Goal: Task Accomplishment & Management: Complete application form

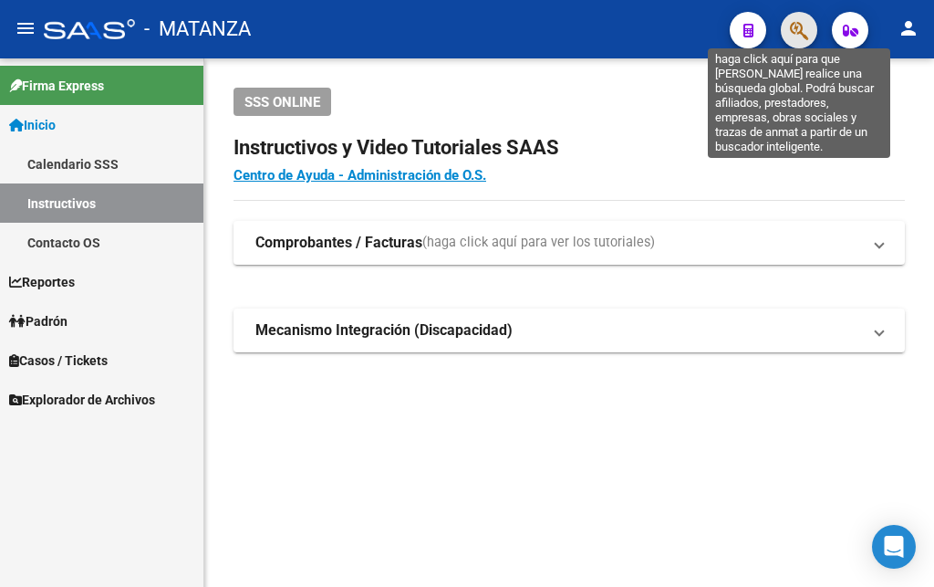
click at [790, 32] on button "button" at bounding box center [799, 30] width 36 height 36
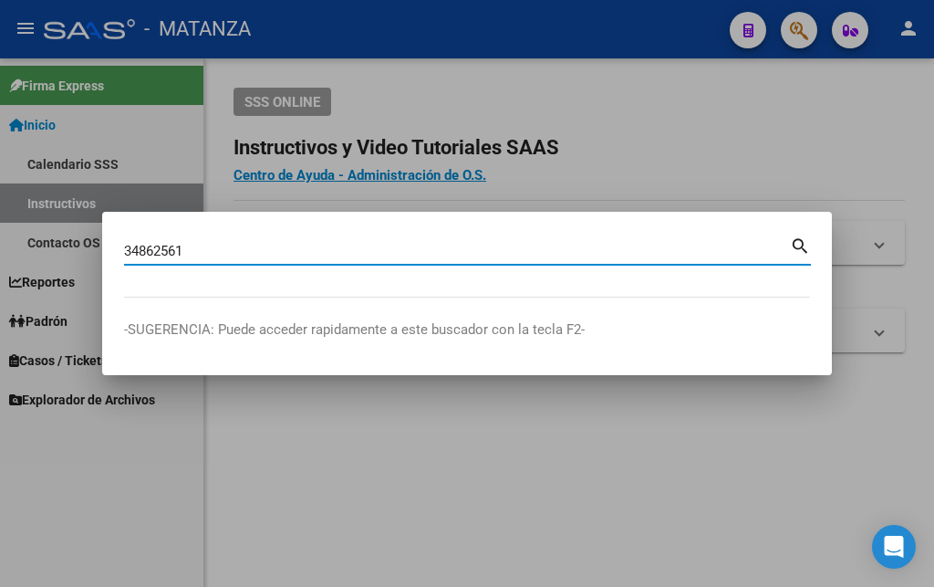
type input "34862561"
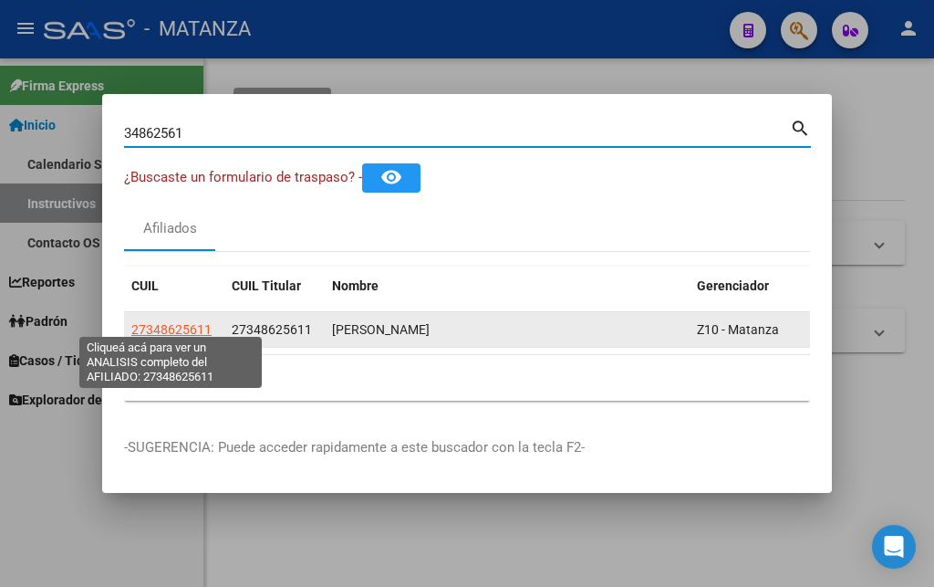
click at [176, 322] on span "27348625611" at bounding box center [171, 329] width 80 height 15
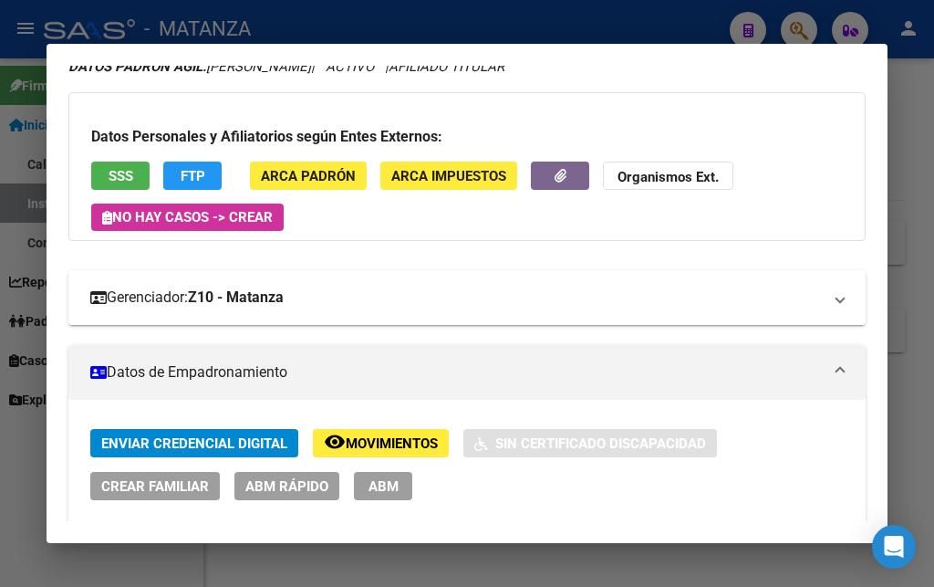
scroll to position [99, 0]
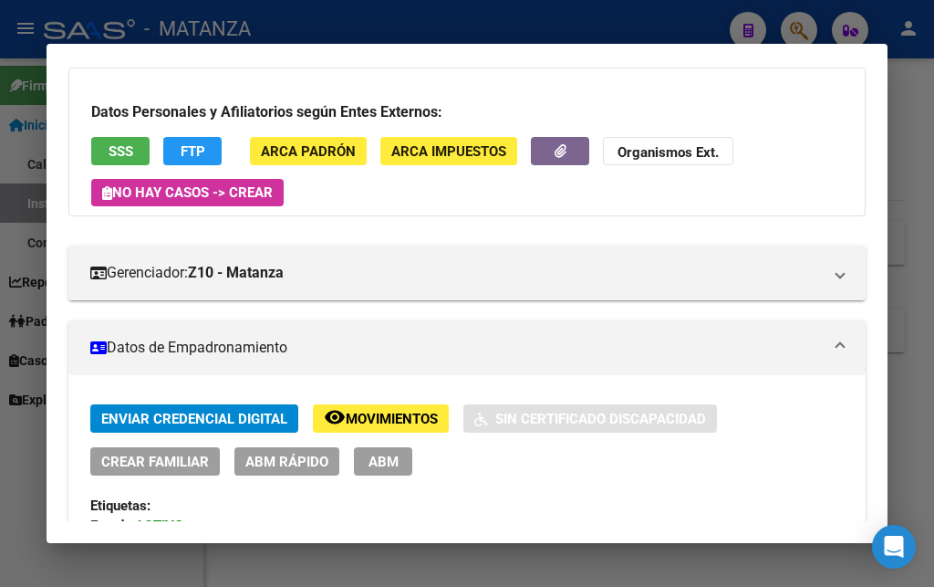
click at [379, 419] on span "Movimientos" at bounding box center [392, 419] width 92 height 16
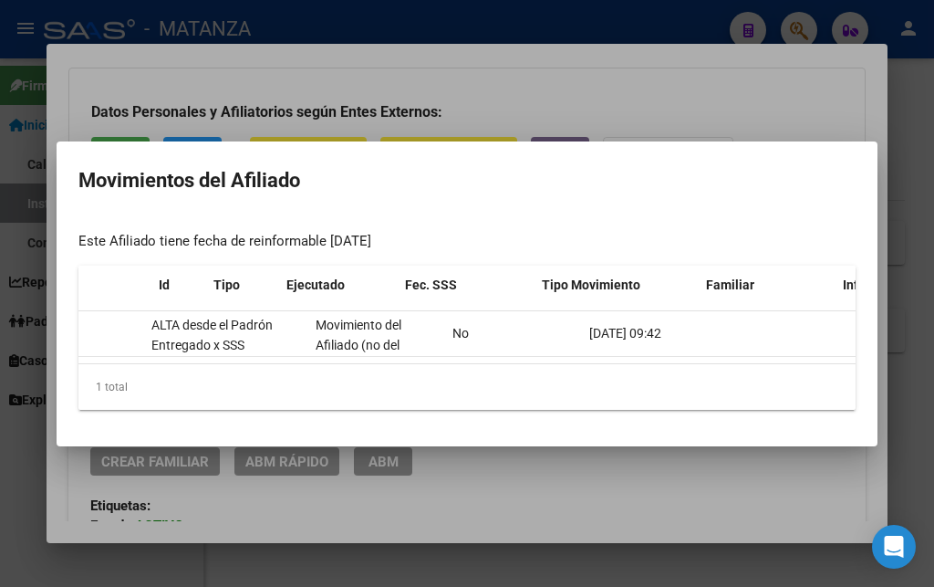
scroll to position [0, 0]
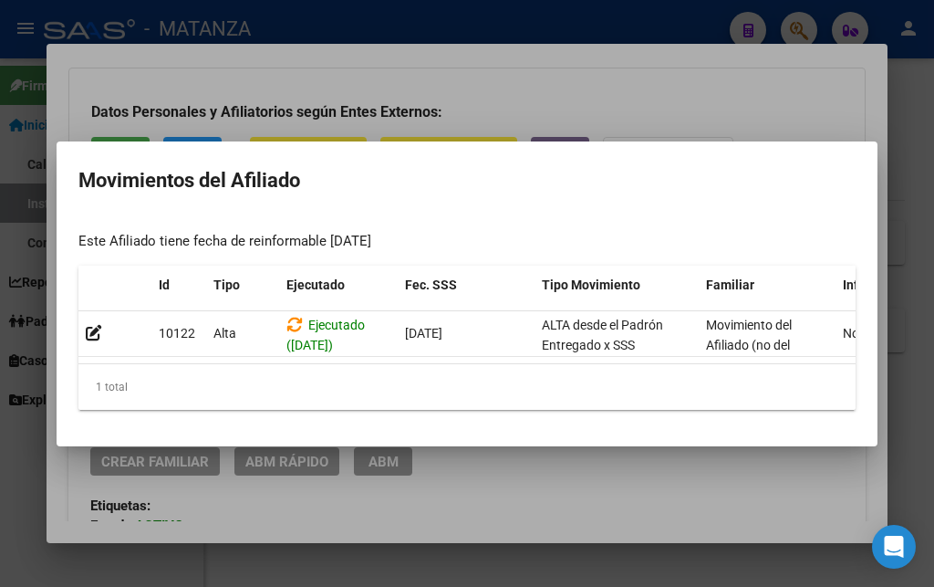
click at [552, 65] on div at bounding box center [467, 293] width 934 height 587
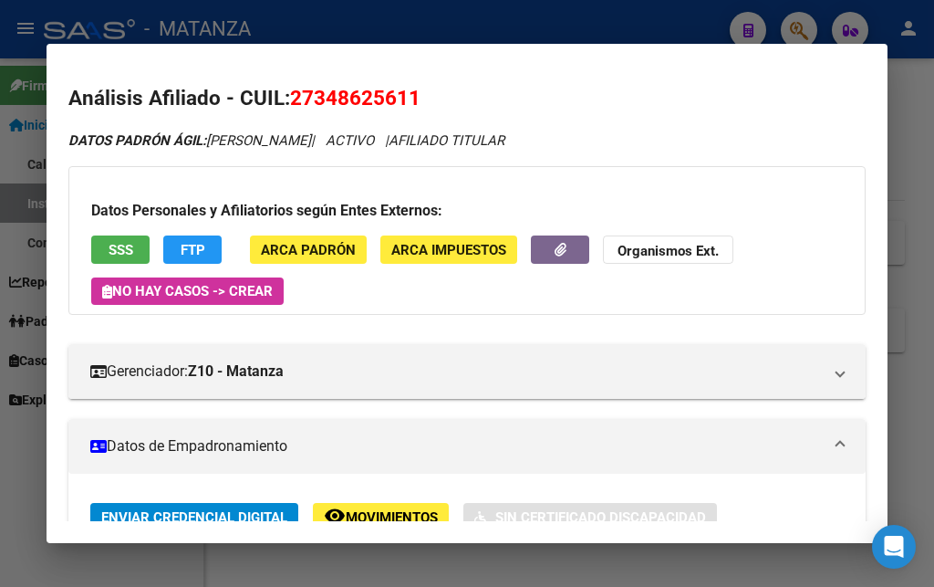
click at [112, 258] on button "SSS" at bounding box center [120, 249] width 58 height 28
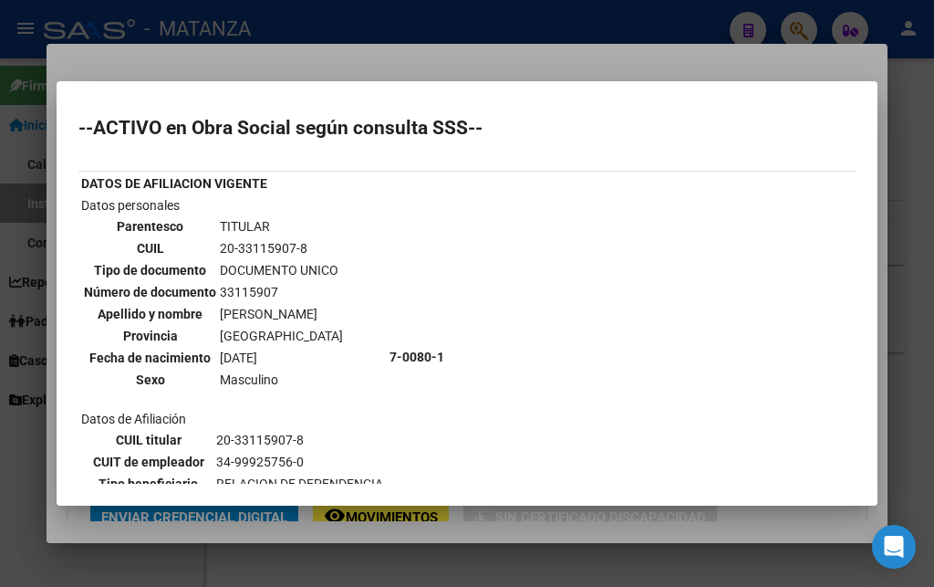
click at [358, 51] on div at bounding box center [467, 293] width 934 height 587
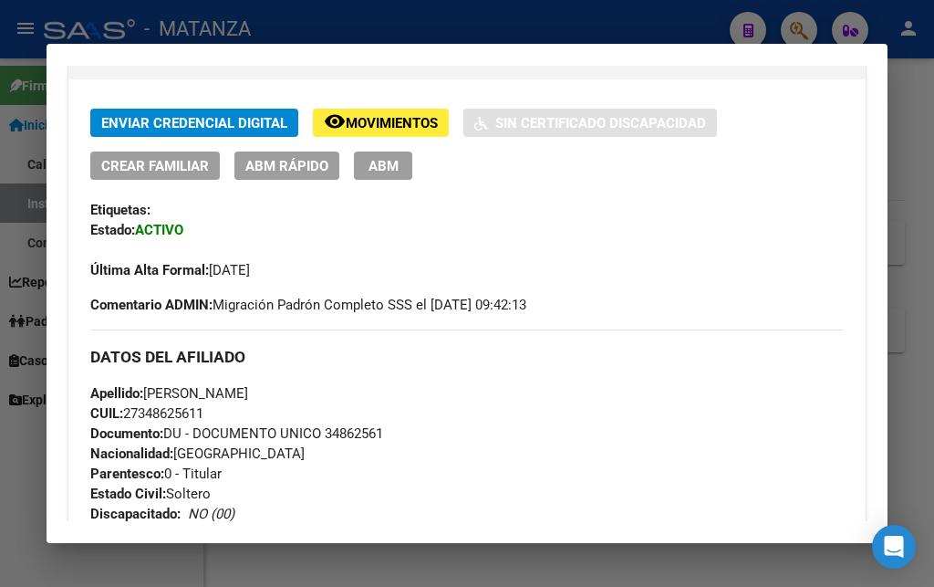
scroll to position [99, 0]
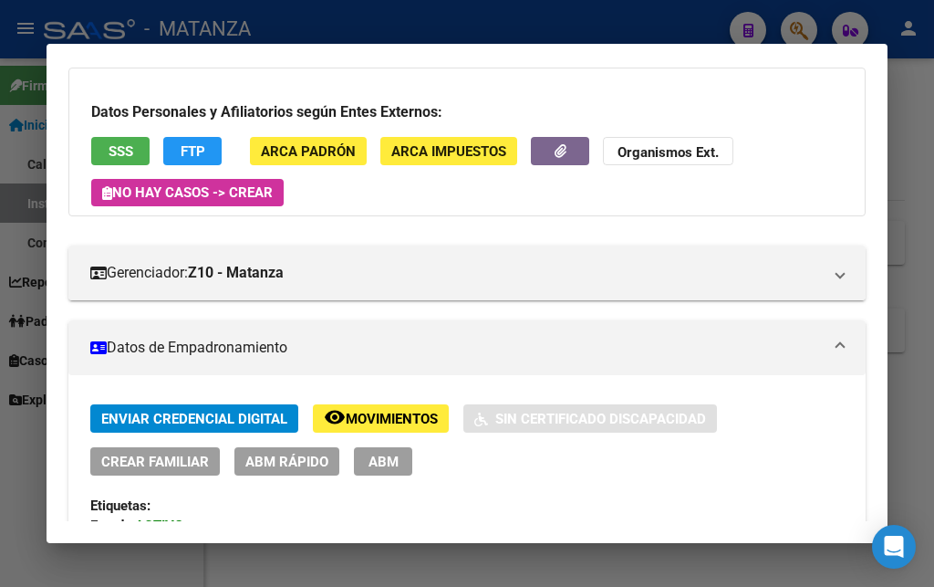
click at [421, 12] on div at bounding box center [467, 293] width 934 height 587
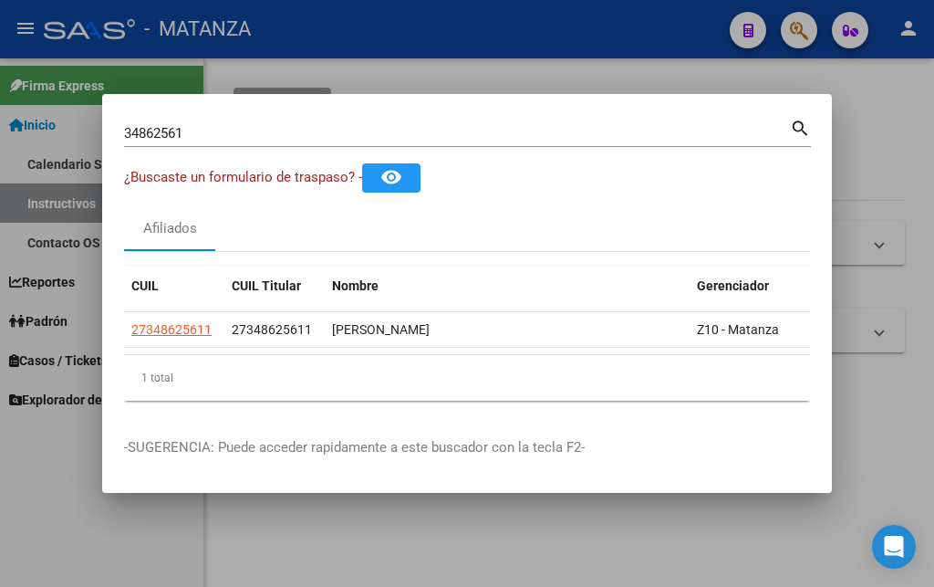
click at [802, 24] on div at bounding box center [467, 293] width 934 height 587
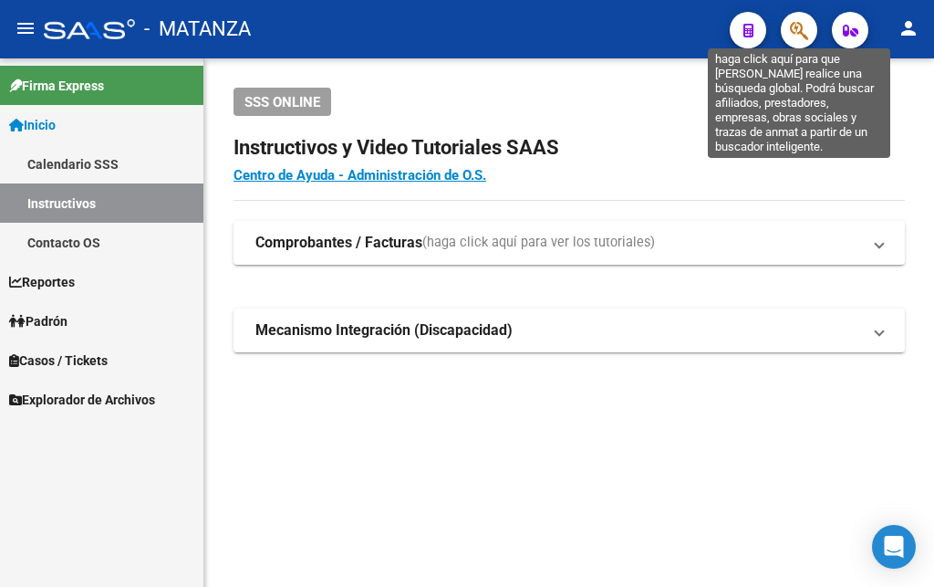
click at [802, 24] on icon "button" at bounding box center [799, 30] width 18 height 21
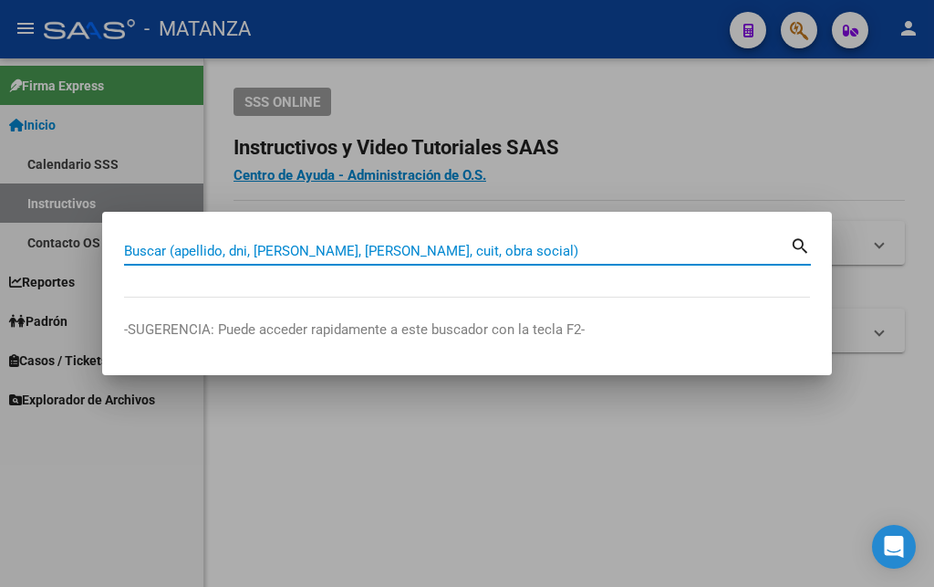
click at [164, 250] on input "Buscar (apellido, dni, [PERSON_NAME], [PERSON_NAME], cuit, obra social)" at bounding box center [457, 251] width 666 height 16
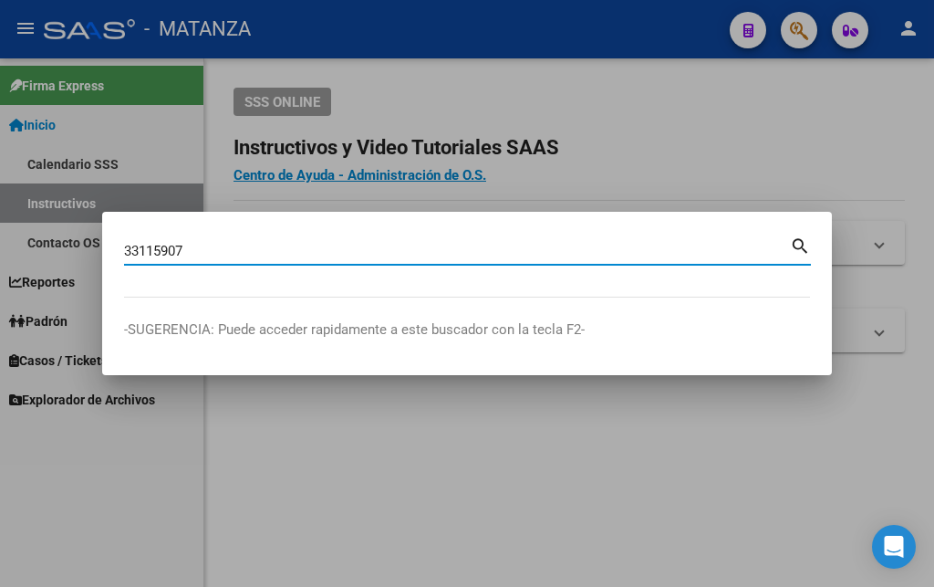
type input "33115907"
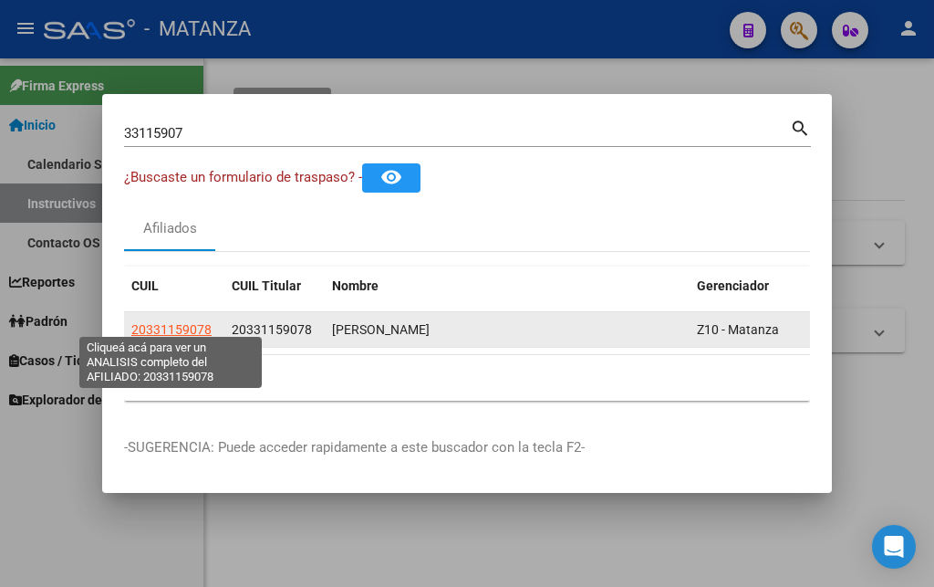
click at [171, 329] on span "20331159078" at bounding box center [171, 329] width 80 height 15
type textarea "20331159078"
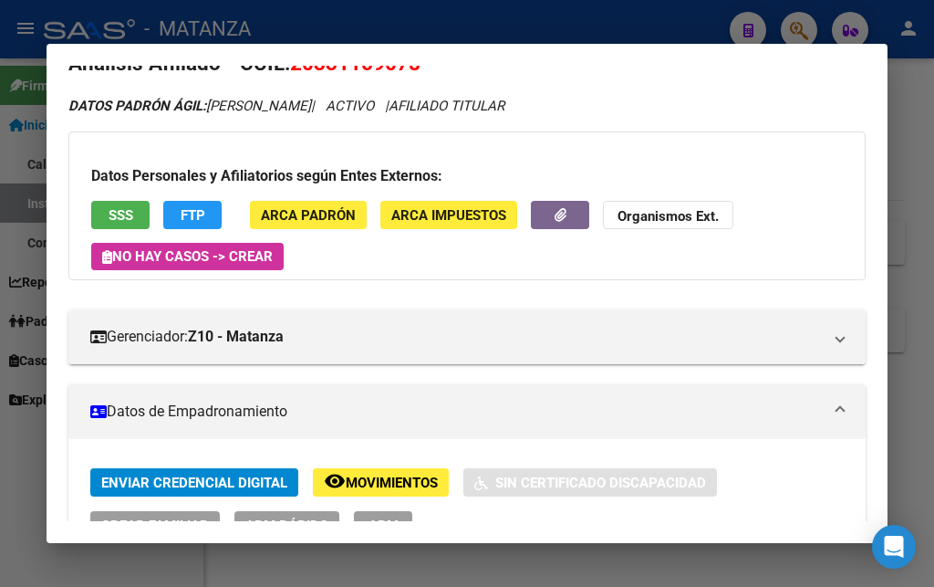
scroll to position [0, 0]
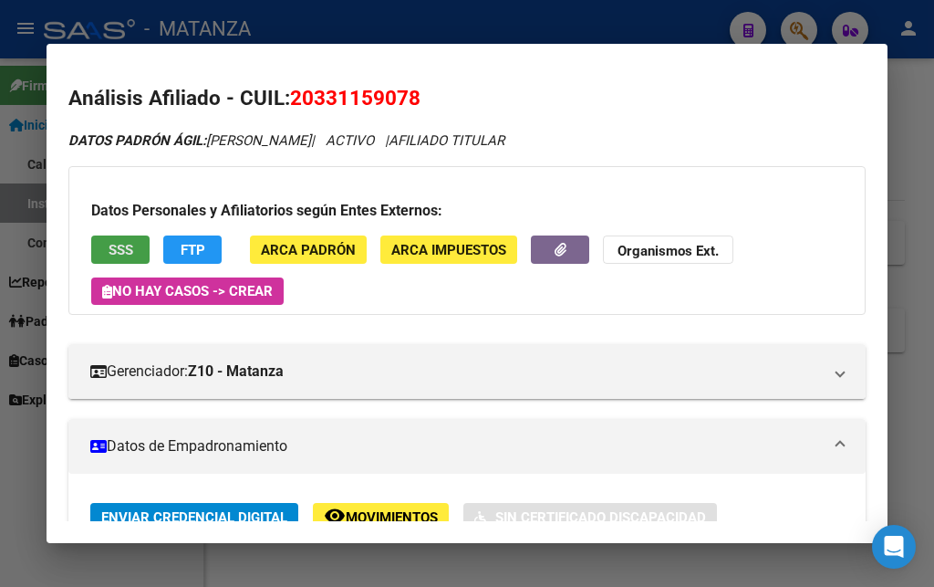
click at [114, 247] on span "SSS" at bounding box center [121, 250] width 25 height 16
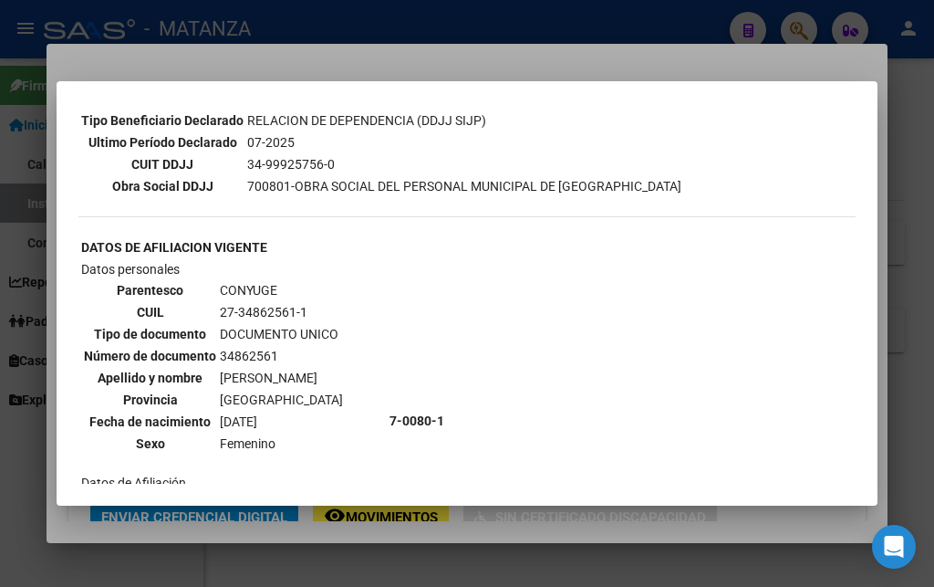
scroll to position [591, 0]
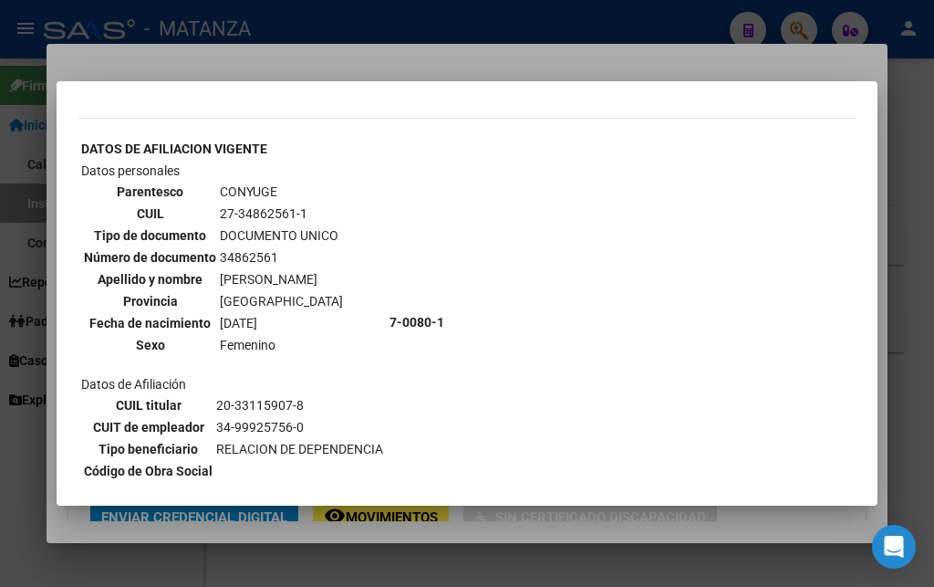
click at [391, 66] on div at bounding box center [467, 293] width 934 height 587
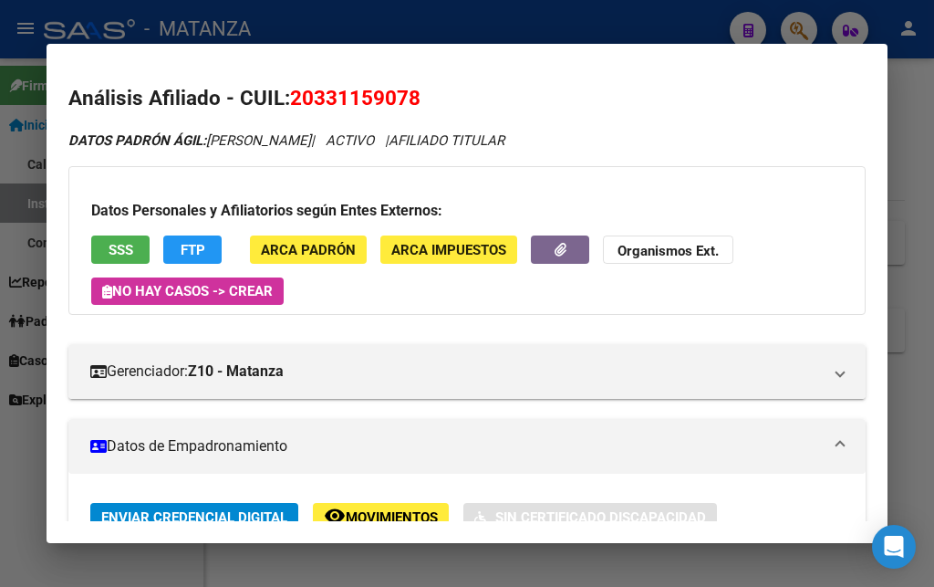
click at [471, 25] on div at bounding box center [467, 293] width 934 height 587
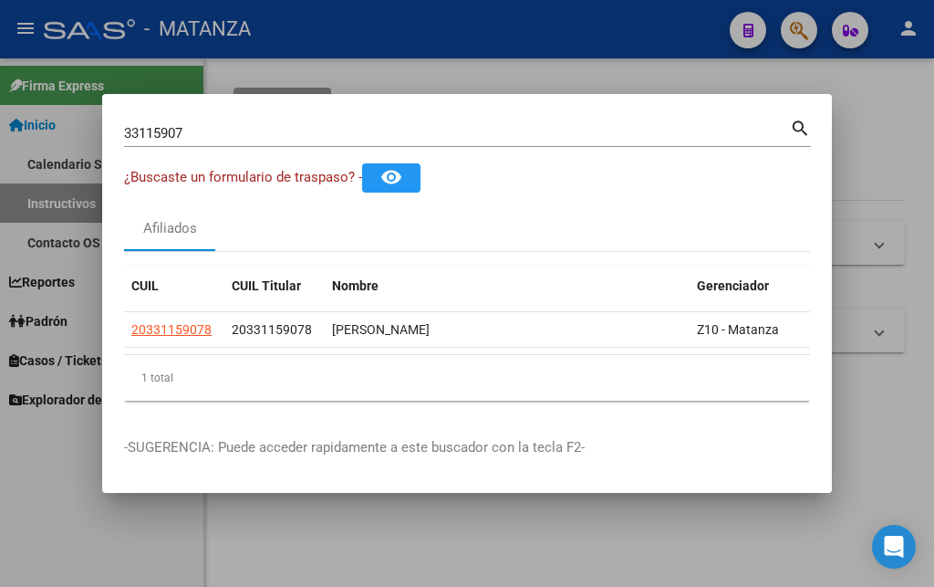
click at [471, 25] on div at bounding box center [467, 293] width 934 height 587
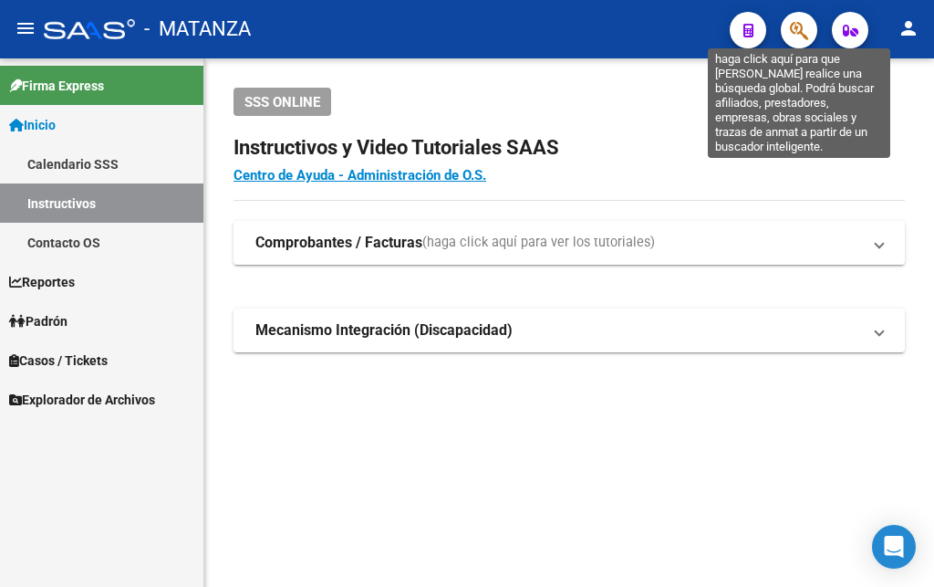
click at [792, 26] on icon "button" at bounding box center [799, 30] width 18 height 21
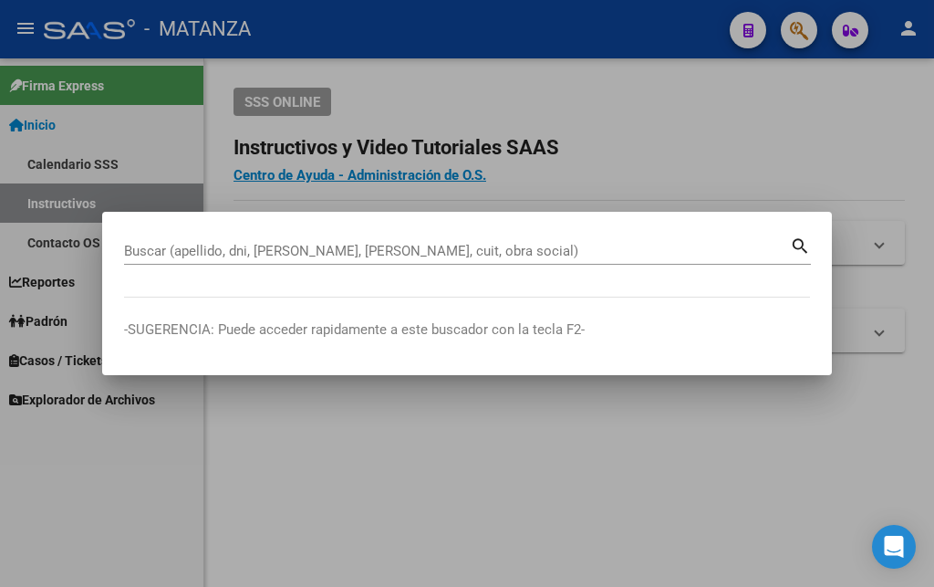
click at [291, 241] on div "Buscar (apellido, dni, [PERSON_NAME], [PERSON_NAME], cuit, obra social)" at bounding box center [457, 250] width 666 height 27
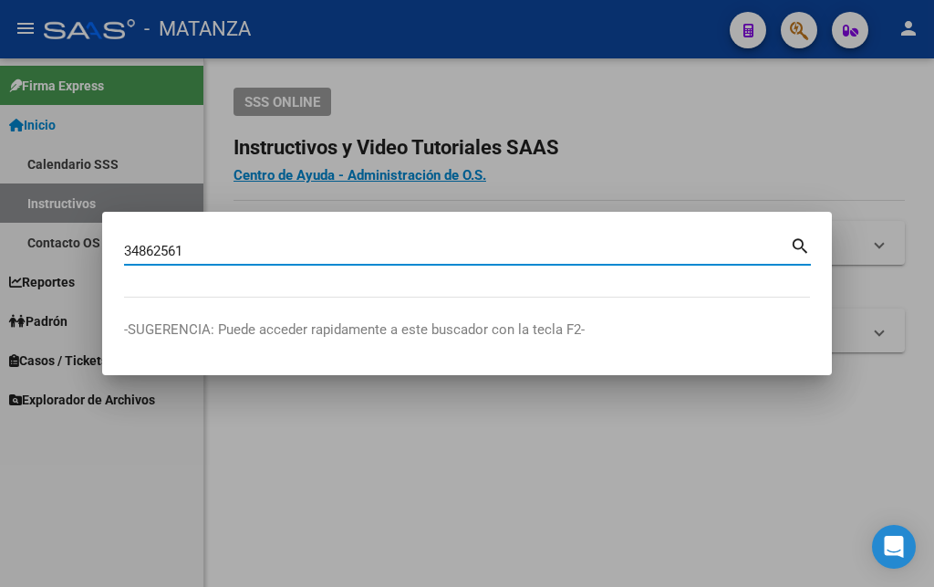
type input "34862561"
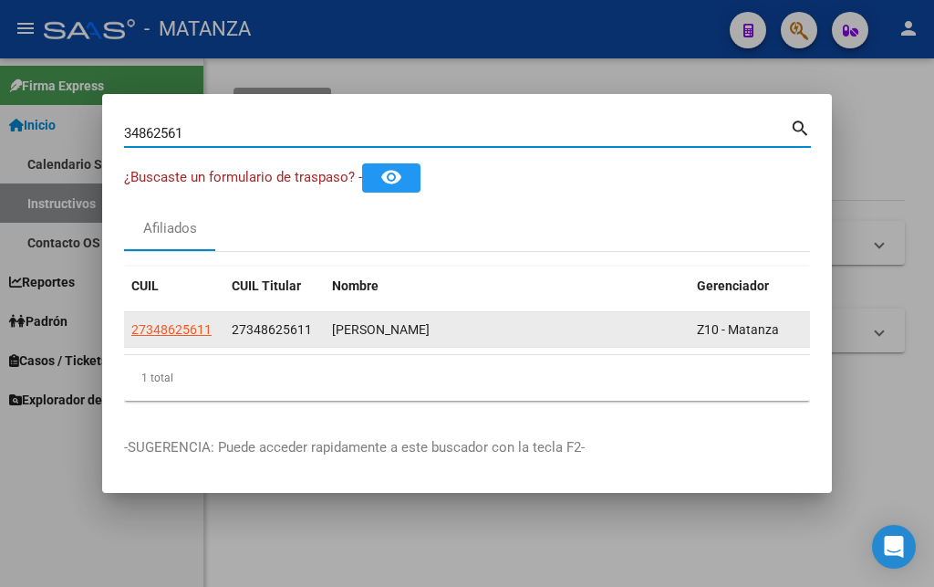
click at [185, 327] on span "27348625611" at bounding box center [171, 329] width 80 height 15
type textarea "27348625611"
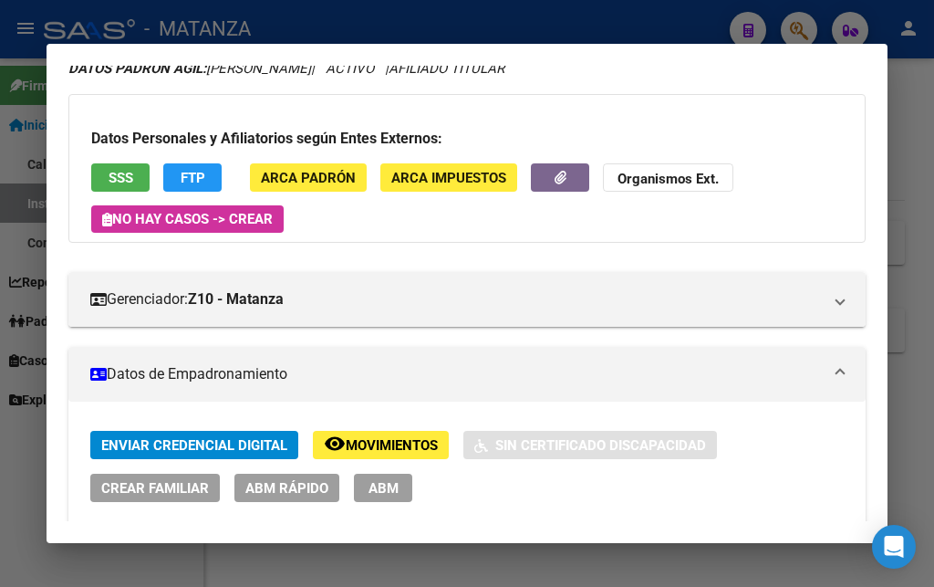
scroll to position [197, 0]
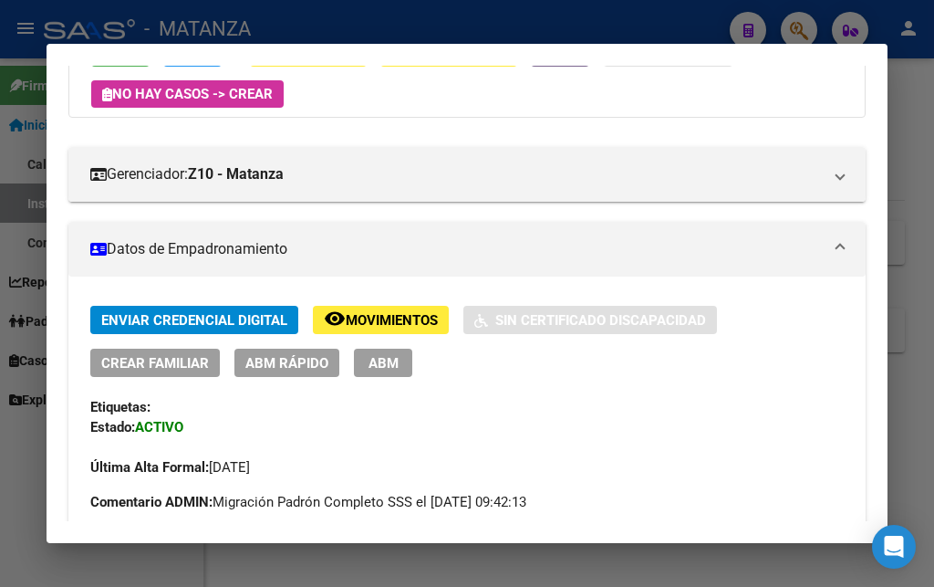
click at [387, 362] on span "ABM" at bounding box center [384, 363] width 30 height 16
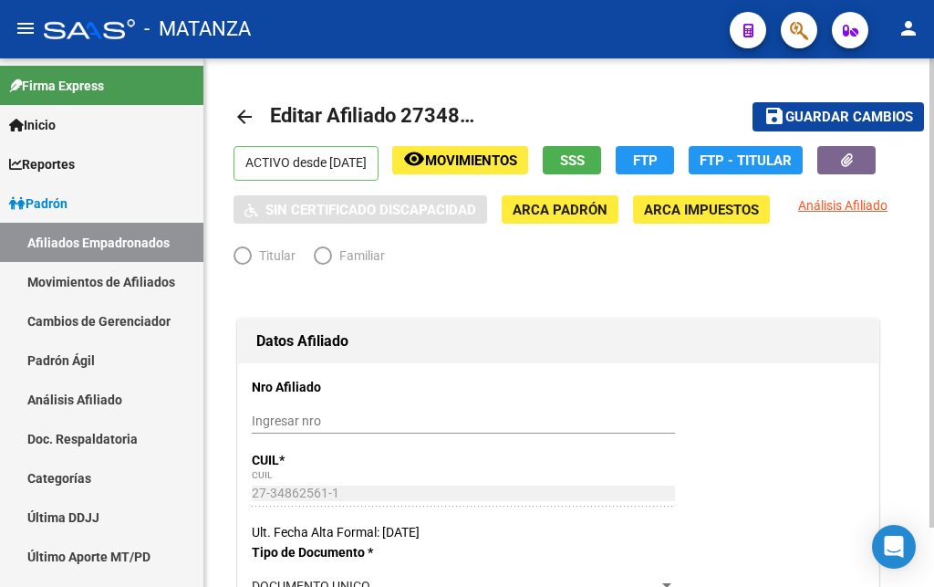
radio input "true"
type input "34-99925756-0"
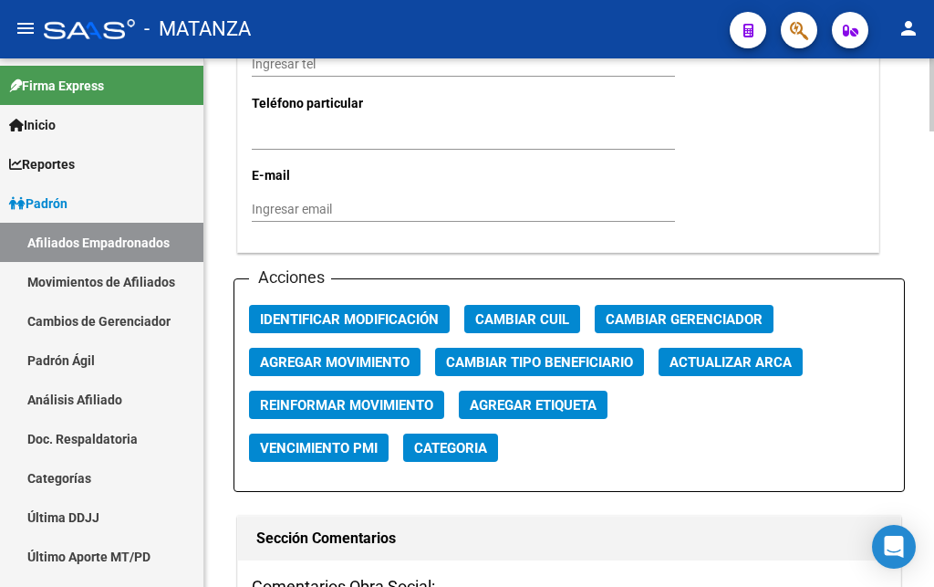
scroll to position [2048, 0]
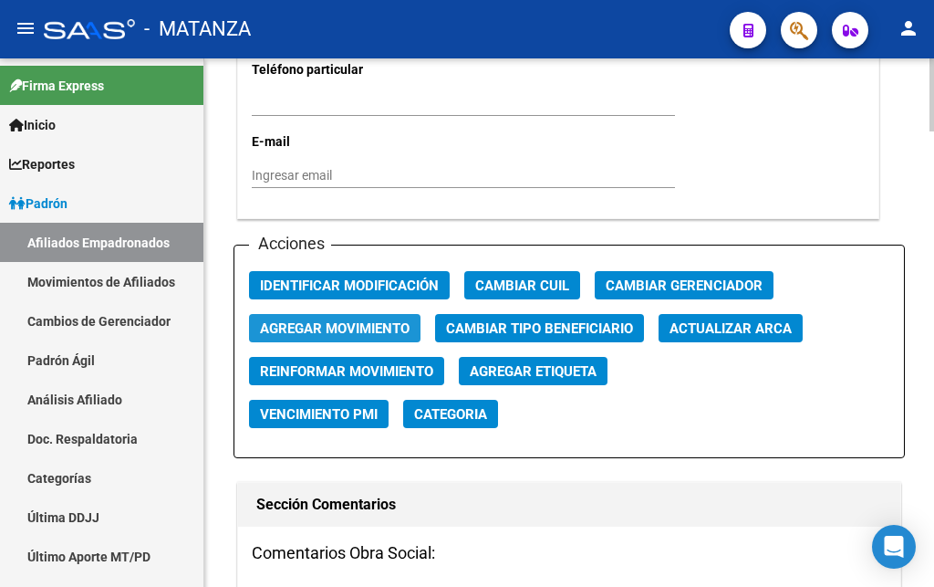
click at [357, 320] on span "Agregar Movimiento" at bounding box center [335, 328] width 150 height 16
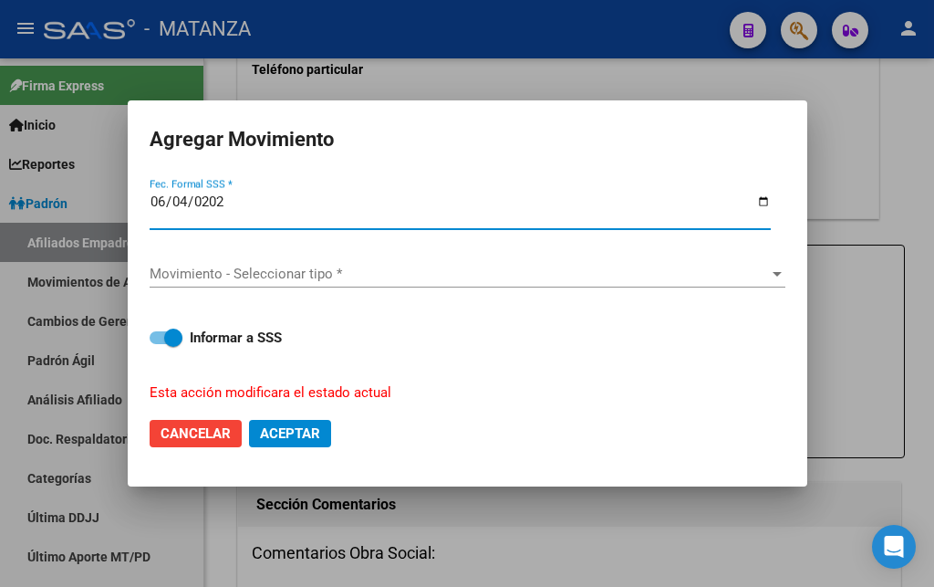
type input "[DATE]"
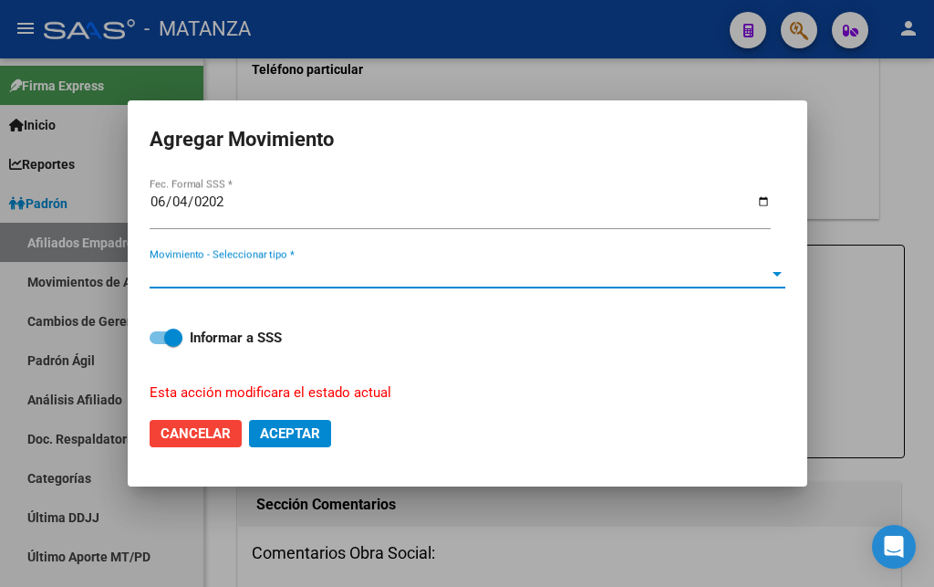
click at [408, 266] on span "Movimiento - Seleccionar tipo *" at bounding box center [460, 274] width 620 height 16
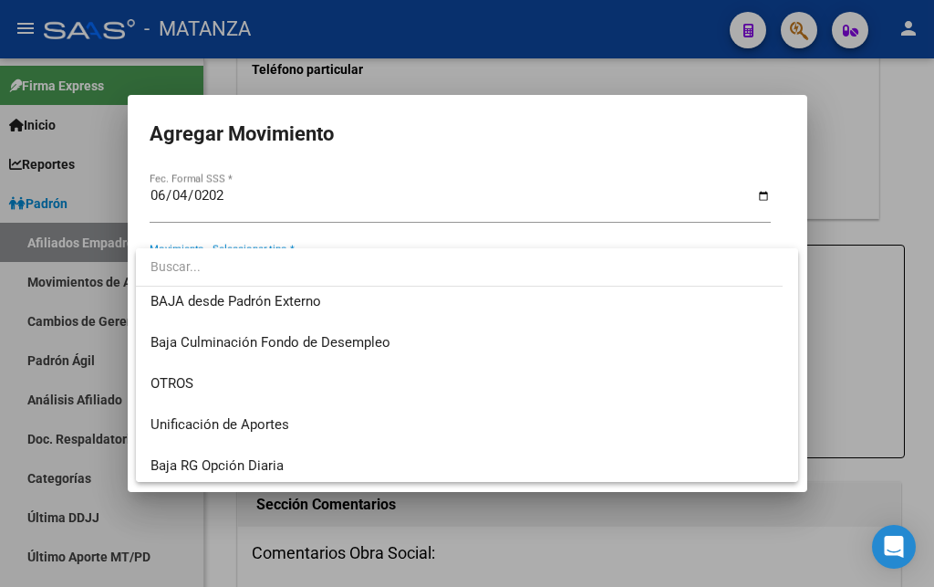
scroll to position [1327, 0]
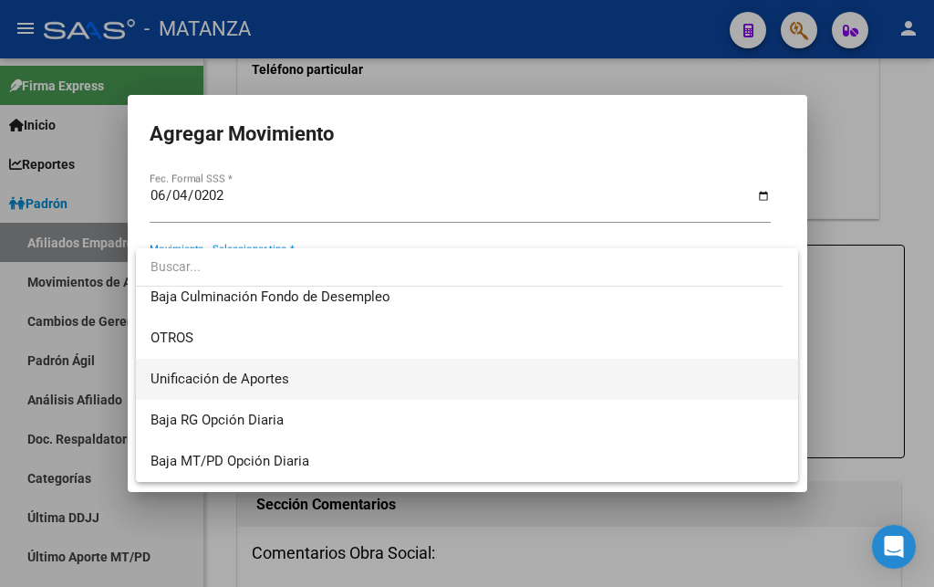
click at [290, 368] on span "Unificación de Aportes" at bounding box center [467, 379] width 633 height 41
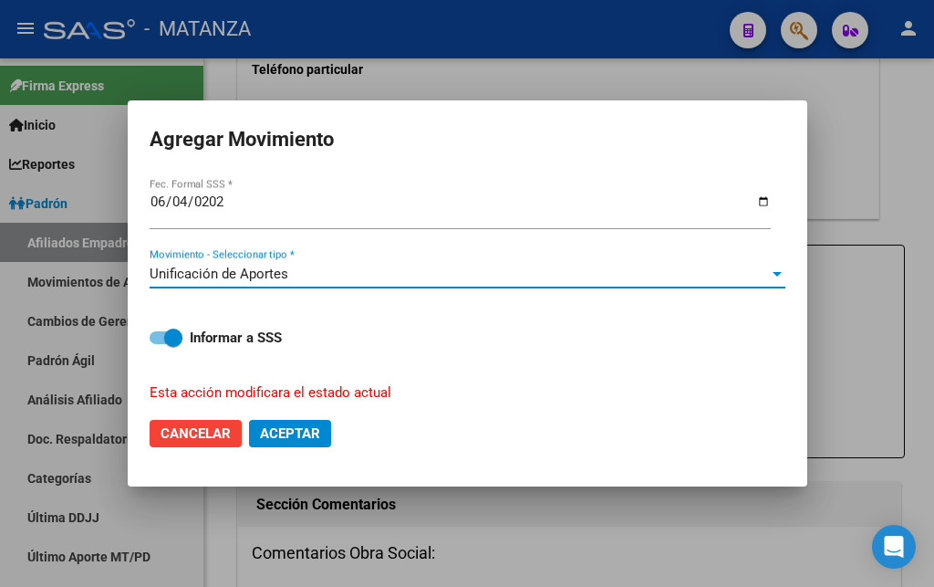
click at [436, 266] on div "Unificación de Aportes" at bounding box center [460, 274] width 620 height 16
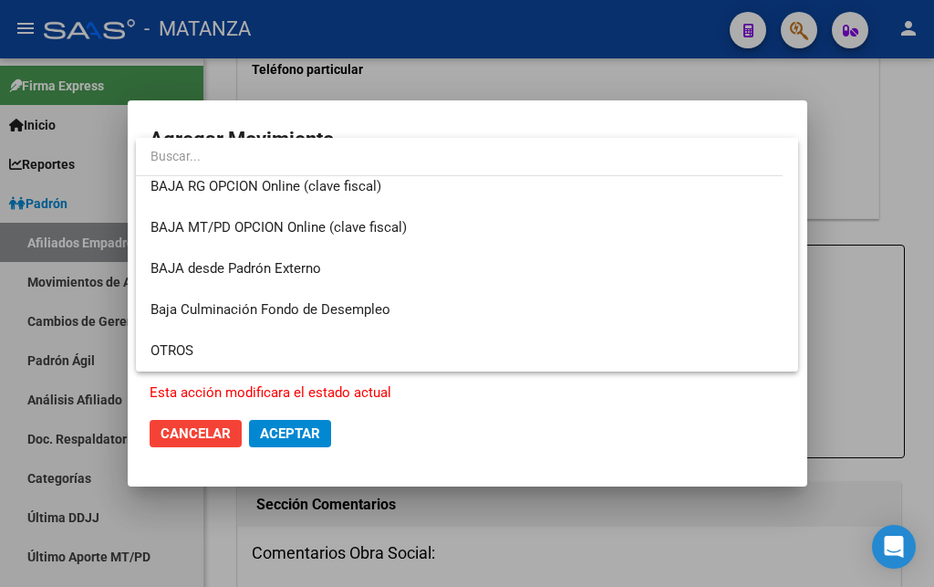
scroll to position [1228, 0]
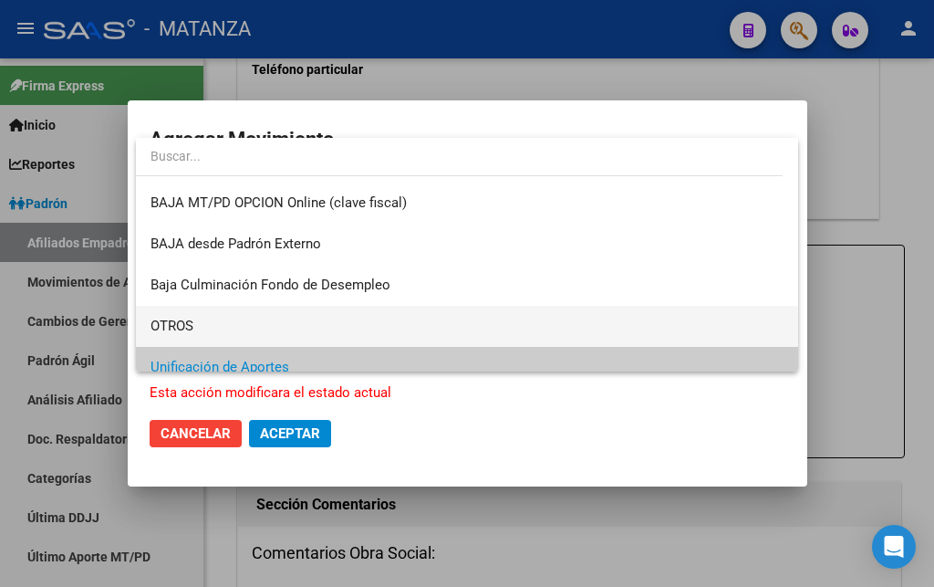
click at [362, 309] on span "OTROS" at bounding box center [467, 326] width 633 height 41
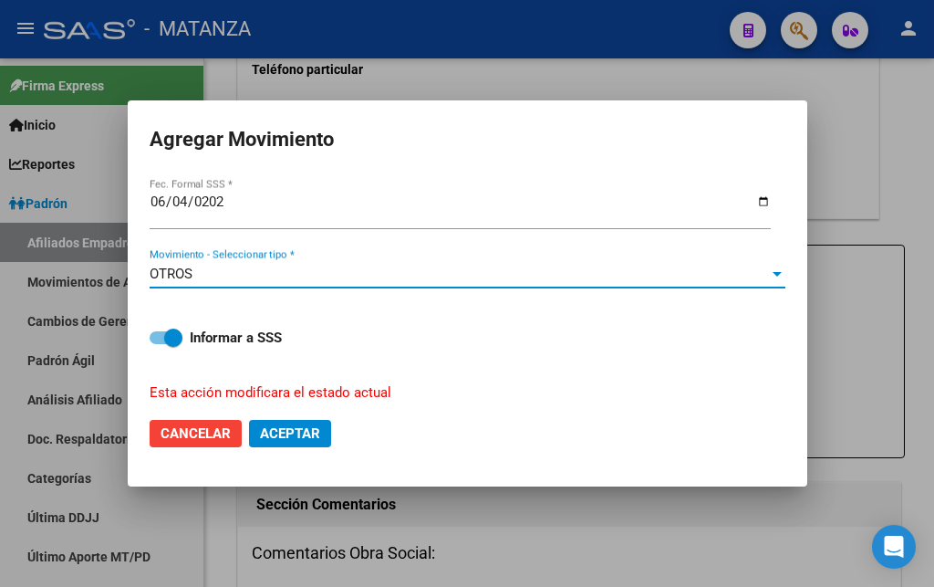
click at [429, 266] on div "OTROS" at bounding box center [460, 274] width 620 height 16
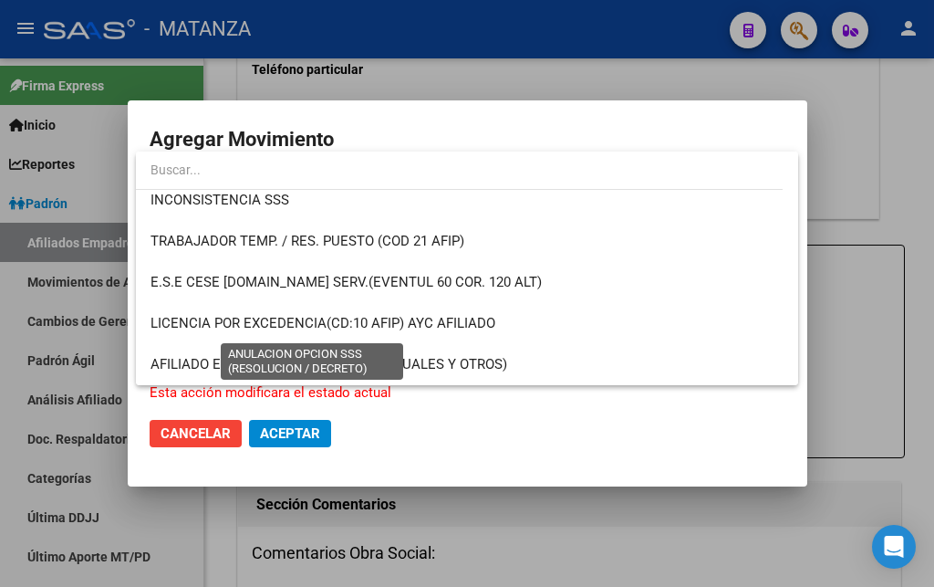
scroll to position [0, 0]
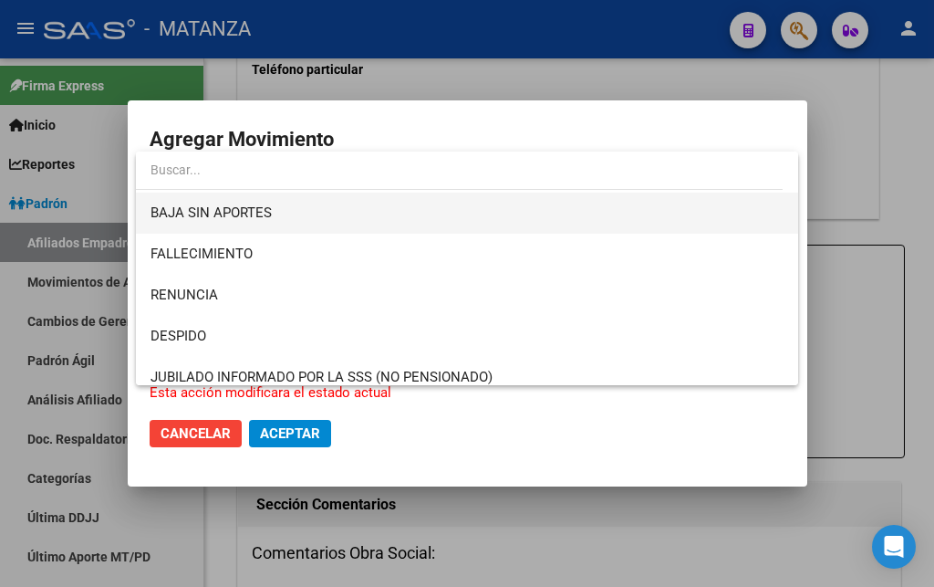
click at [310, 214] on span "BAJA SIN APORTES" at bounding box center [467, 213] width 633 height 41
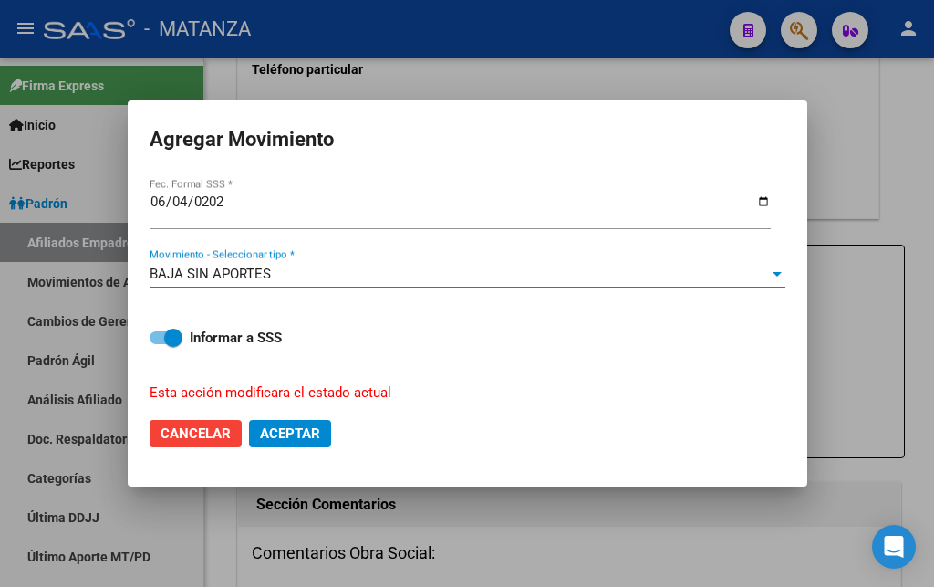
click at [309, 425] on span "Aceptar" at bounding box center [290, 433] width 60 height 16
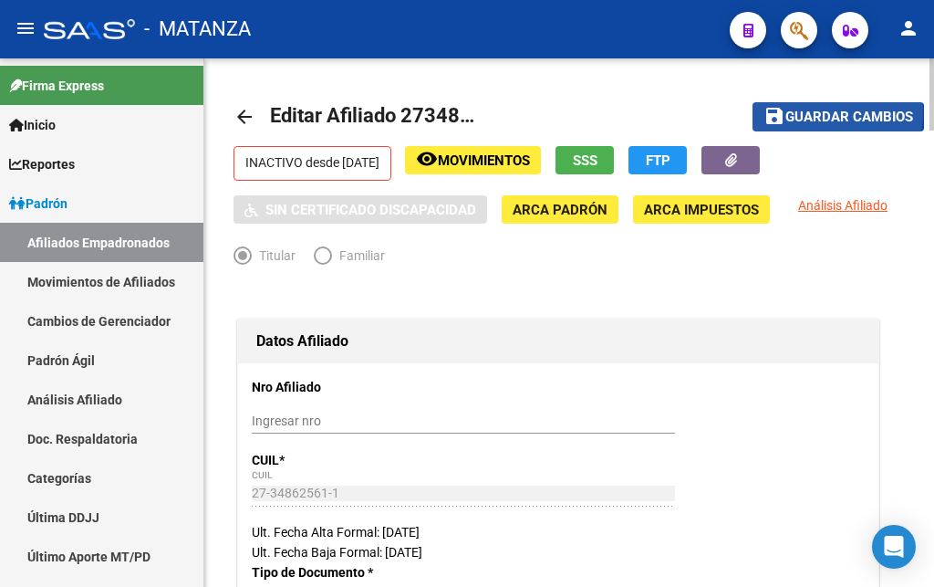
click at [831, 112] on span "Guardar cambios" at bounding box center [850, 117] width 128 height 16
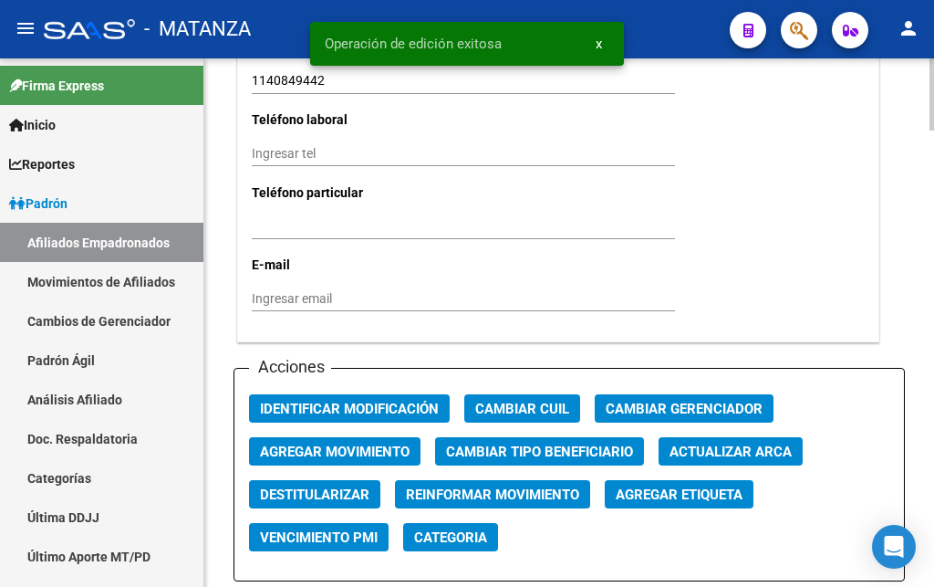
scroll to position [2048, 0]
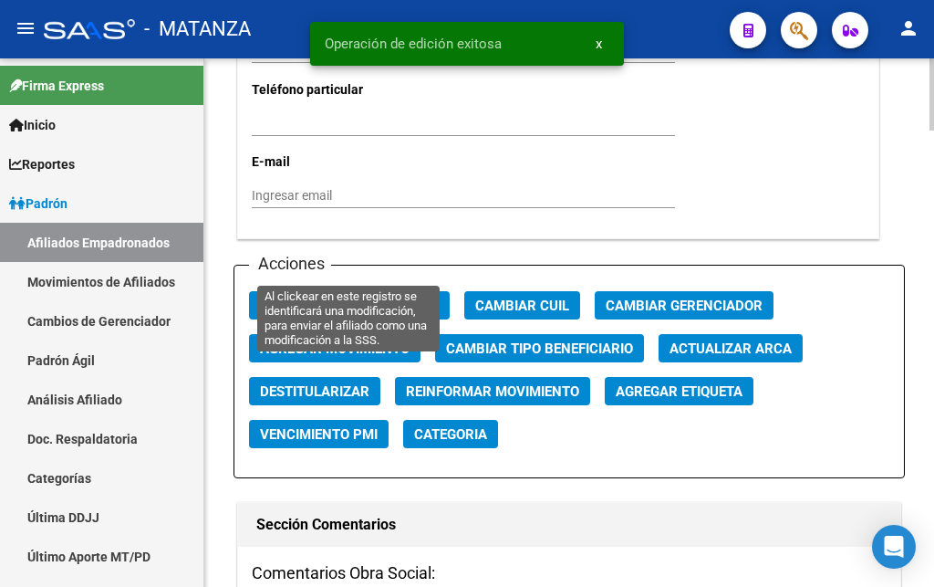
click at [379, 297] on span "Identificar Modificación" at bounding box center [349, 305] width 179 height 16
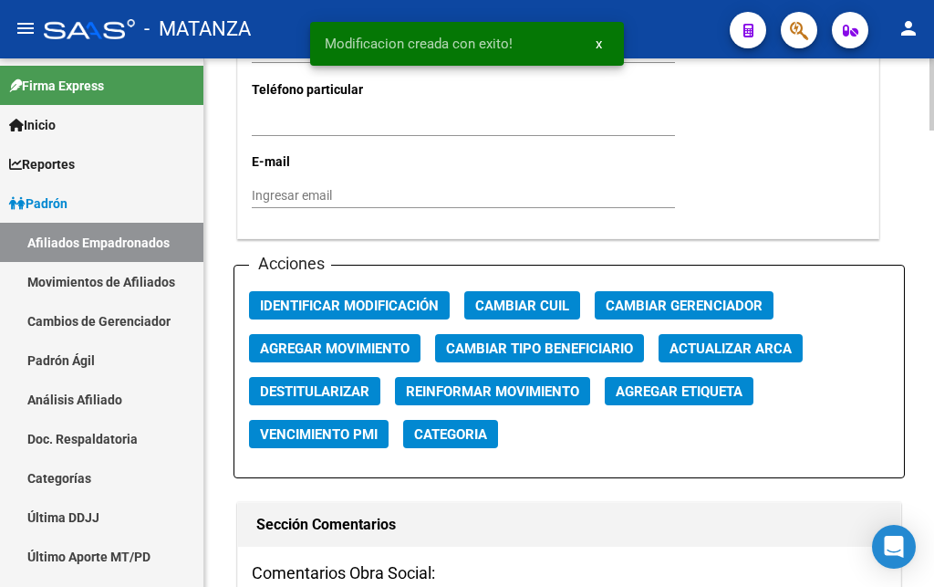
click at [518, 383] on span "Reinformar Movimiento" at bounding box center [492, 391] width 173 height 16
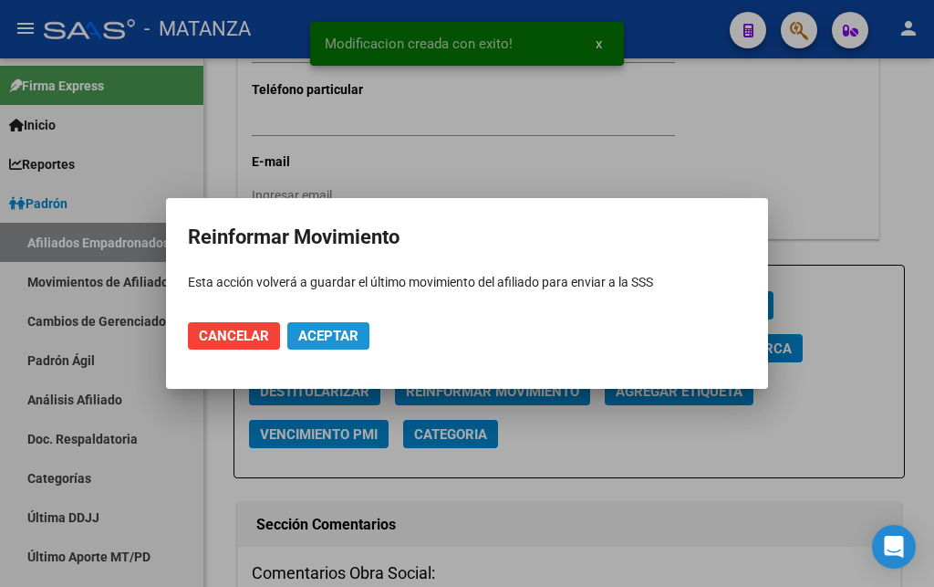
click at [335, 335] on span "Aceptar" at bounding box center [328, 336] width 60 height 16
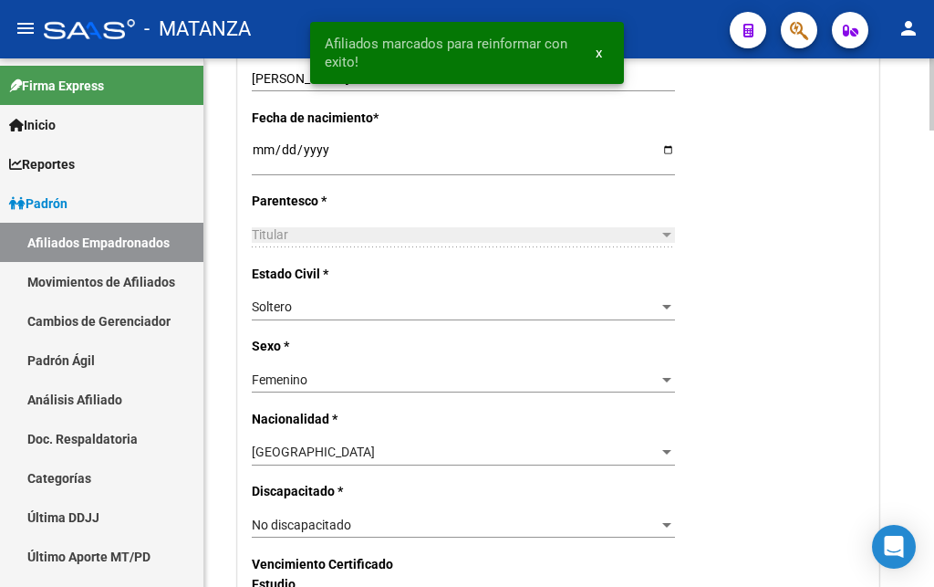
scroll to position [186, 0]
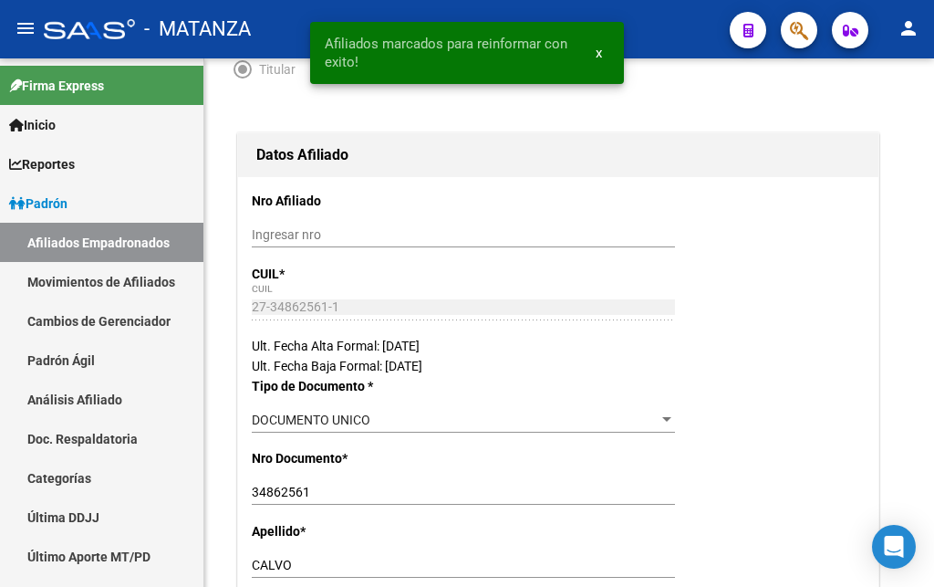
click at [804, 45] on span "button" at bounding box center [799, 30] width 18 height 37
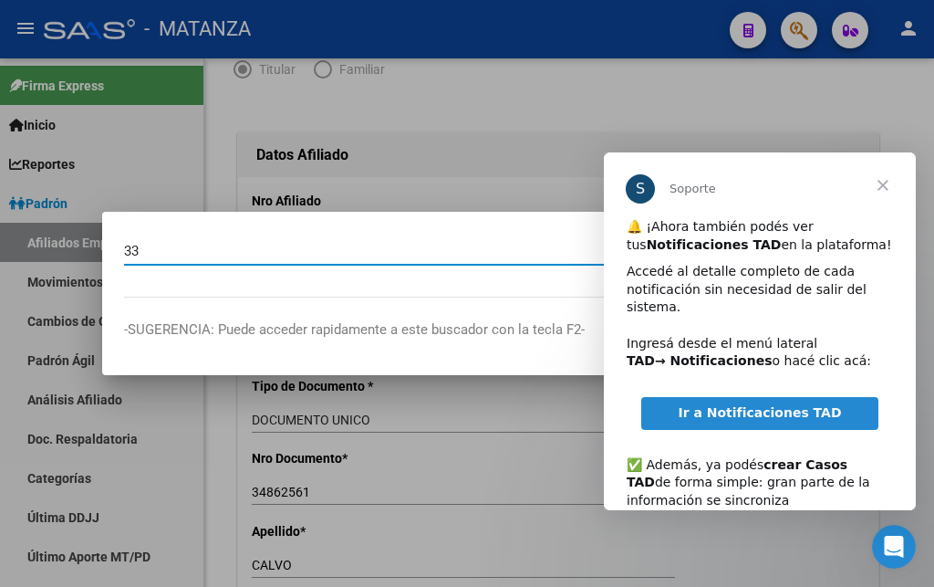
scroll to position [0, 0]
type input "33115907"
click at [828, 95] on div at bounding box center [467, 293] width 934 height 587
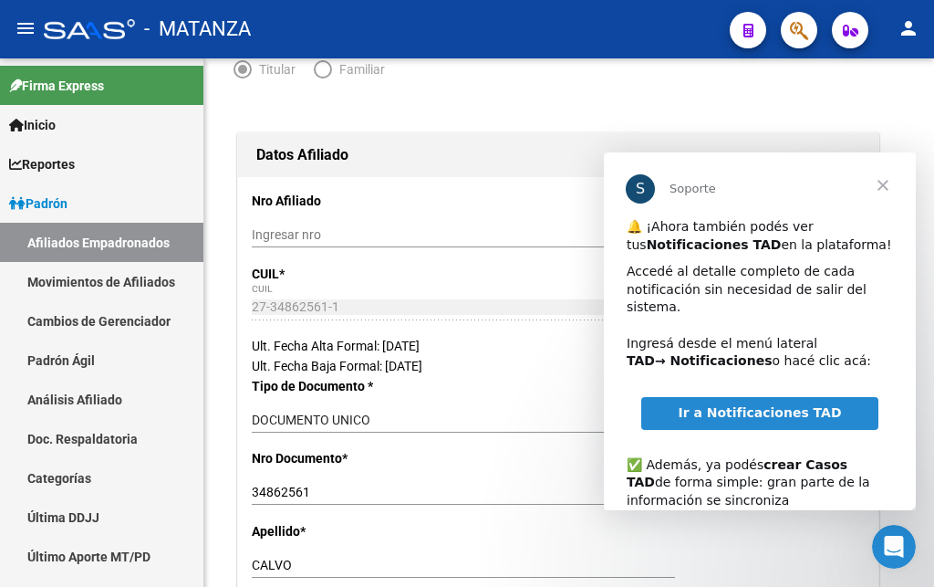
click at [886, 188] on span "Cerrar" at bounding box center [883, 185] width 66 height 66
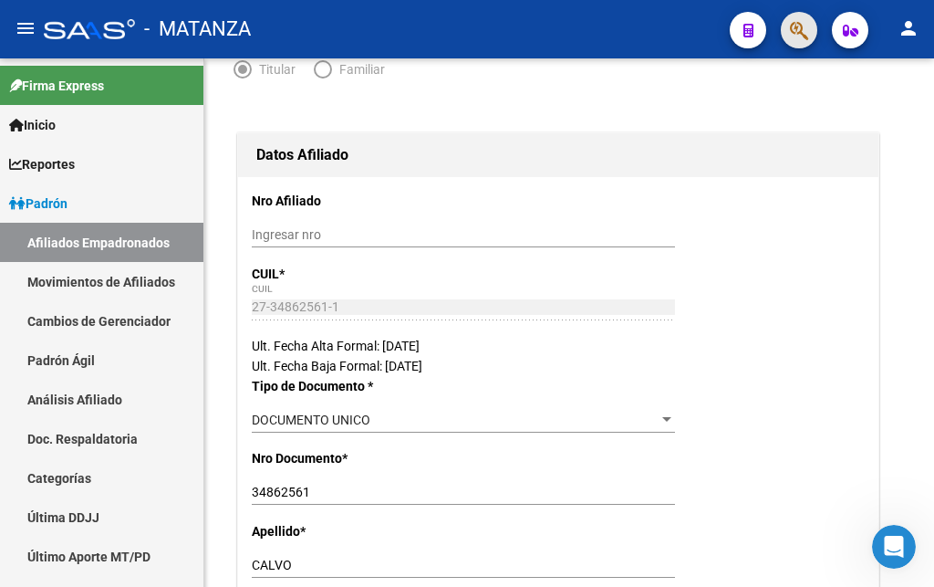
click at [808, 20] on span "button" at bounding box center [799, 30] width 18 height 37
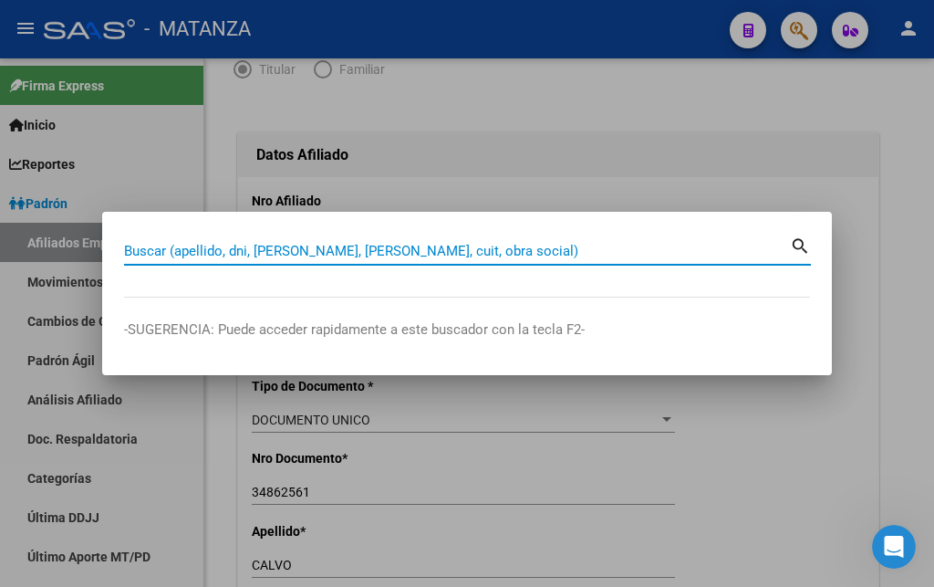
click at [300, 250] on input "Buscar (apellido, dni, [PERSON_NAME], [PERSON_NAME], cuit, obra social)" at bounding box center [457, 251] width 666 height 16
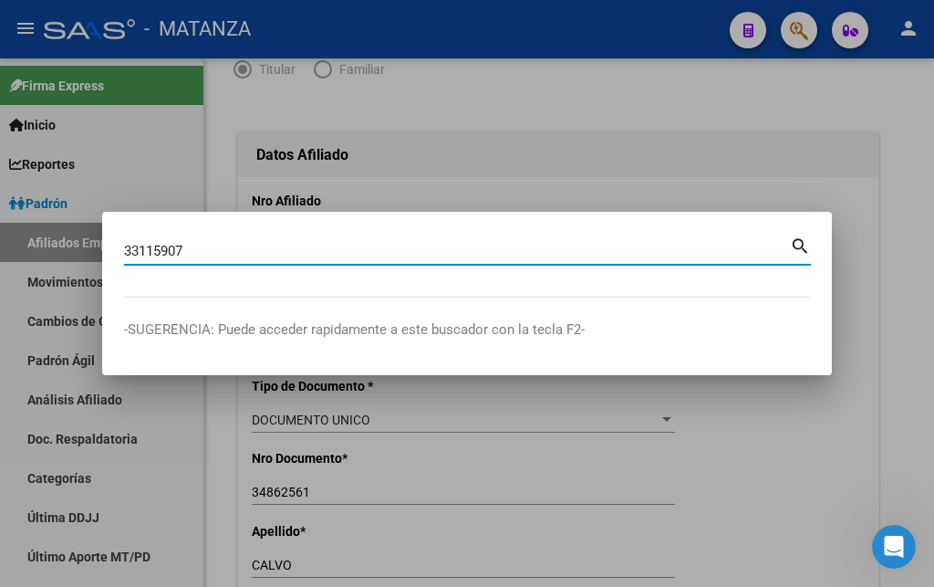
type input "33115907"
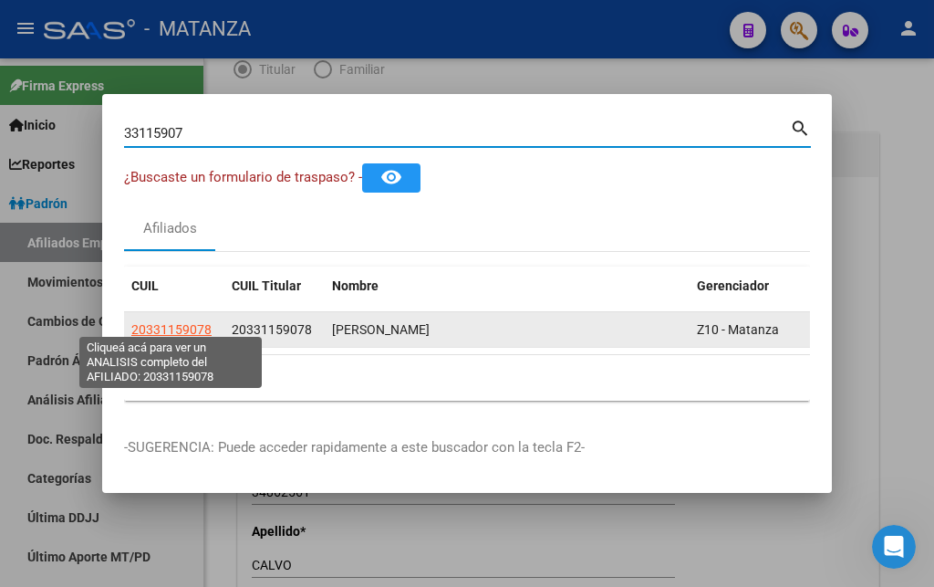
click at [166, 322] on span "20331159078" at bounding box center [171, 329] width 80 height 15
type textarea "20331159078"
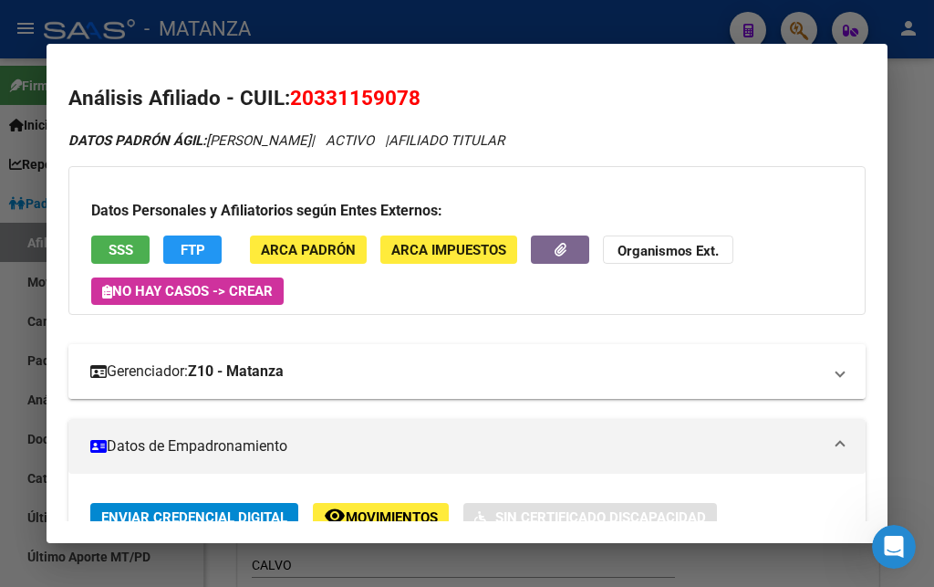
scroll to position [296, 0]
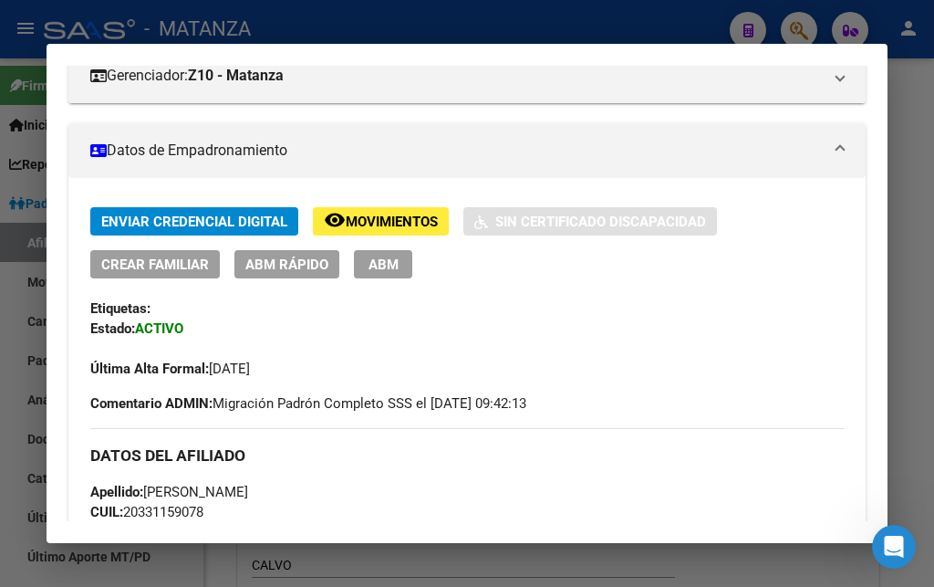
click at [162, 259] on span "Crear Familiar" at bounding box center [155, 264] width 108 height 16
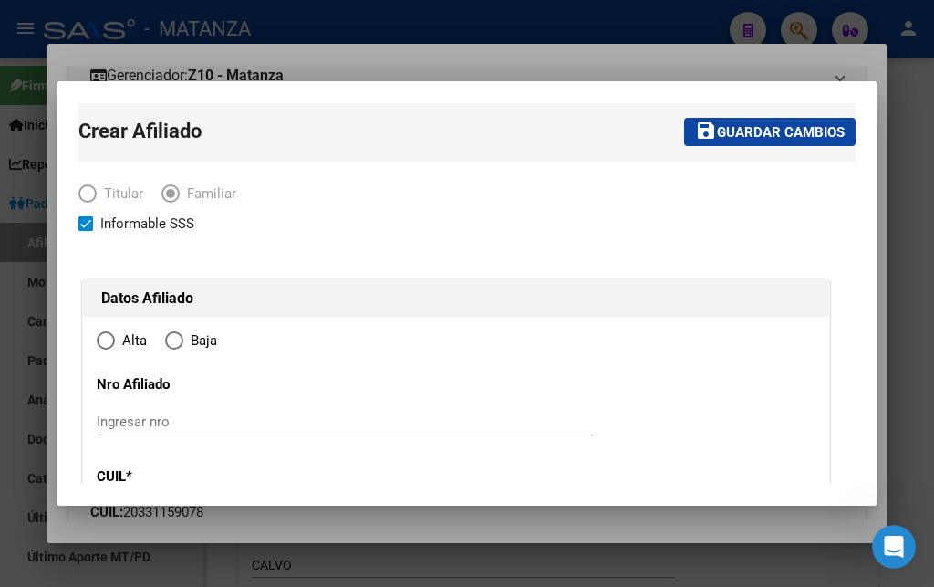
radio input "true"
type input "[PERSON_NAME]"
type input "1765"
type input "MARMOL"
type input "4665"
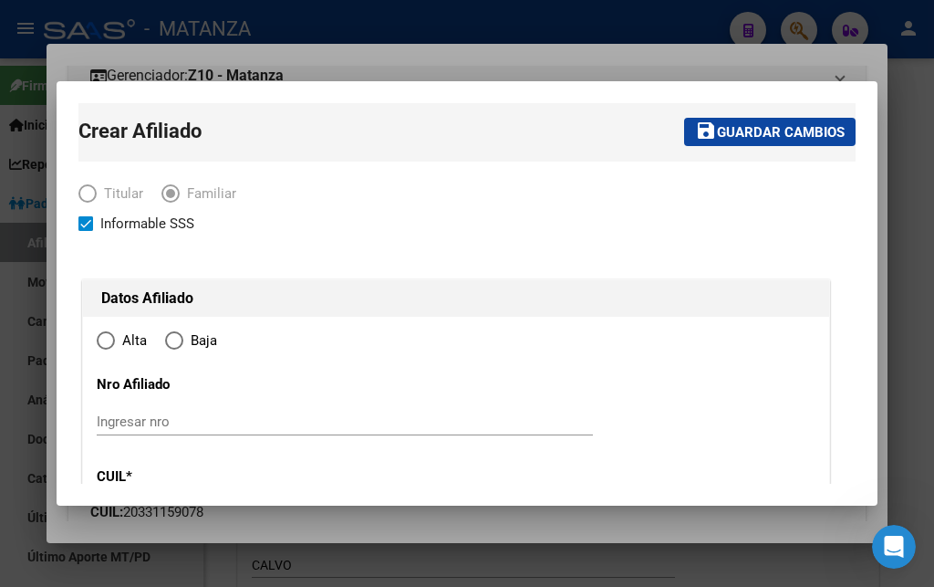
type input "0"
type input "34-99925756-0"
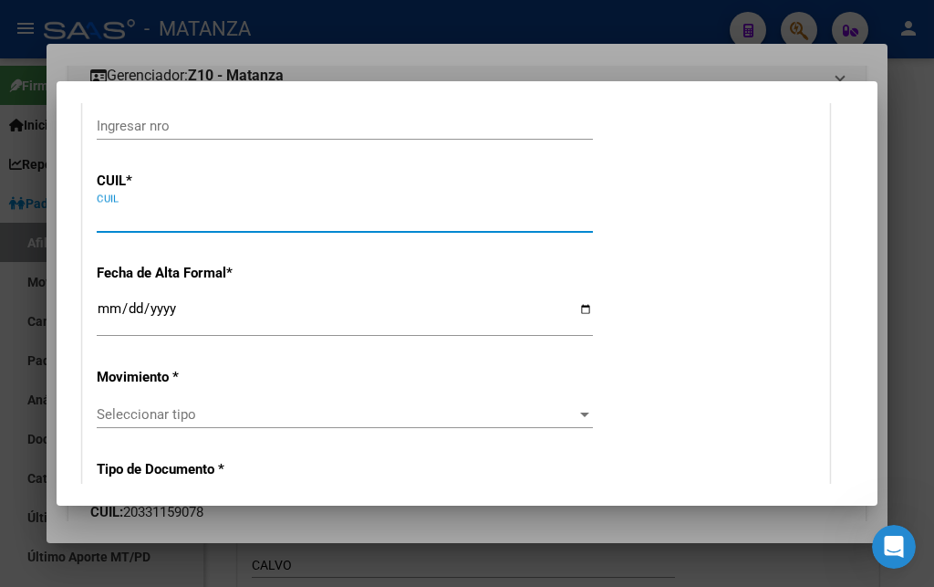
click at [154, 224] on input "CUIL" at bounding box center [345, 218] width 496 height 16
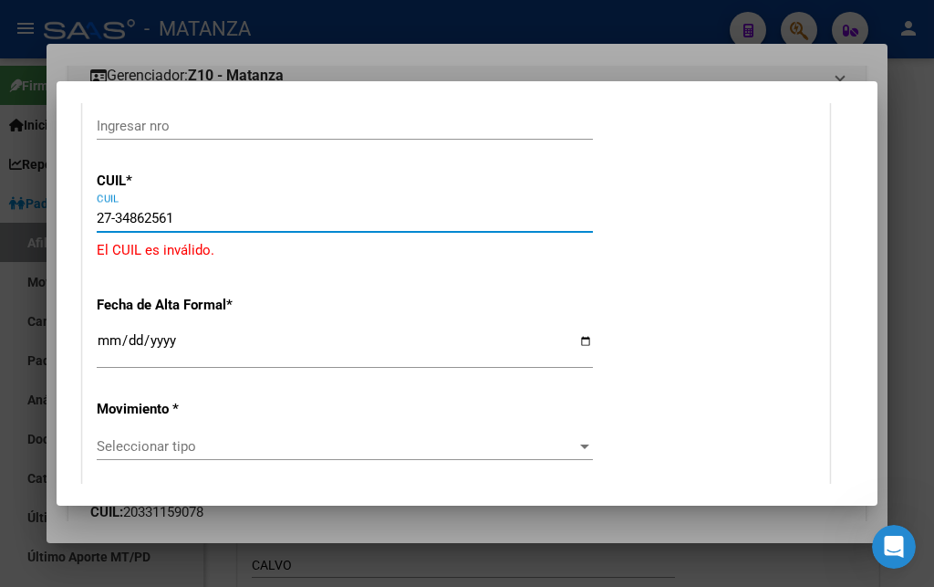
type input "27-34862561-1"
type input "34862561"
type input "CALVO"
type input "[DATE]"
type input "1754"
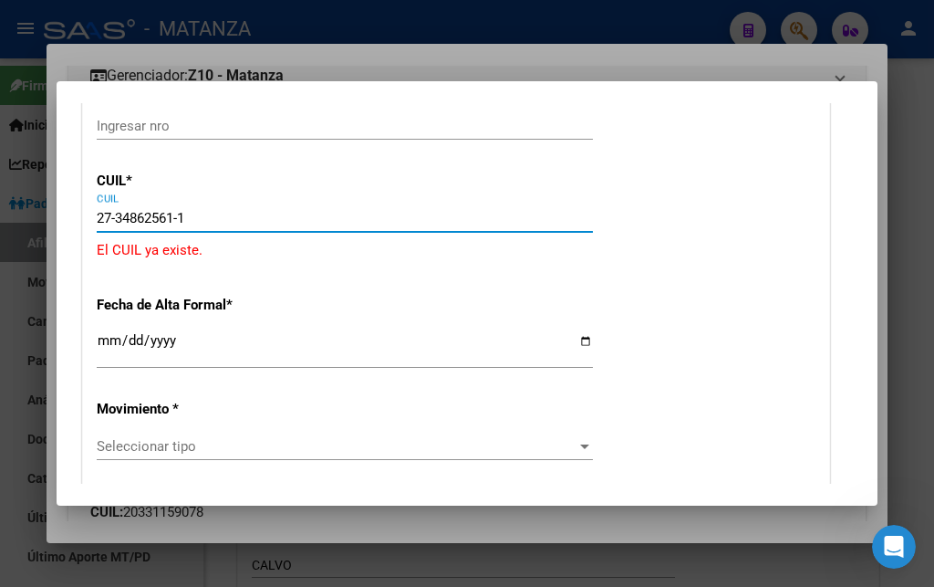
type input "LEZICA"
type input "2022"
type input "[PERSON_NAME]"
type input "SAN JUSTO"
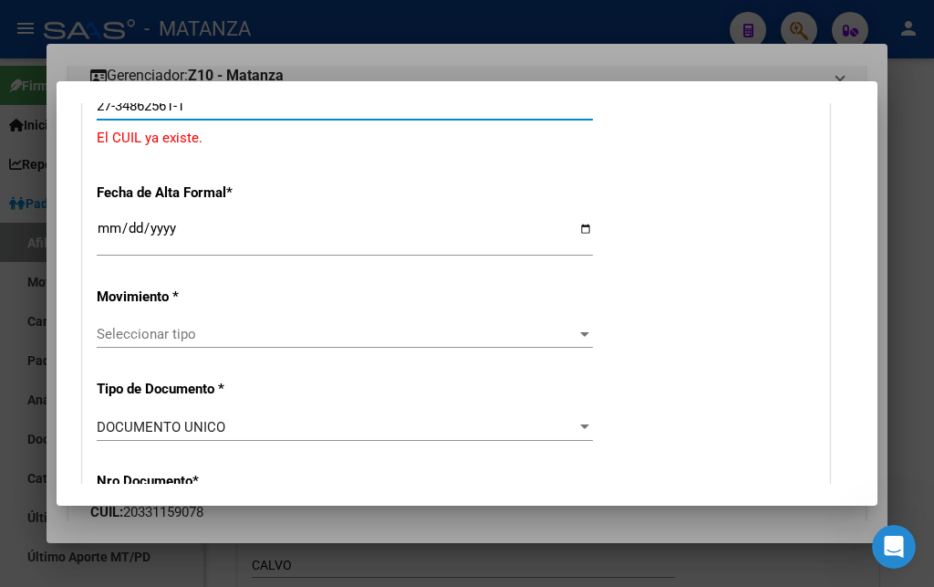
scroll to position [690, 0]
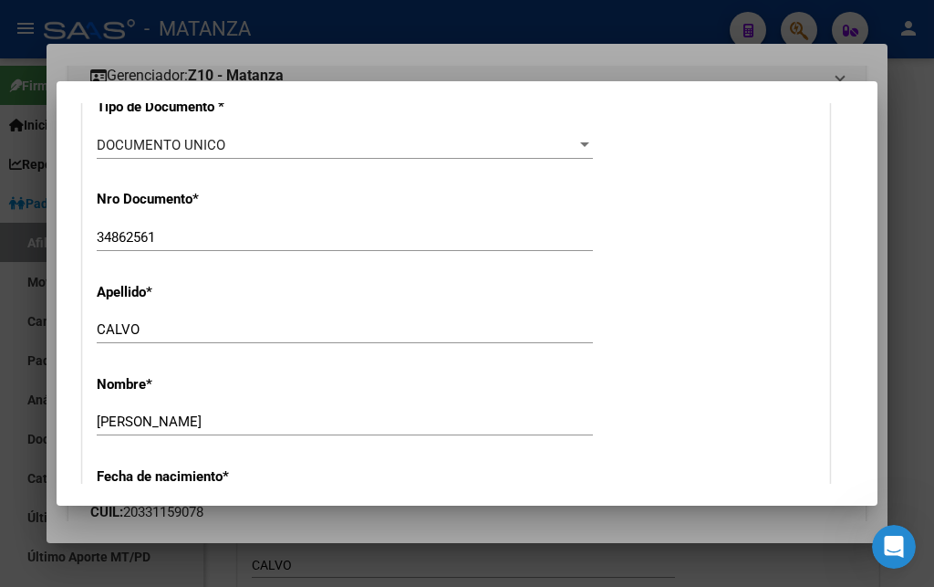
type input "27-34862561-1"
click at [734, 42] on div at bounding box center [467, 293] width 934 height 587
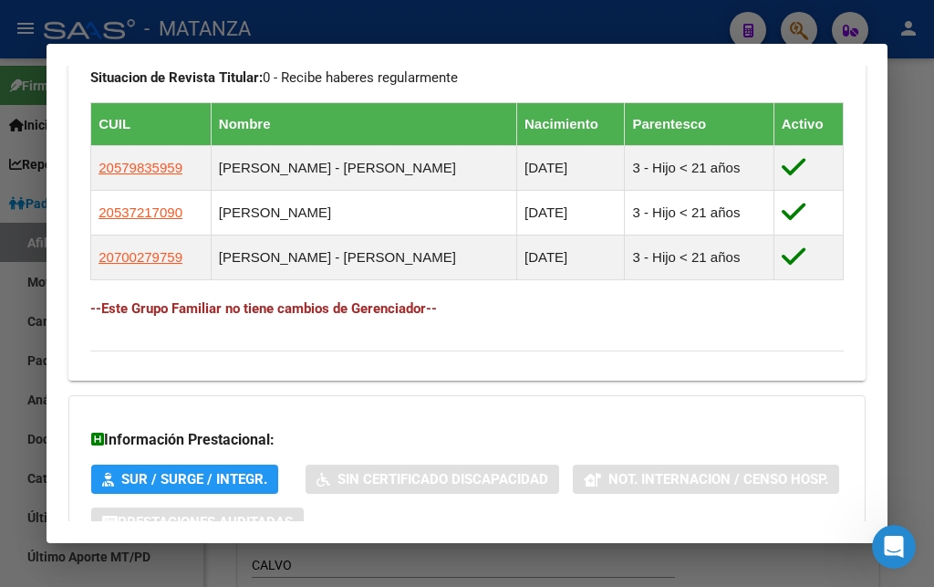
scroll to position [1281, 0]
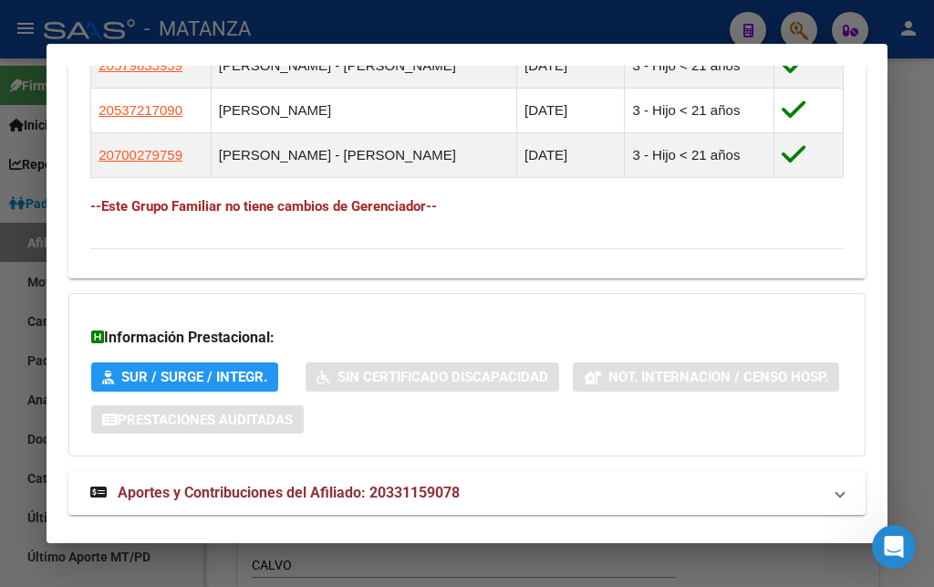
click at [459, 16] on div at bounding box center [467, 293] width 934 height 587
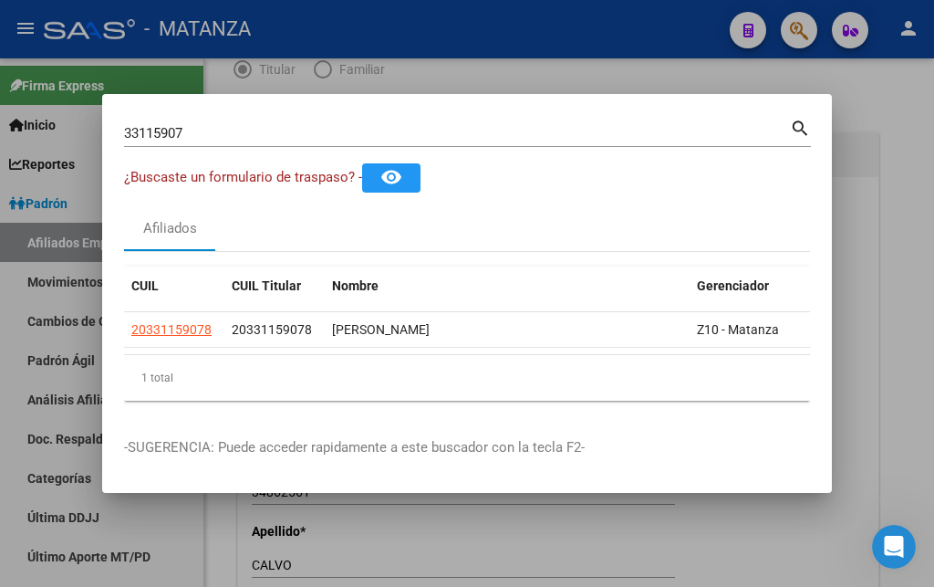
click at [578, 73] on div at bounding box center [467, 293] width 934 height 587
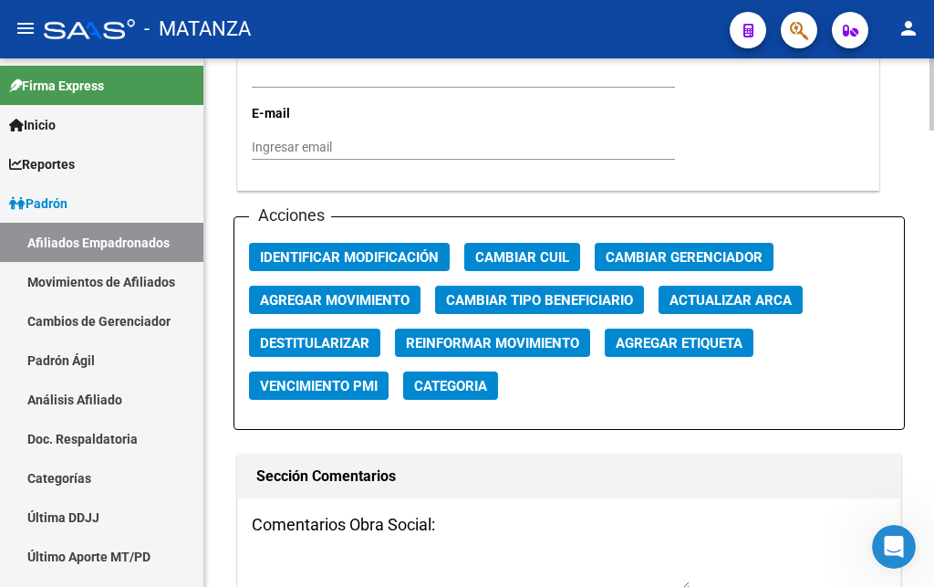
scroll to position [2048, 0]
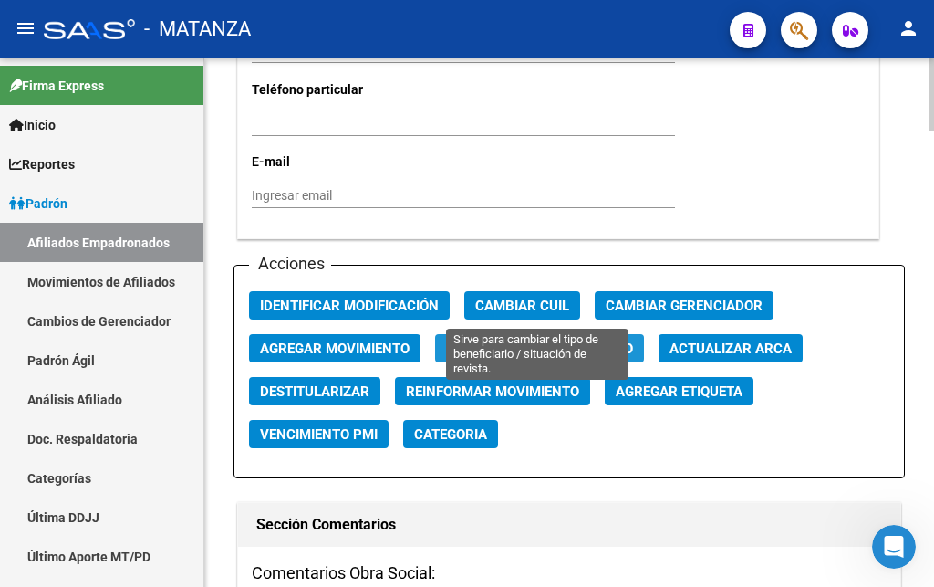
click at [541, 340] on span "Cambiar Tipo Beneficiario" at bounding box center [539, 348] width 187 height 16
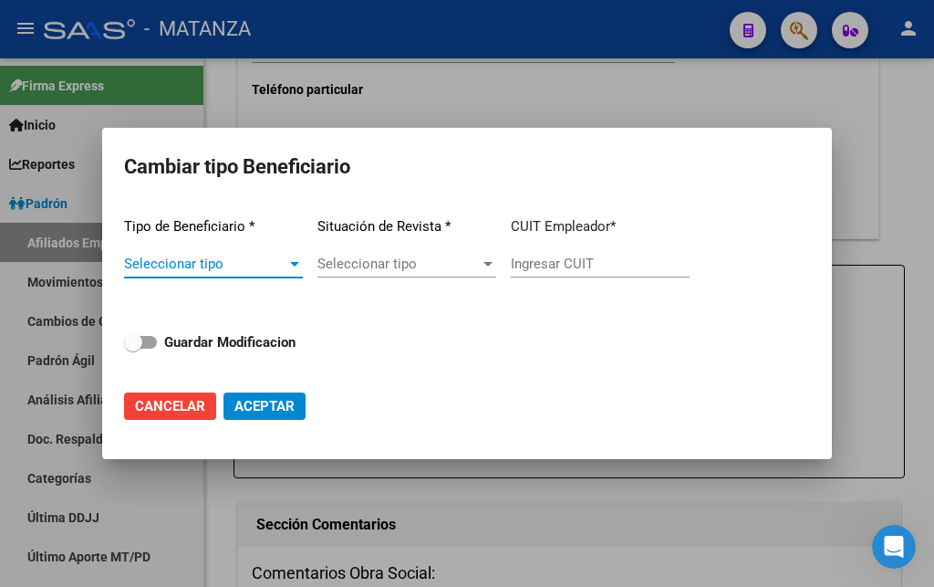
click at [268, 257] on span "Seleccionar tipo" at bounding box center [205, 263] width 162 height 16
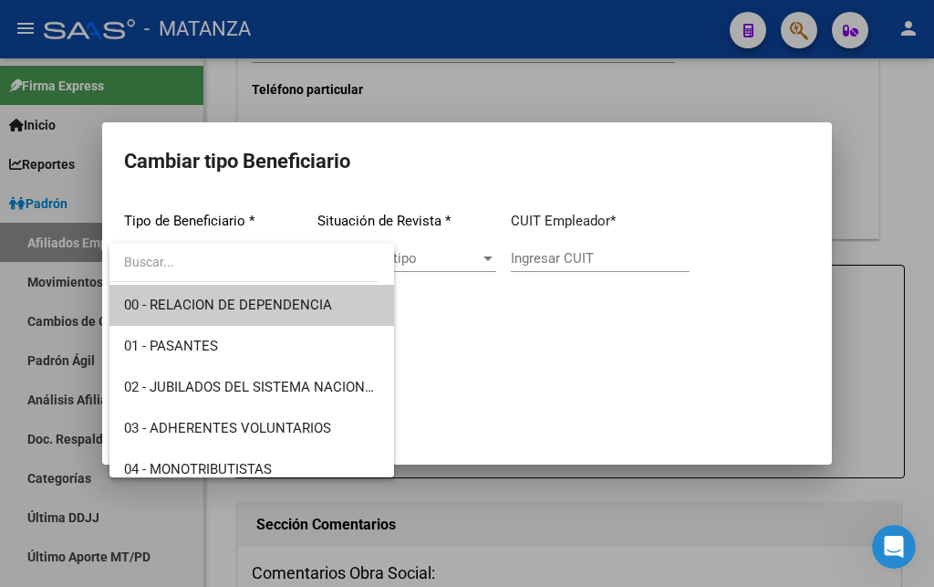
click at [423, 83] on div at bounding box center [467, 293] width 934 height 587
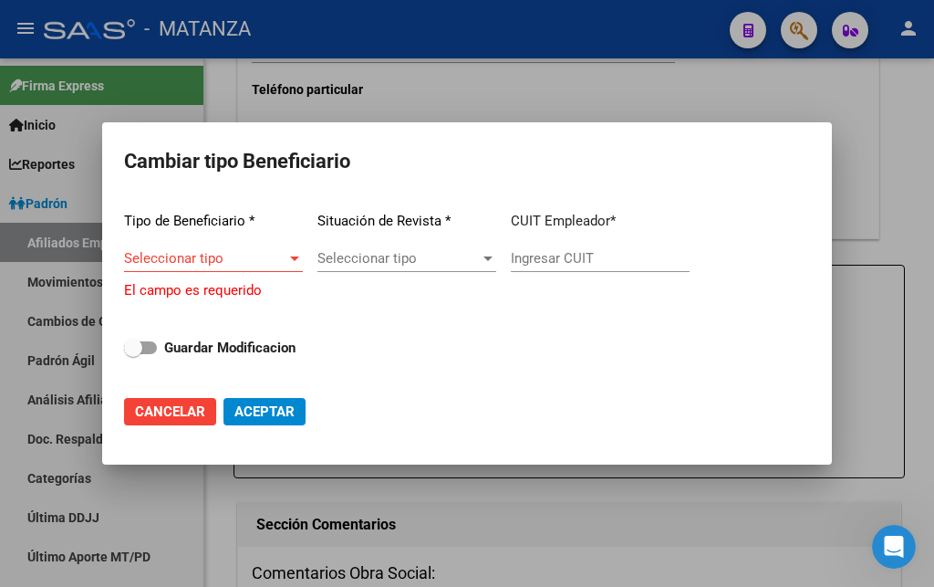
click at [423, 83] on div at bounding box center [467, 293] width 934 height 587
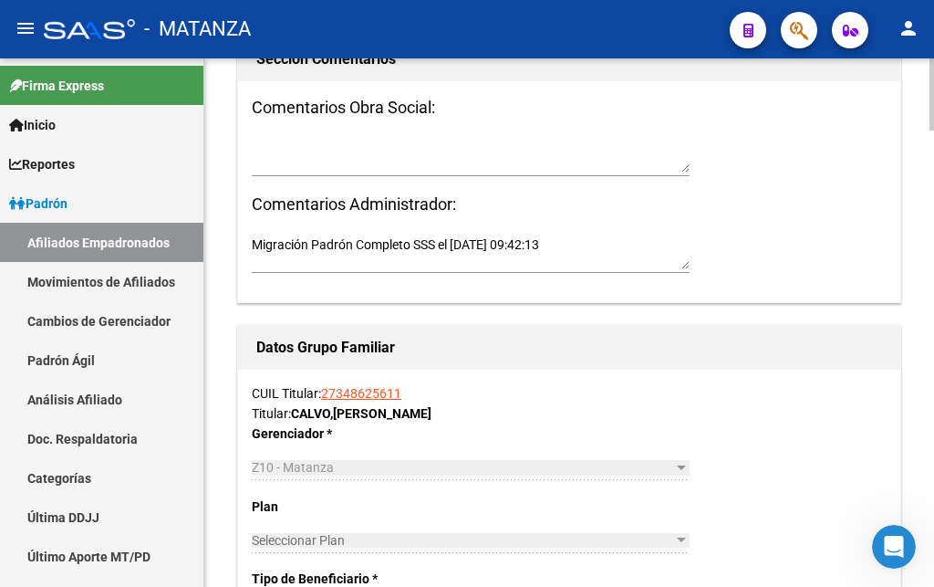
scroll to position [2141, 0]
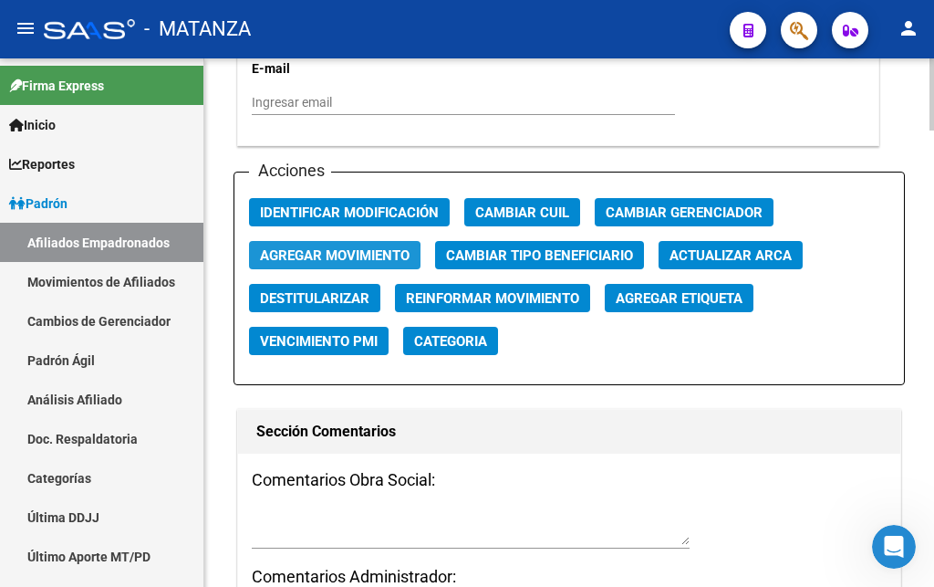
click at [324, 247] on span "Agregar Movimiento" at bounding box center [335, 255] width 150 height 16
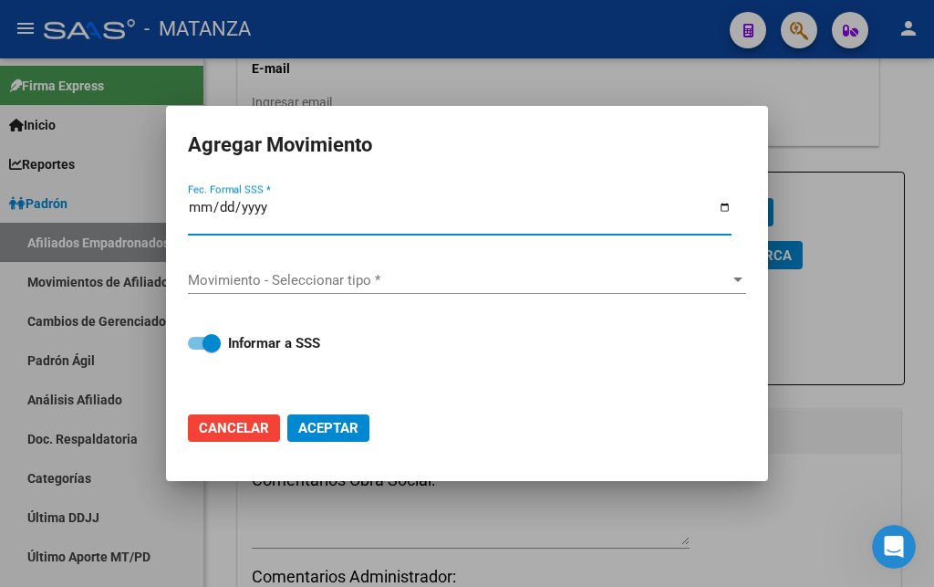
click at [320, 279] on span "Movimiento - Seleccionar tipo *" at bounding box center [459, 280] width 542 height 16
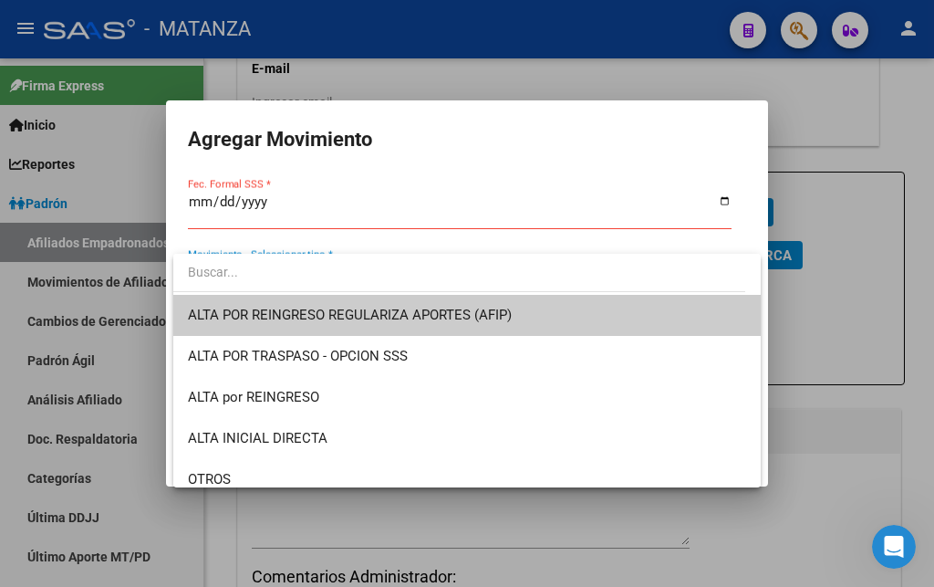
click at [449, 106] on div at bounding box center [467, 293] width 934 height 587
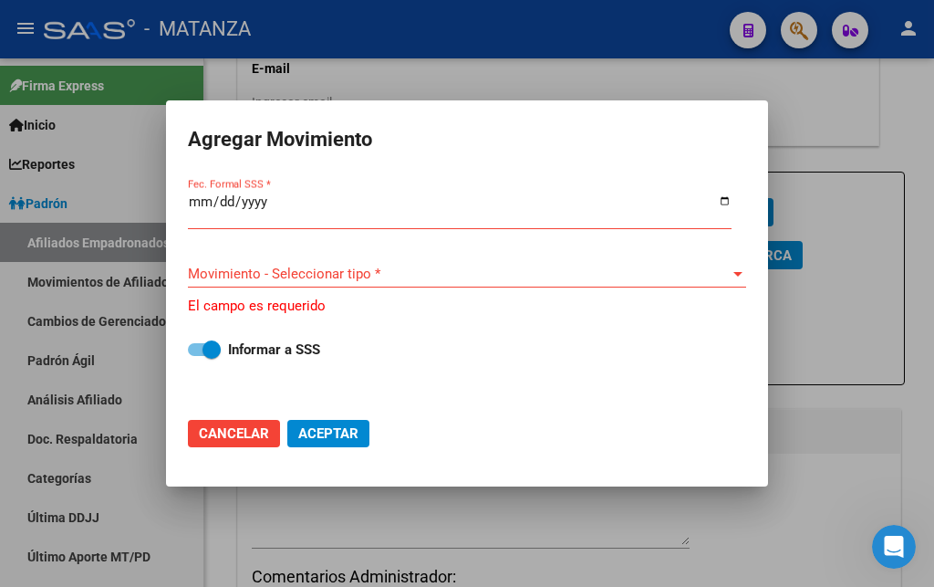
click at [437, 55] on div at bounding box center [467, 293] width 934 height 587
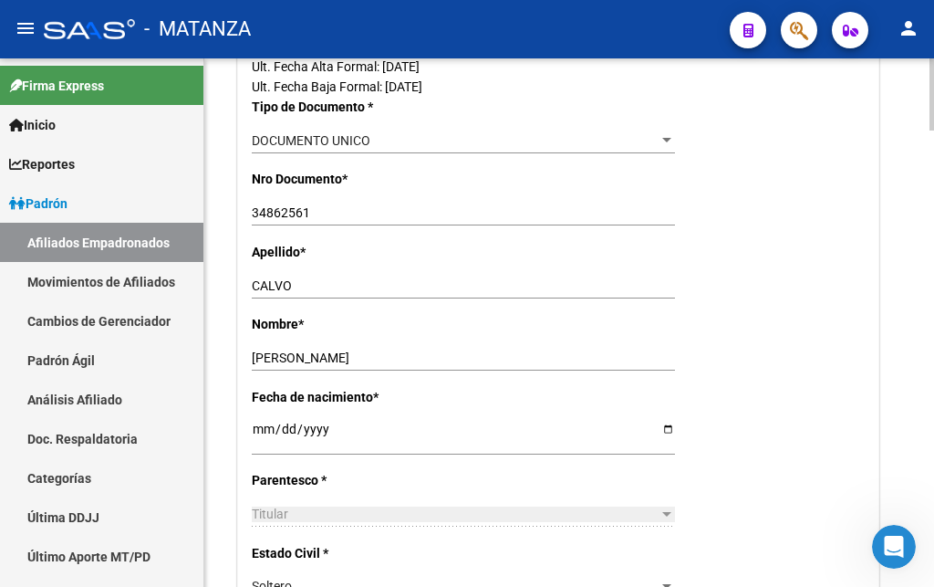
scroll to position [0, 0]
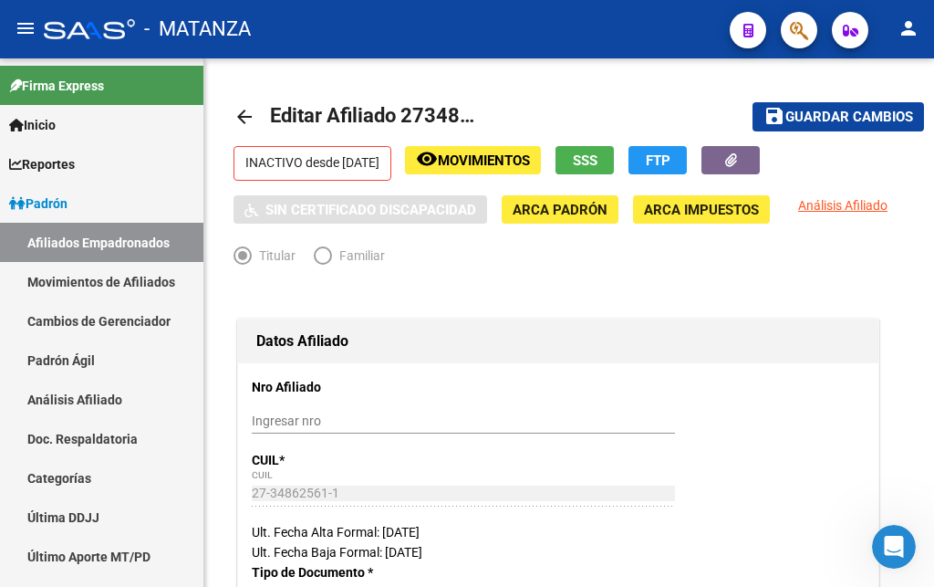
click at [808, 43] on span "button" at bounding box center [799, 30] width 18 height 37
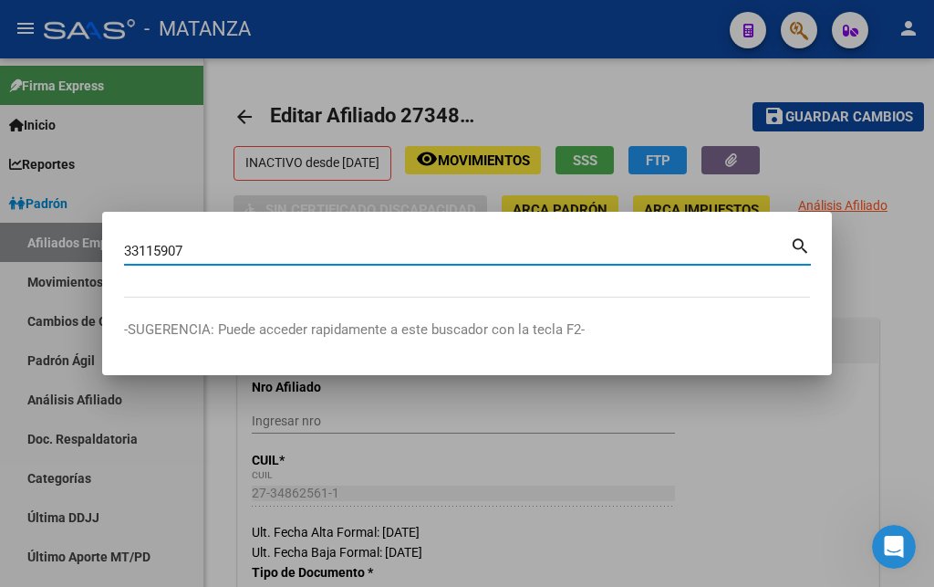
type input "33115907"
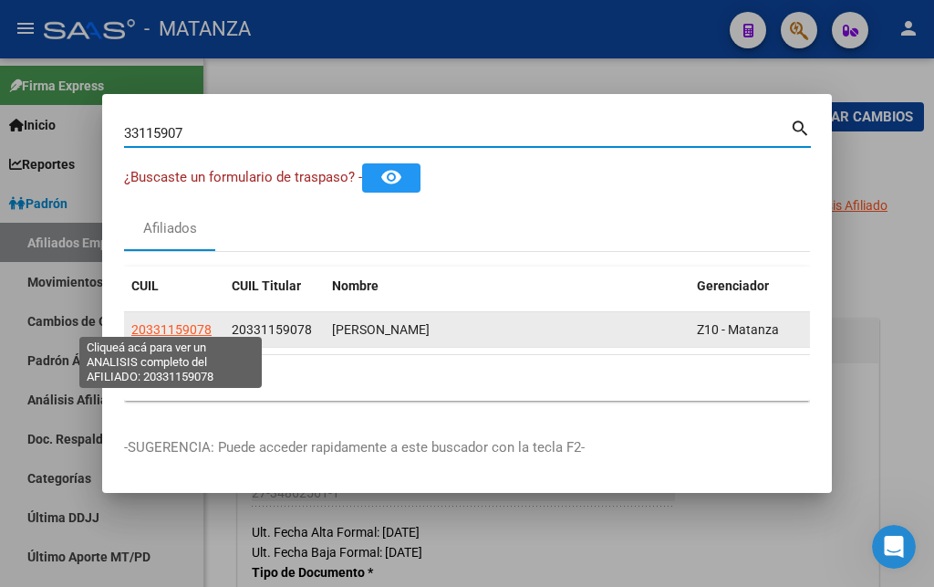
click at [182, 322] on span "20331159078" at bounding box center [171, 329] width 80 height 15
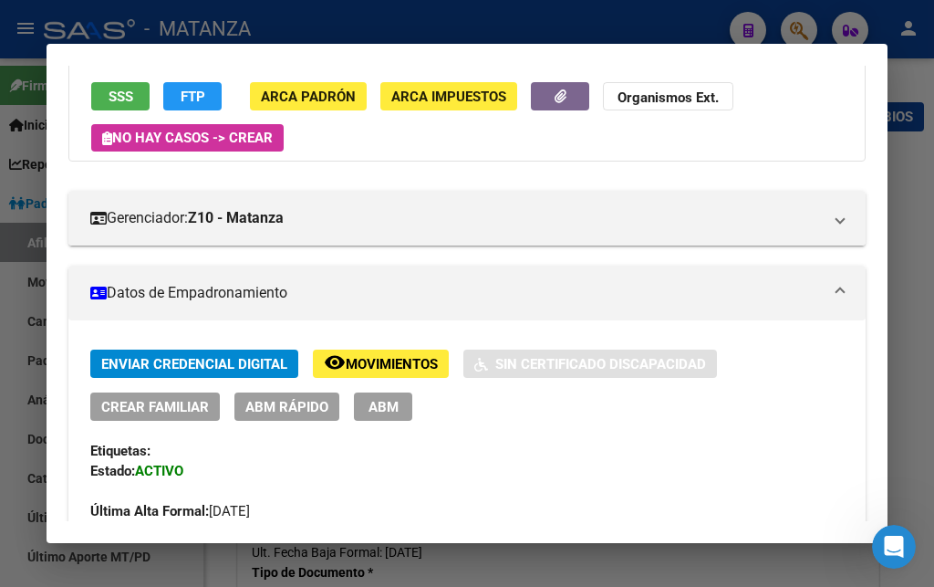
scroll to position [123, 0]
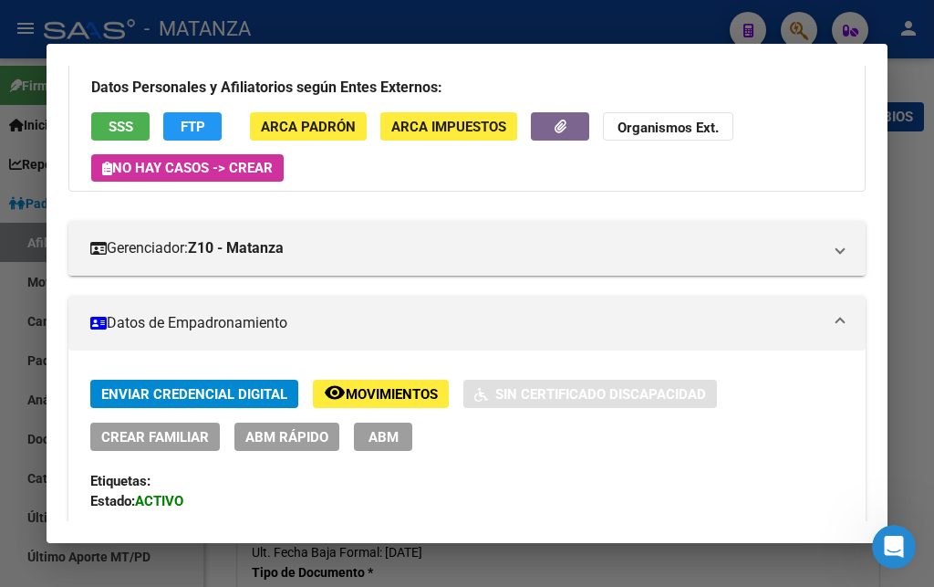
click at [360, 447] on button "ABM" at bounding box center [383, 436] width 58 height 28
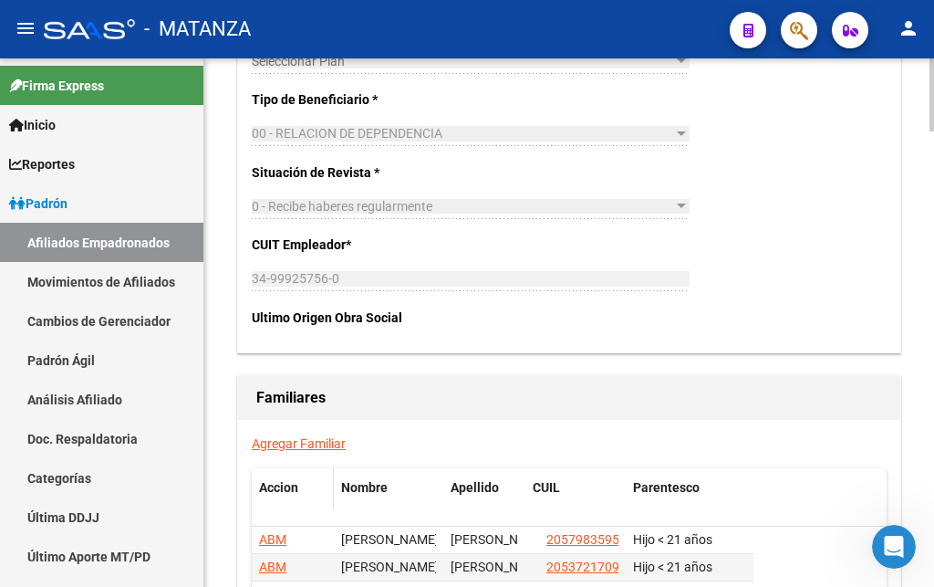
scroll to position [3071, 0]
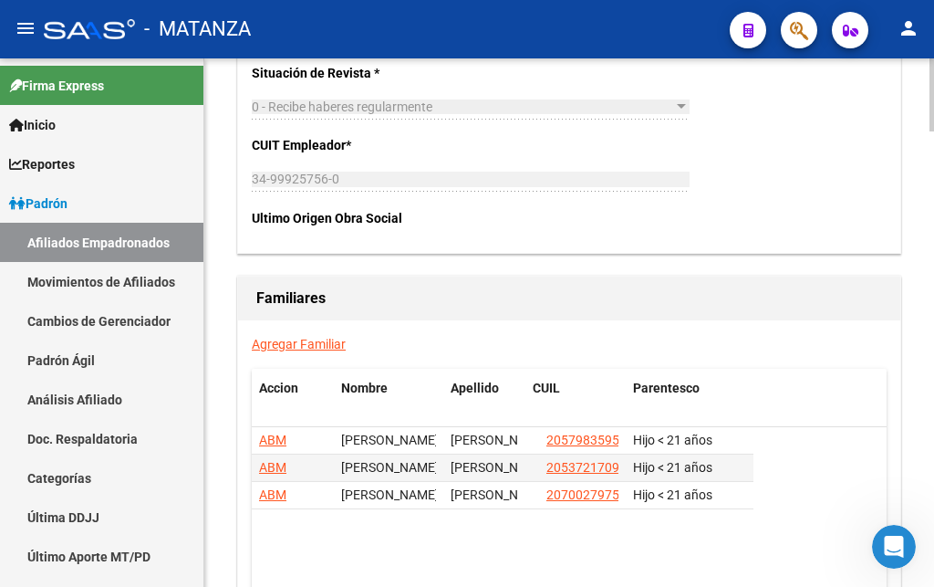
click at [316, 339] on link "Agregar Familiar" at bounding box center [299, 344] width 94 height 15
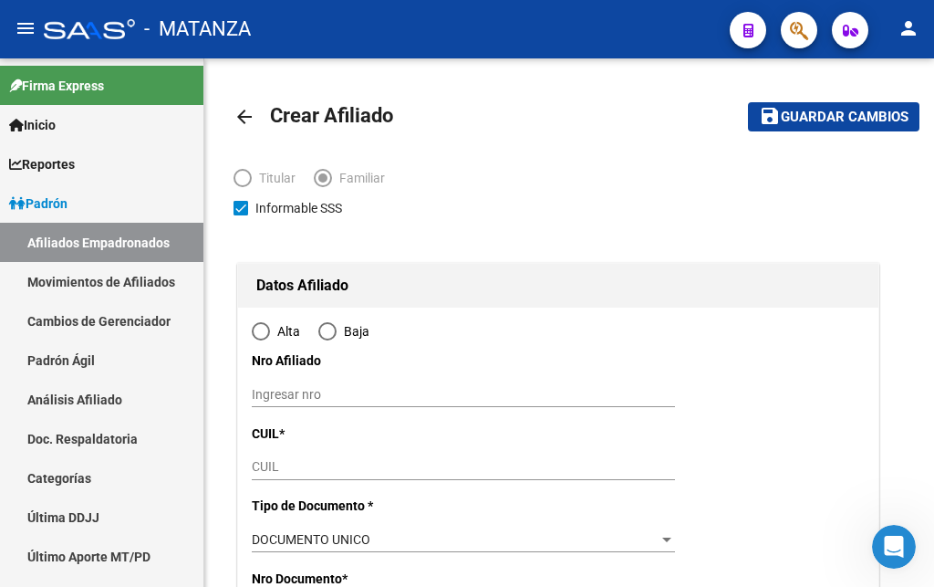
radio input "true"
type input "[PERSON_NAME]"
type input "1765"
type input "MARMOL"
type input "4665"
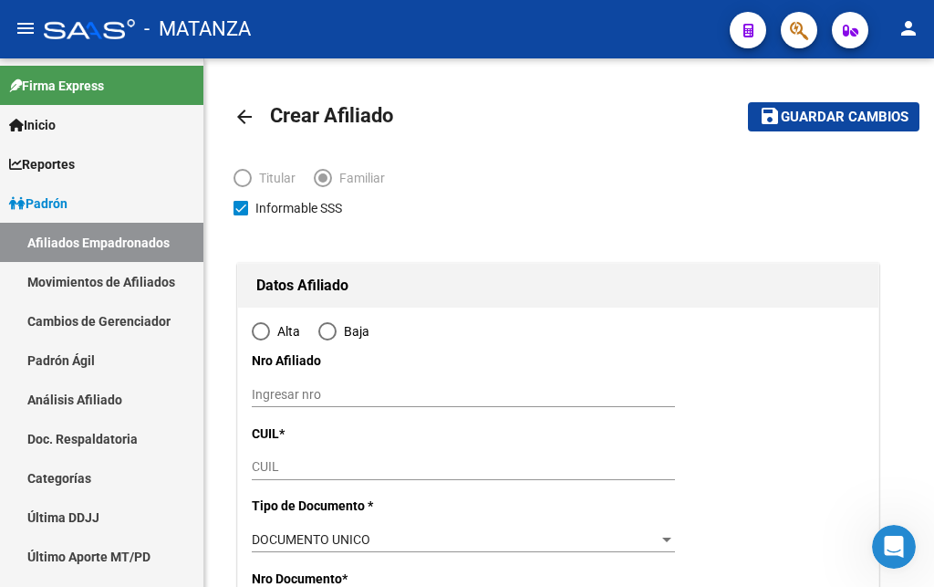
type input "0"
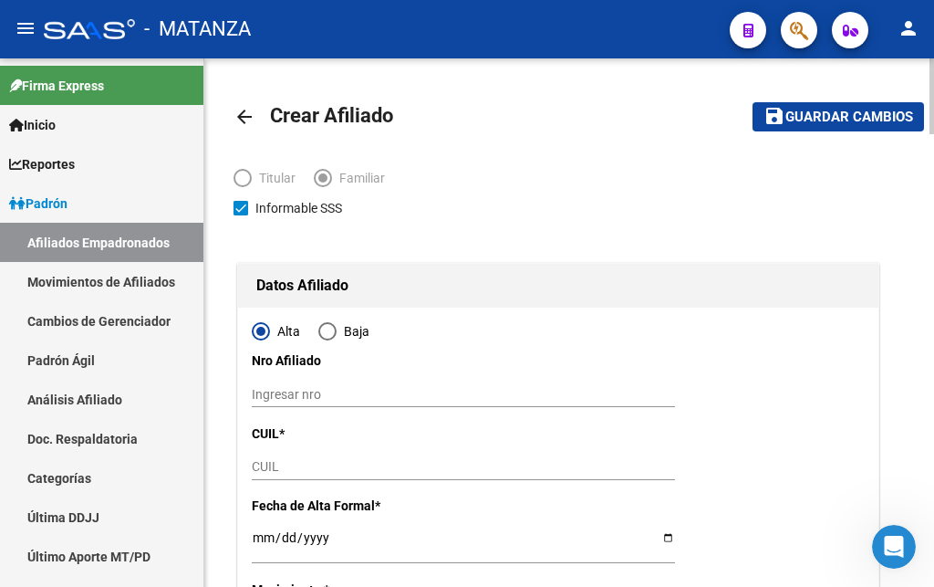
type input "34-99925756-0"
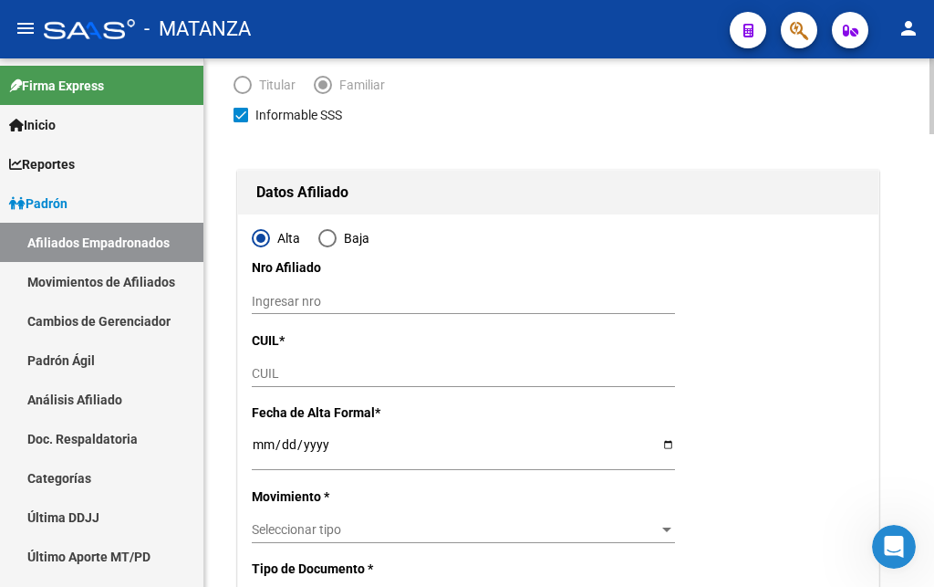
click at [308, 374] on input "CUIL" at bounding box center [463, 374] width 423 height 16
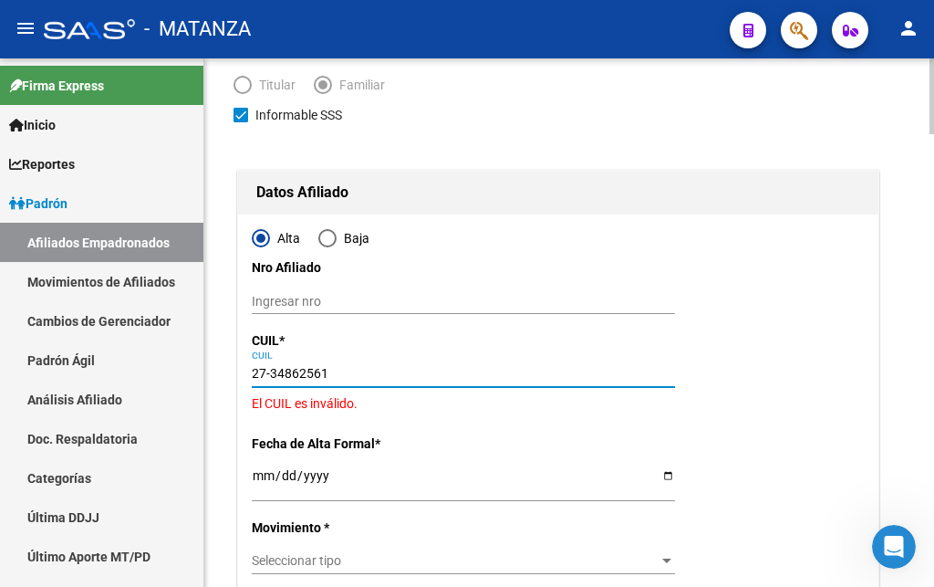
type input "27-34862561-1"
type input "34862561"
type input "CALVO"
type input "[PERSON_NAME]"
type input "[DATE]"
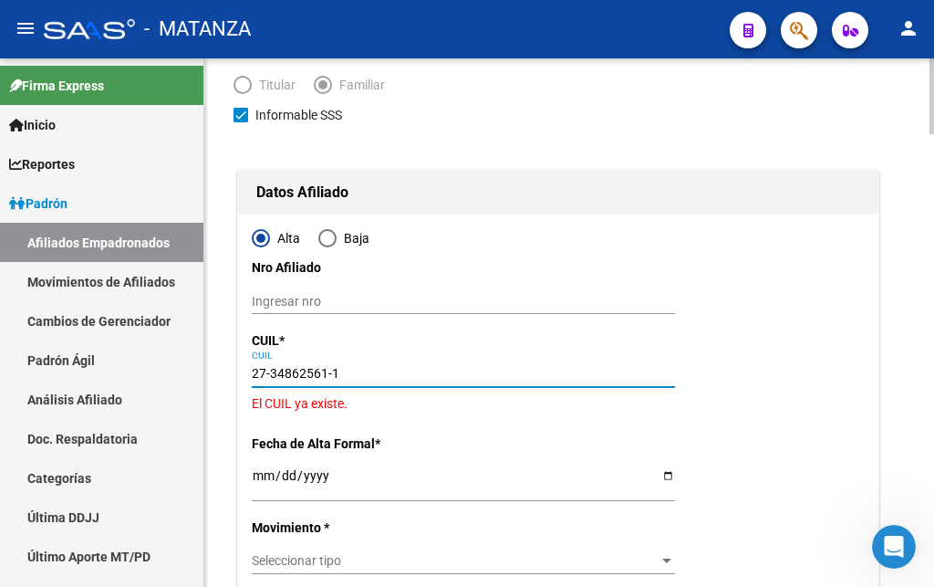
type input "SAN JUSTO"
type input "1754"
type input "LEZICA"
type input "2022"
type input "27-34862561-1"
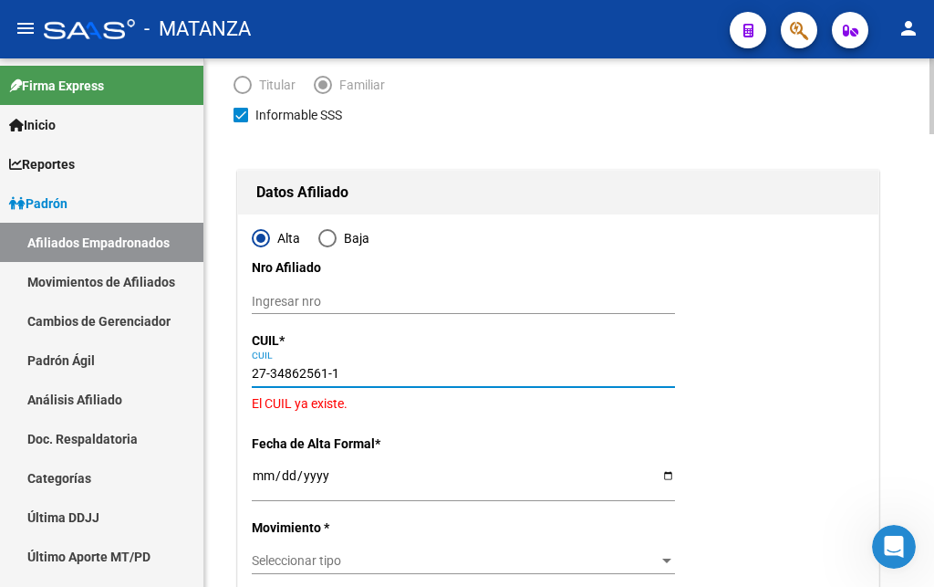
click at [349, 473] on input "Ingresar fecha" at bounding box center [463, 481] width 423 height 27
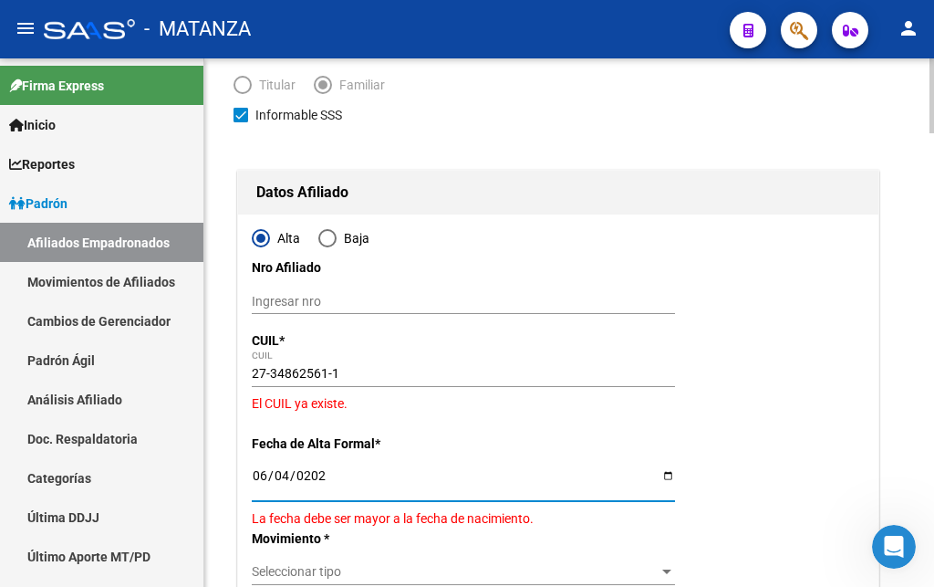
type input "[DATE]"
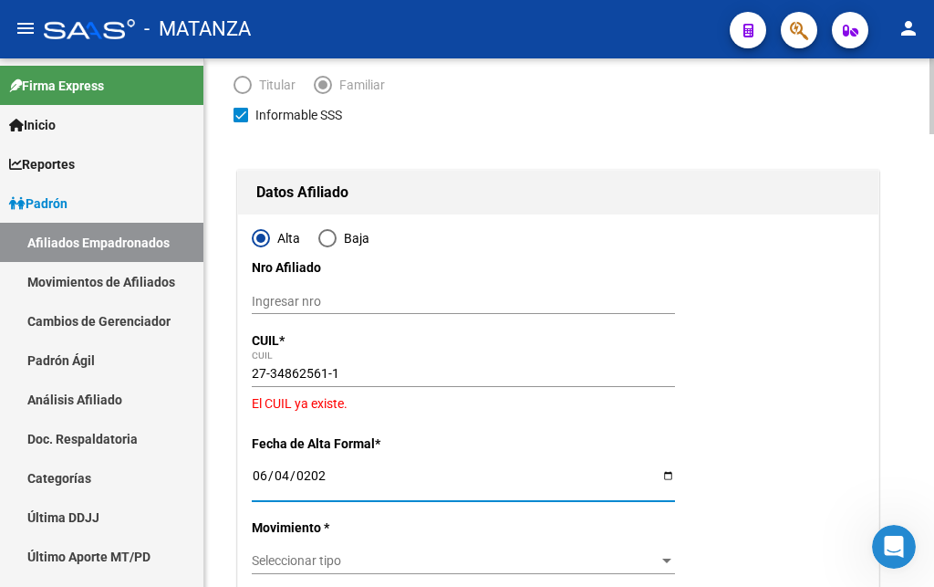
scroll to position [186, 0]
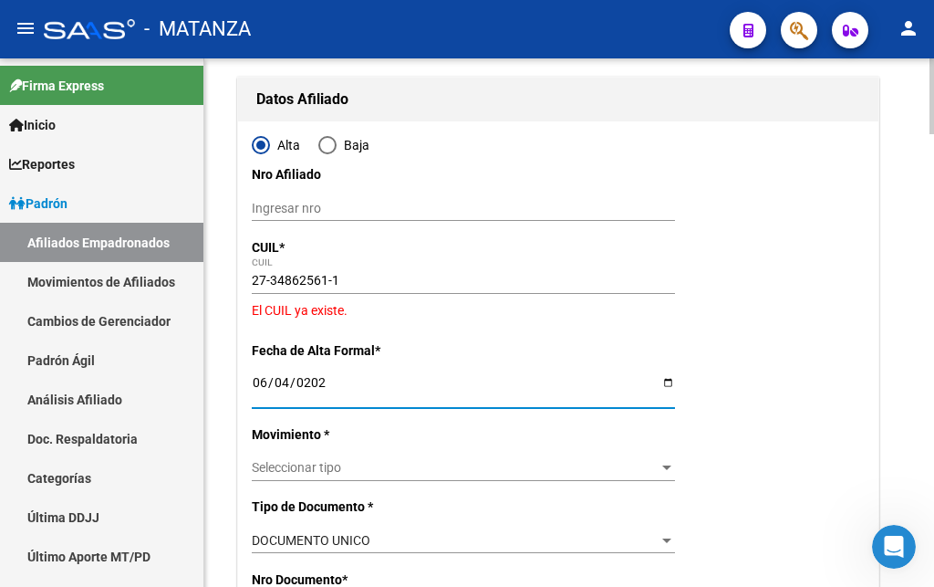
click at [377, 460] on span "Seleccionar tipo" at bounding box center [455, 468] width 407 height 16
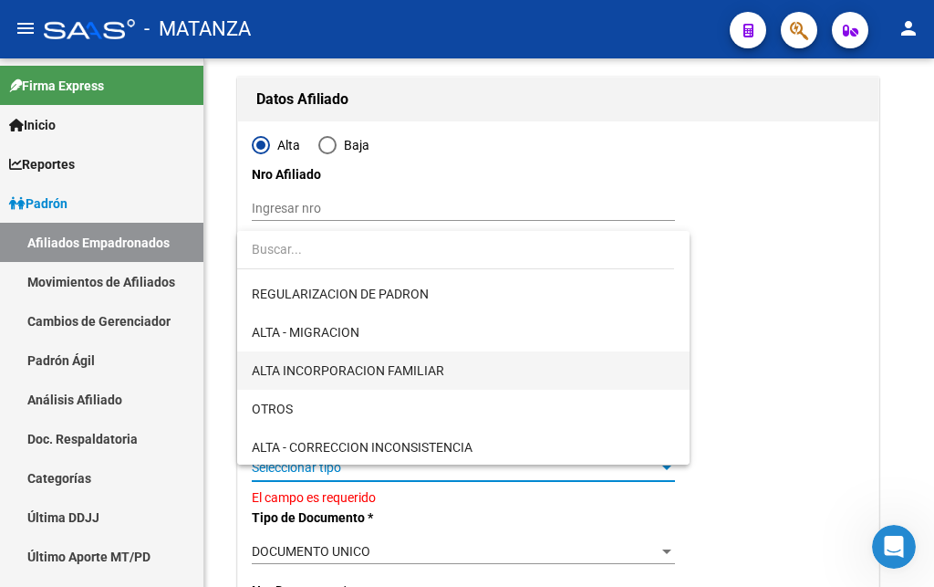
click at [444, 370] on span "ALTA INCORPORACION FAMILIAR" at bounding box center [463, 370] width 423 height 38
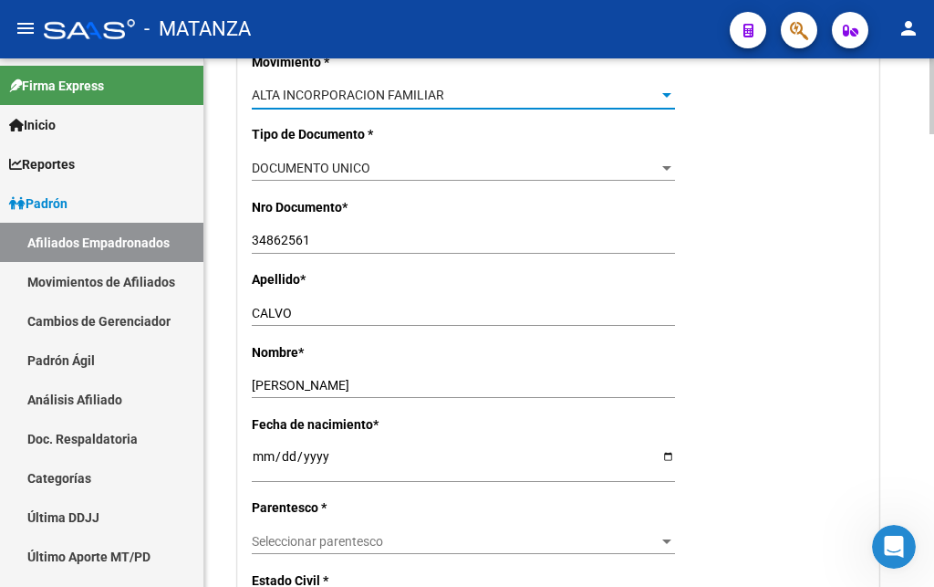
scroll to position [652, 0]
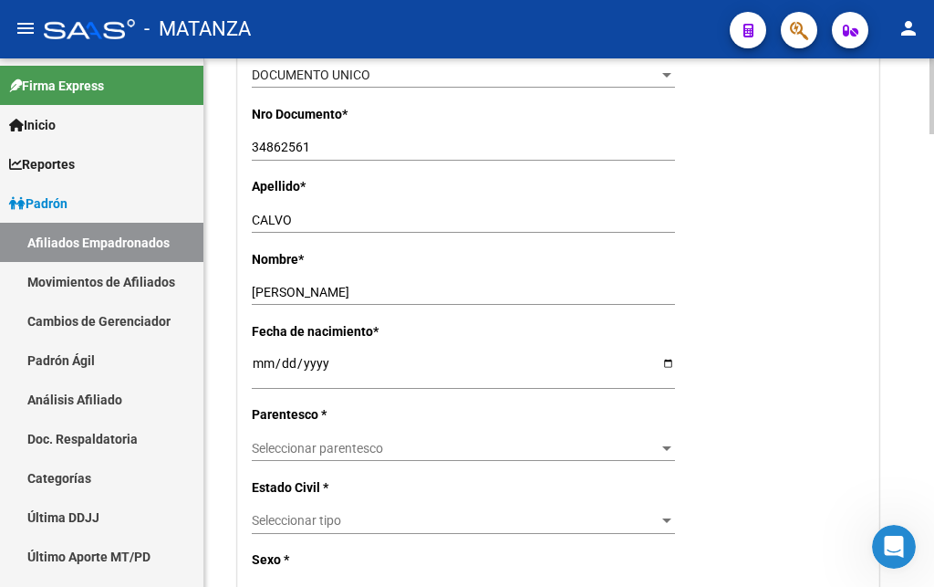
click at [341, 435] on div "Seleccionar parentesco Seleccionar parentesco" at bounding box center [463, 448] width 423 height 26
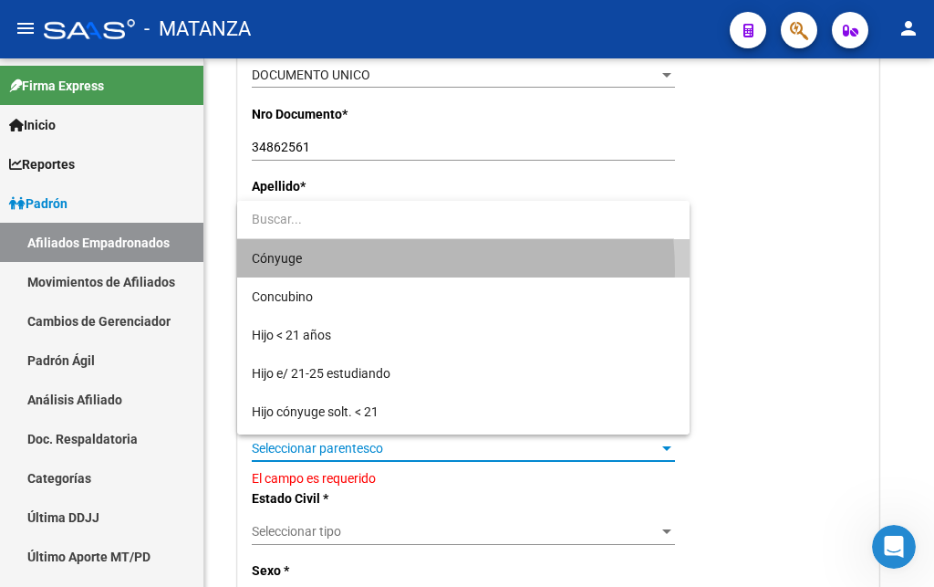
click at [349, 271] on span "Cónyuge" at bounding box center [463, 258] width 423 height 38
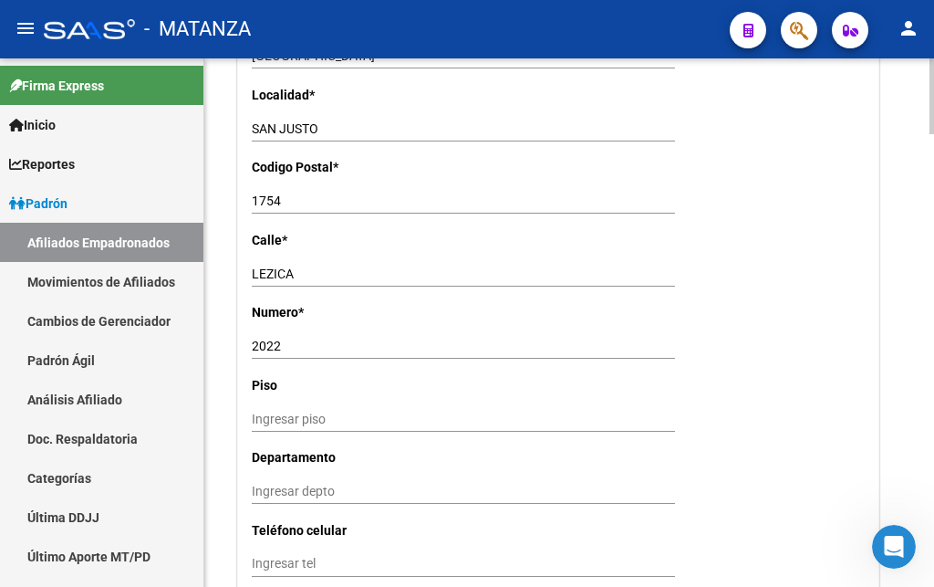
scroll to position [1675, 0]
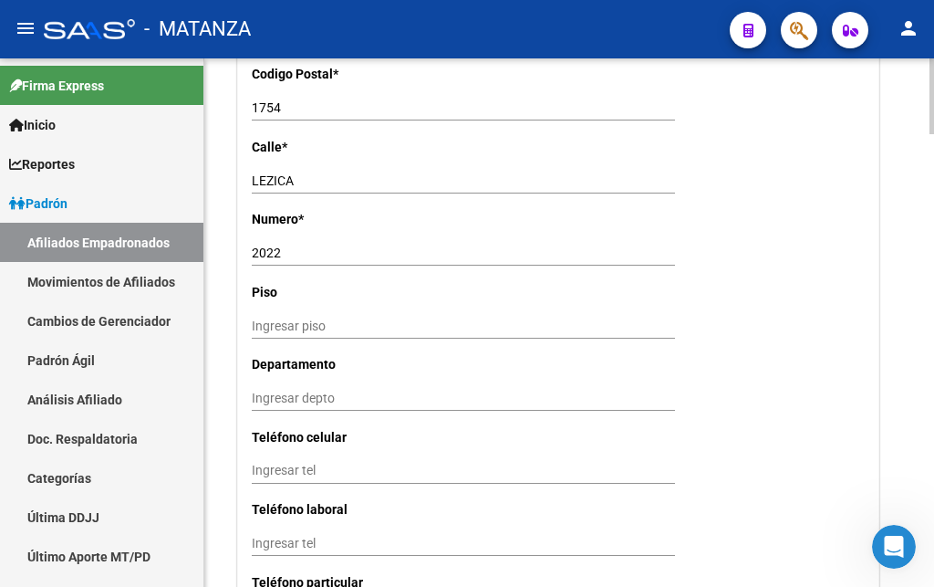
click at [313, 463] on input "Ingresar tel" at bounding box center [463, 471] width 423 height 16
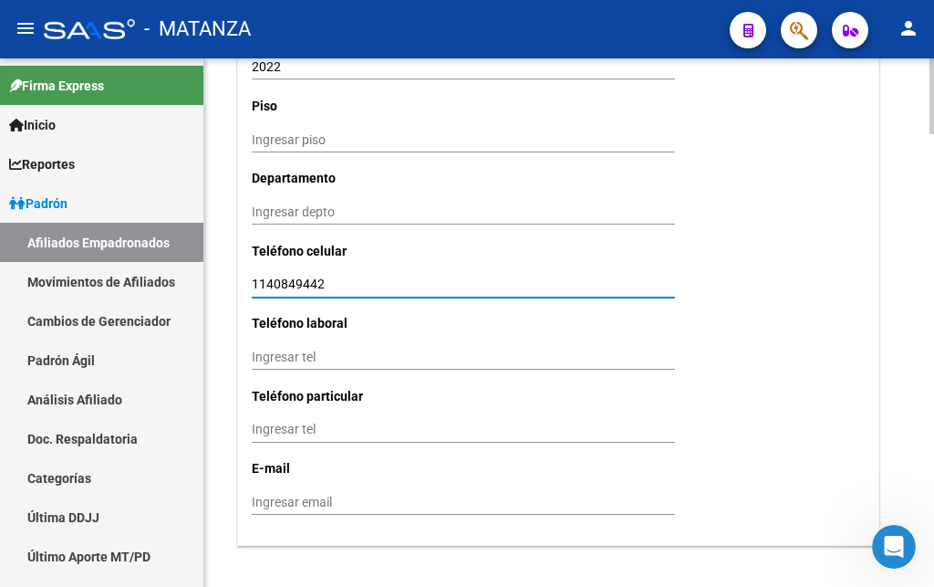
type input "1140849442"
click at [343, 495] on input "Ingresar email" at bounding box center [463, 503] width 423 height 16
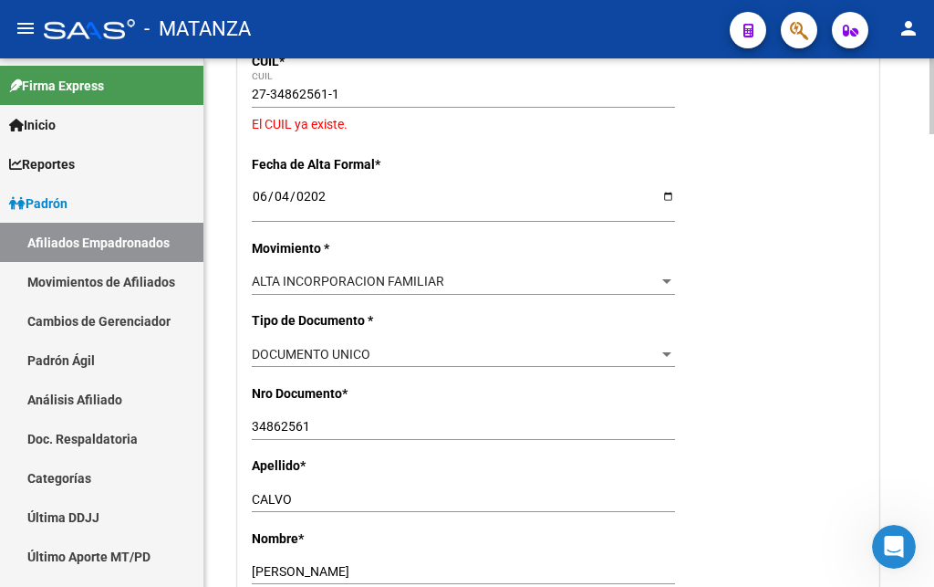
scroll to position [0, 0]
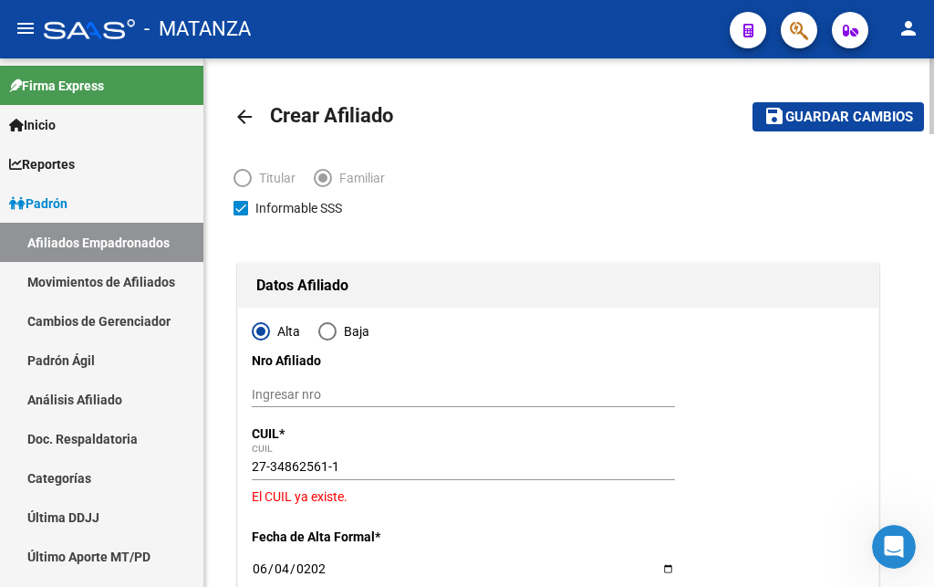
click at [805, 120] on span "Guardar cambios" at bounding box center [850, 117] width 128 height 16
click at [241, 205] on span at bounding box center [241, 208] width 15 height 15
click at [241, 215] on input "Informable SSS" at bounding box center [240, 215] width 1 height 1
click at [241, 205] on span at bounding box center [241, 208] width 15 height 15
click at [241, 215] on input "Informable SSS" at bounding box center [240, 215] width 1 height 1
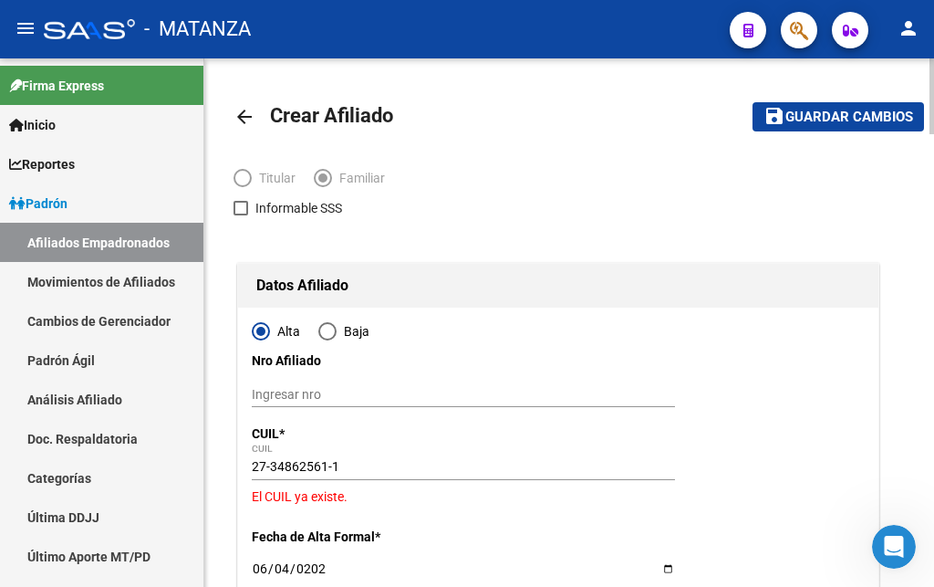
checkbox input "true"
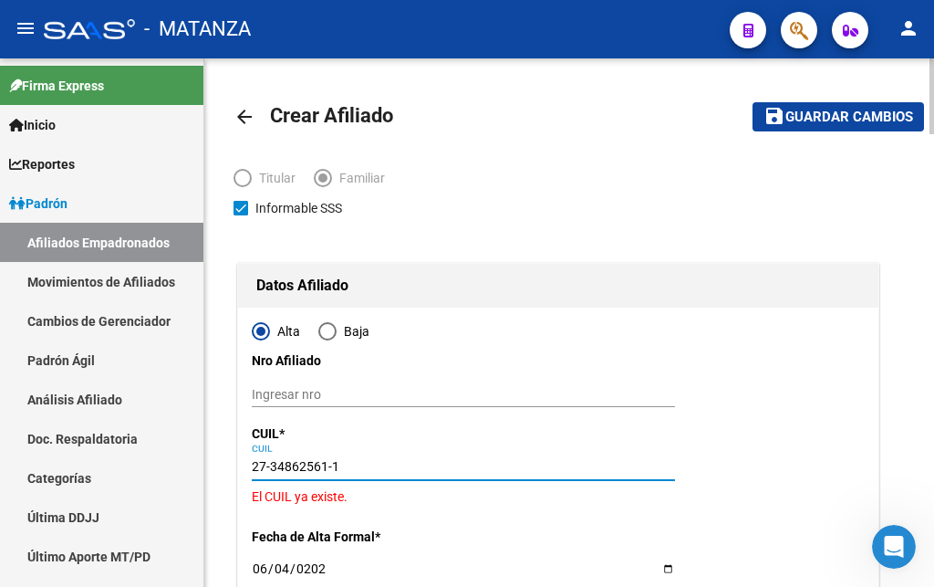
drag, startPoint x: 323, startPoint y: 461, endPoint x: 304, endPoint y: 462, distance: 19.2
click at [276, 459] on input "27-34862561-1" at bounding box center [463, 467] width 423 height 16
drag, startPoint x: 328, startPoint y: 467, endPoint x: 268, endPoint y: 458, distance: 60.0
click at [268, 459] on input "27-34862561-1" at bounding box center [463, 467] width 423 height 16
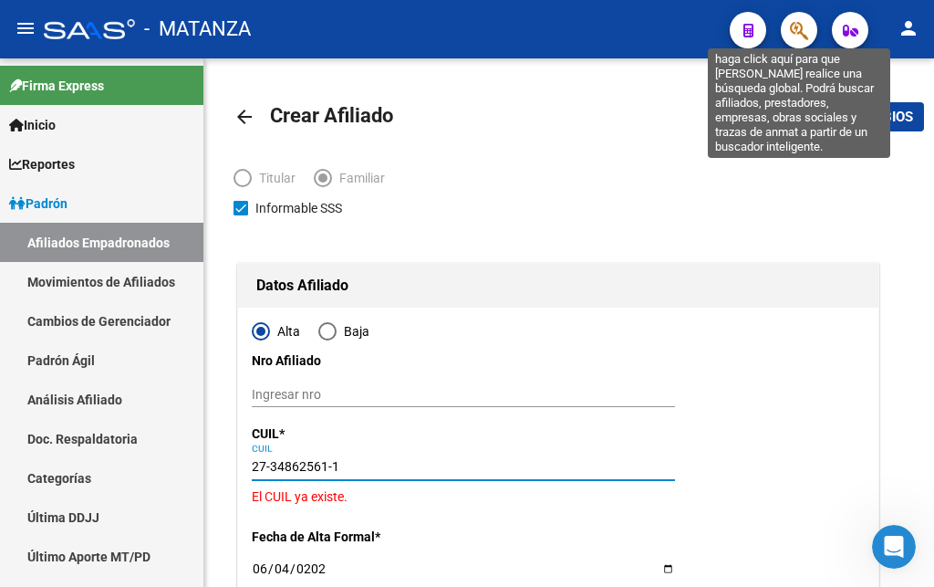
click at [793, 30] on icon "button" at bounding box center [799, 30] width 18 height 21
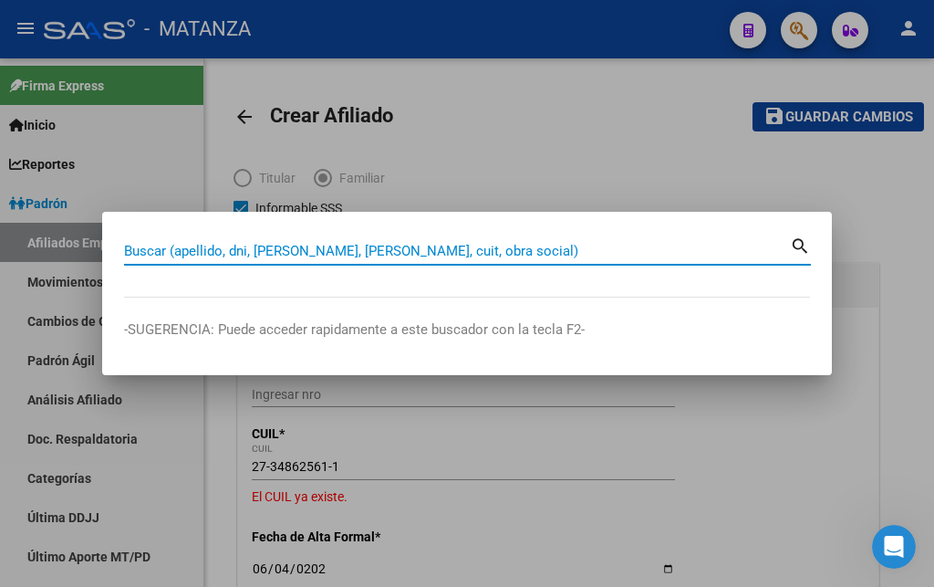
paste input "34862561"
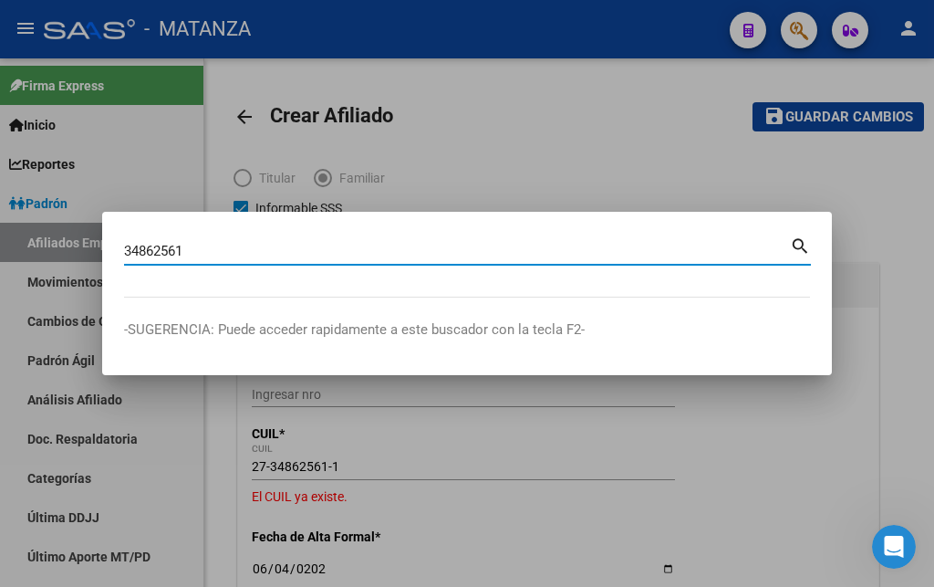
type input "34862561"
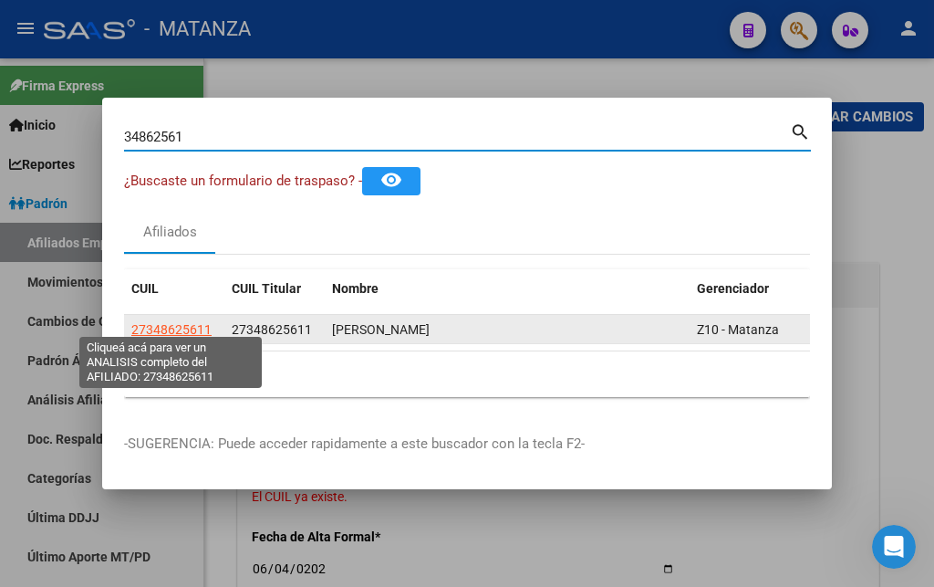
click at [174, 326] on span "27348625611" at bounding box center [171, 329] width 80 height 15
type textarea "27348625611"
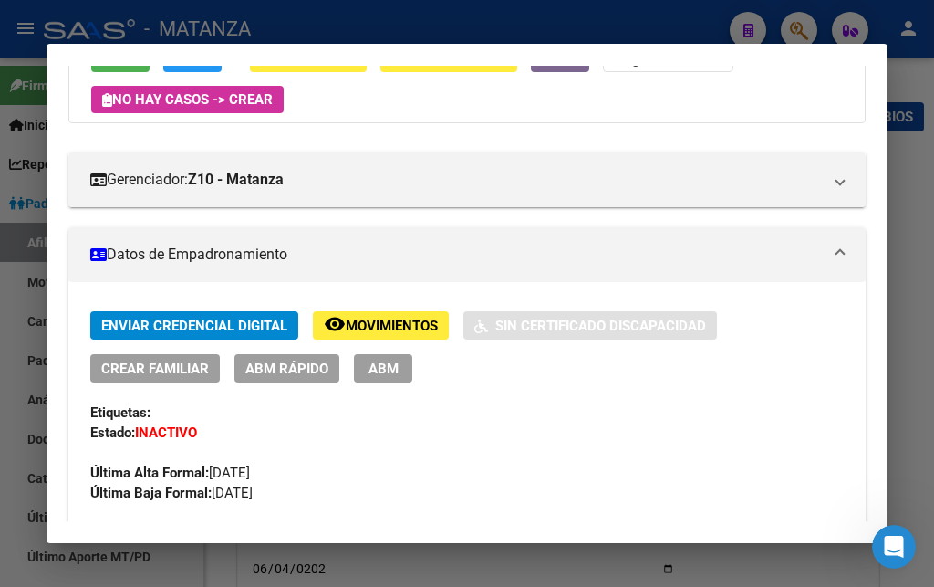
scroll to position [216, 0]
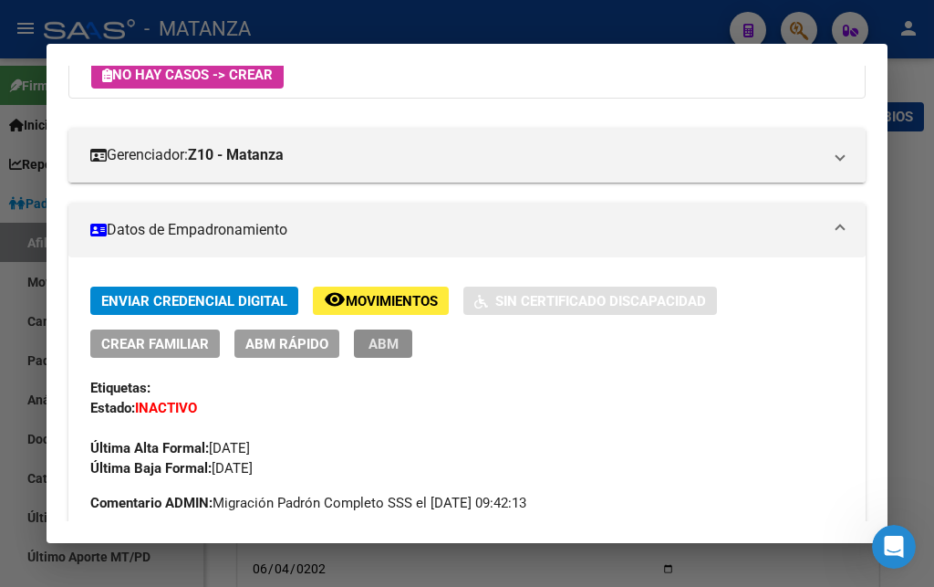
click at [382, 352] on span "ABM" at bounding box center [384, 344] width 30 height 16
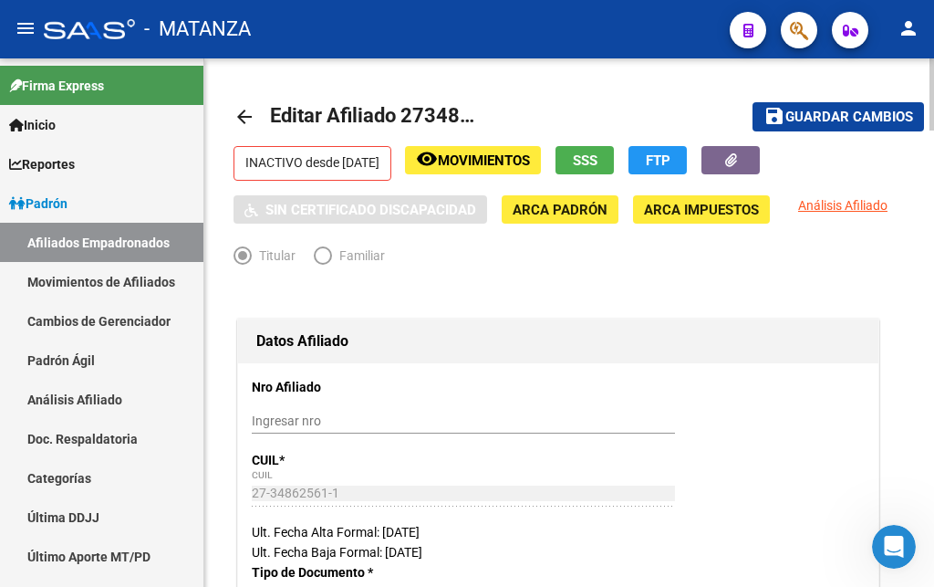
radio input "true"
type input "34-99925756-0"
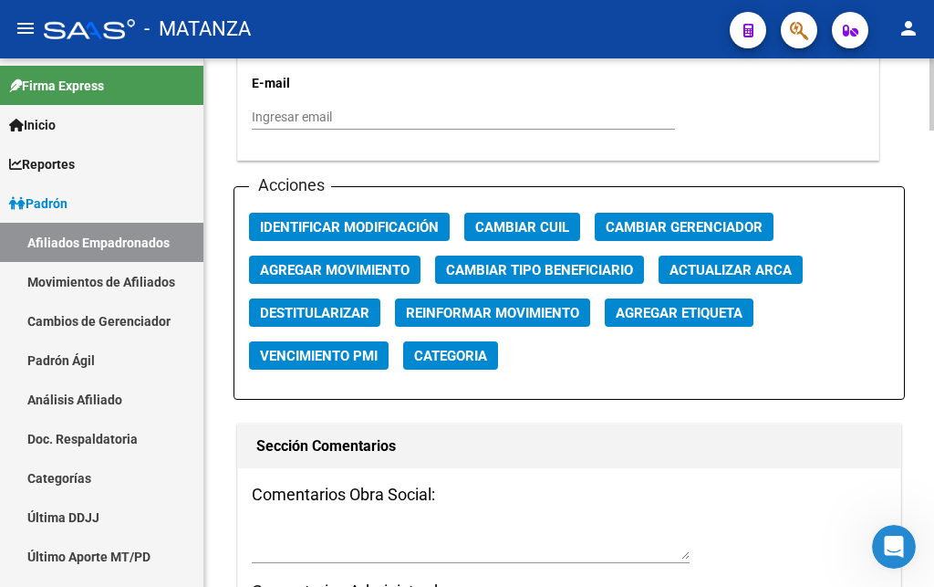
scroll to position [2110, 0]
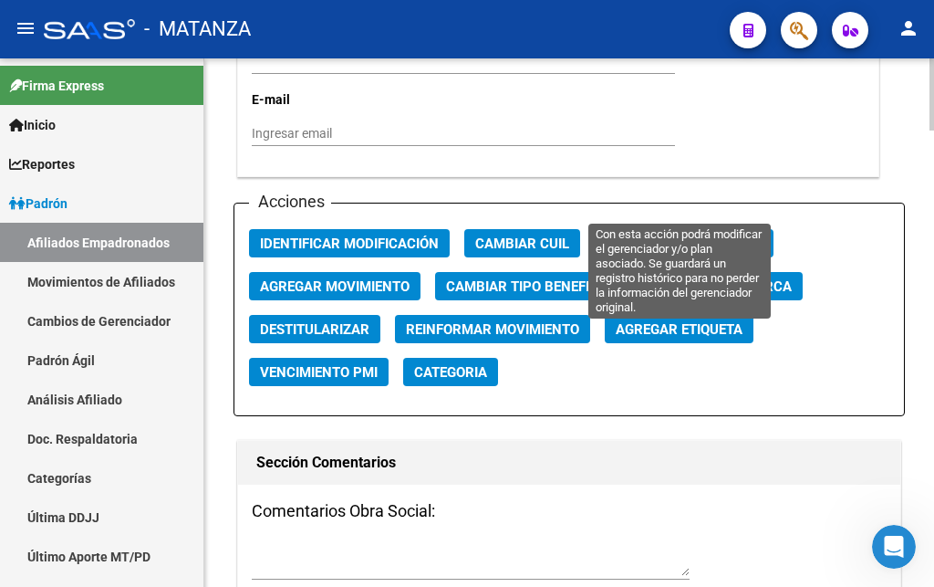
click at [653, 235] on span "Cambiar Gerenciador" at bounding box center [684, 243] width 157 height 16
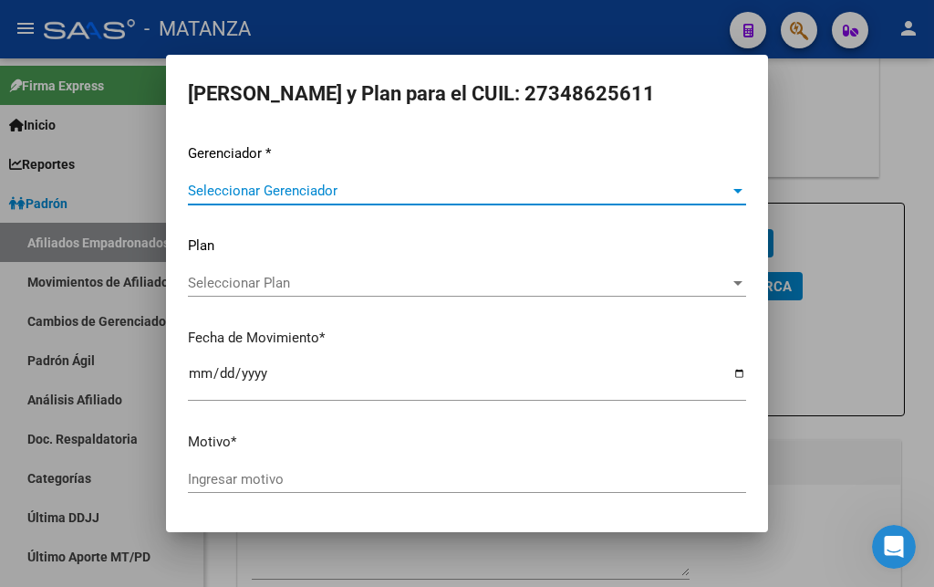
click at [374, 195] on span "Seleccionar Gerenciador" at bounding box center [459, 190] width 542 height 16
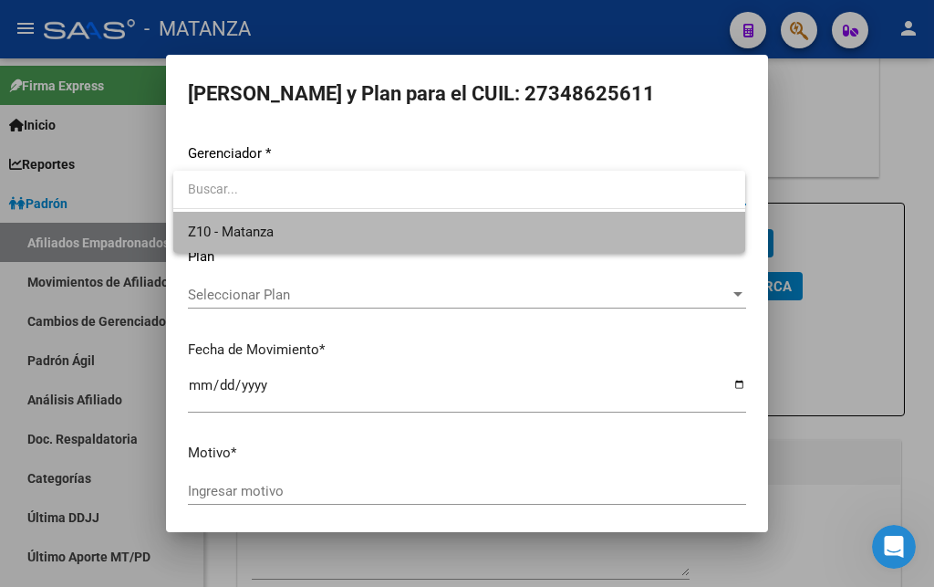
click at [372, 226] on span "Z10 - Matanza" at bounding box center [459, 232] width 543 height 41
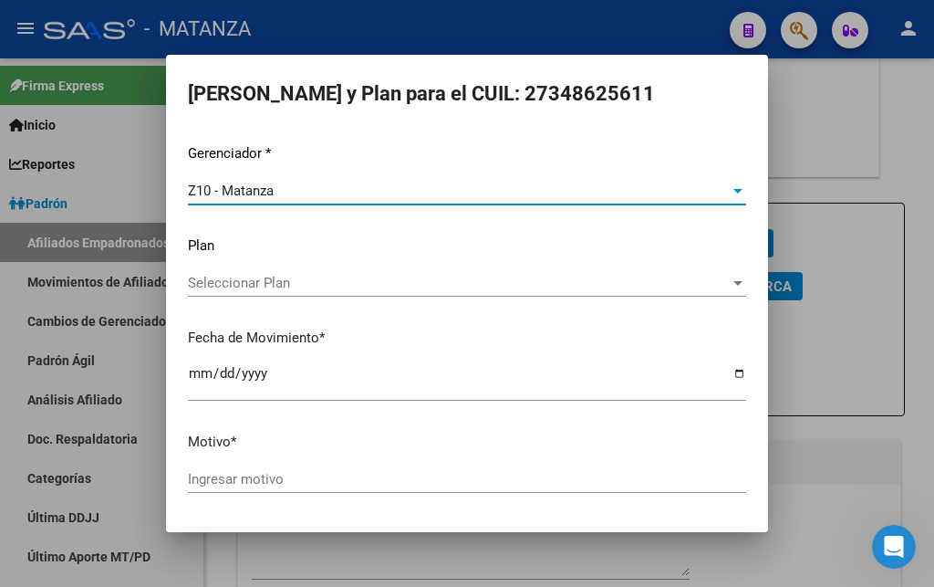
click at [318, 290] on span "Seleccionar Plan" at bounding box center [459, 283] width 542 height 16
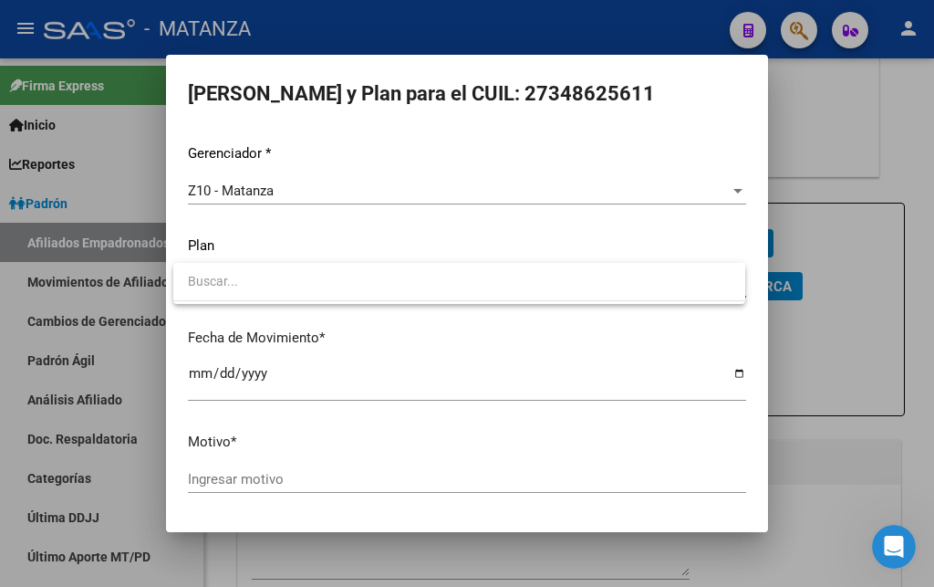
click at [362, 255] on div at bounding box center [467, 293] width 934 height 587
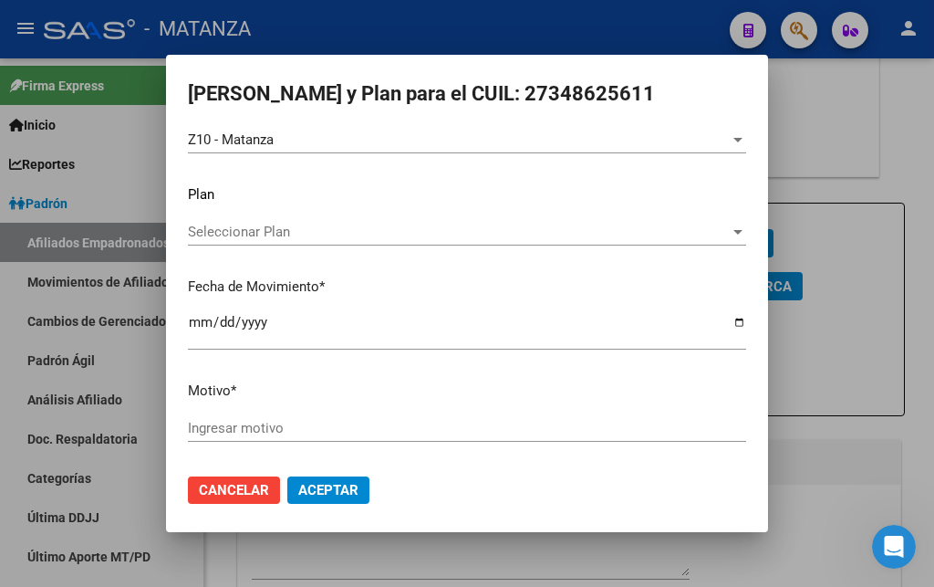
click at [392, 420] on input "Ingresar motivo" at bounding box center [467, 428] width 558 height 16
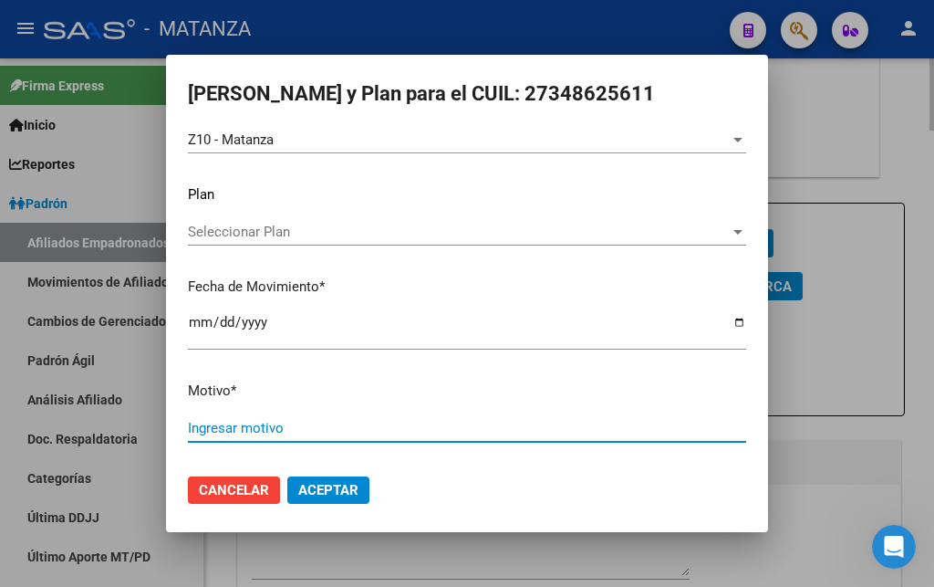
click at [923, 368] on div at bounding box center [467, 293] width 934 height 587
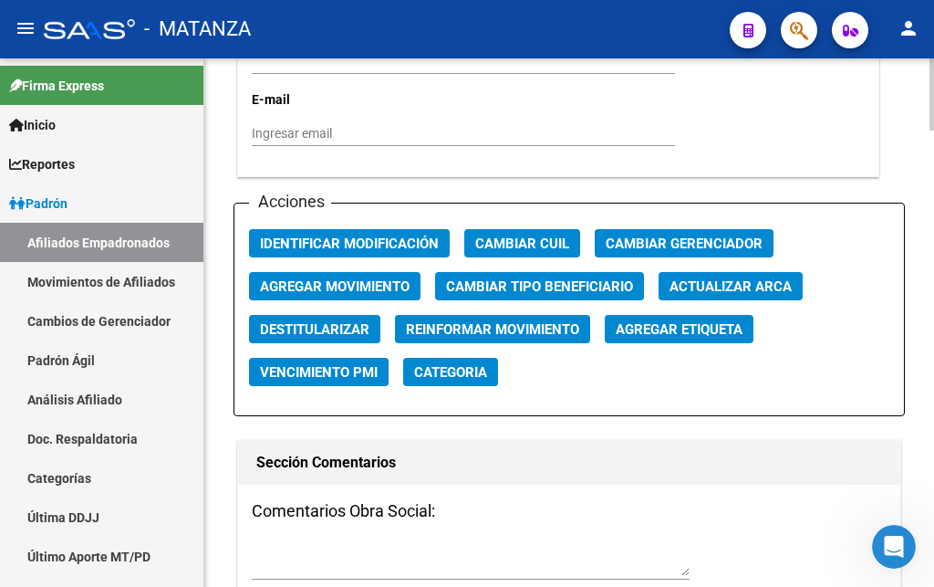
click at [332, 278] on span "Agregar Movimiento" at bounding box center [335, 286] width 150 height 16
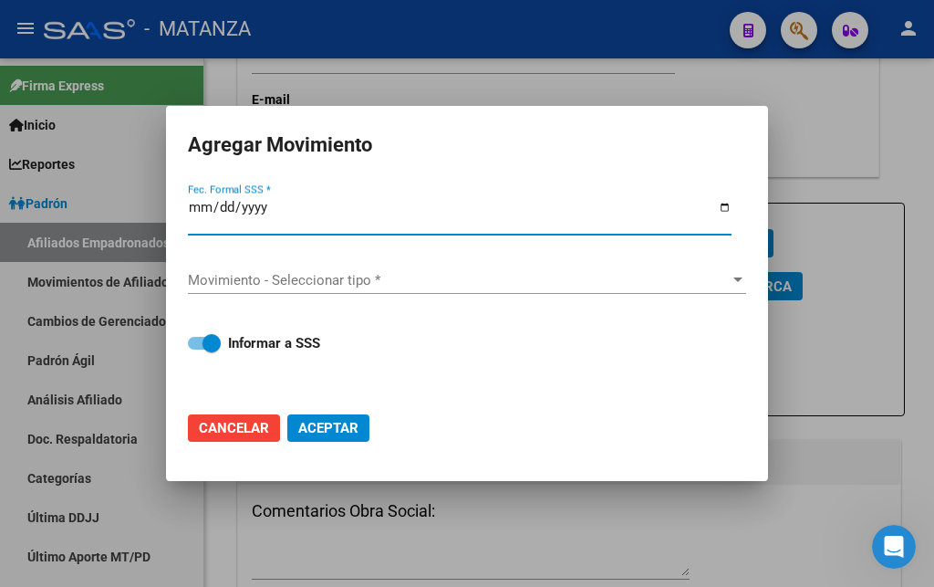
click at [454, 276] on span "Movimiento - Seleccionar tipo *" at bounding box center [459, 280] width 542 height 16
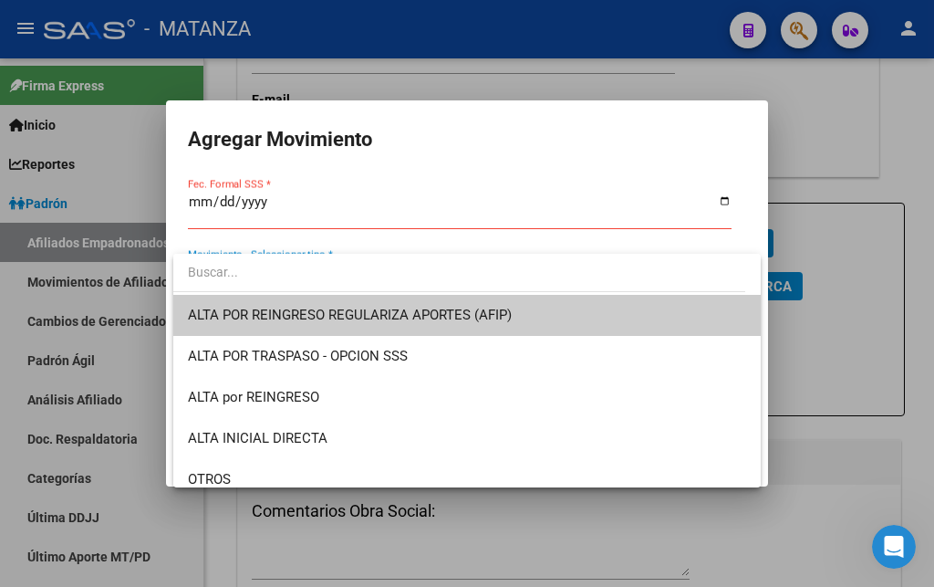
click at [830, 373] on div at bounding box center [467, 293] width 934 height 587
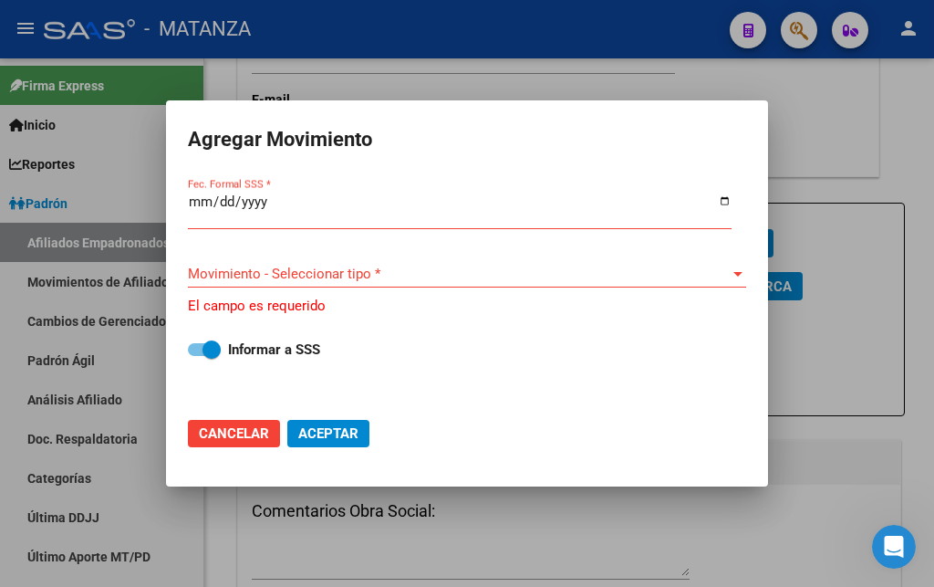
click at [855, 299] on div at bounding box center [467, 293] width 934 height 587
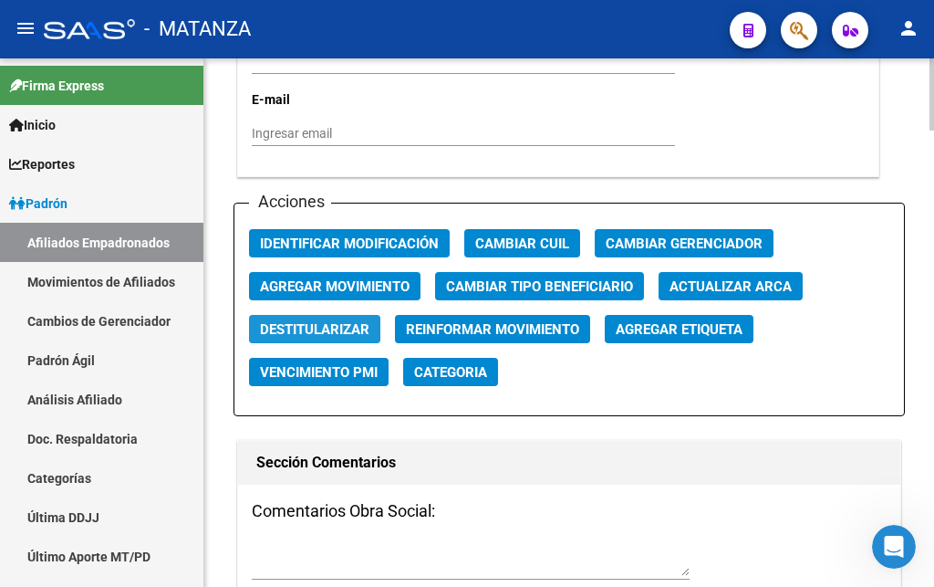
click at [330, 321] on span "Destitularizar" at bounding box center [314, 329] width 109 height 16
radio input "false"
radio input "true"
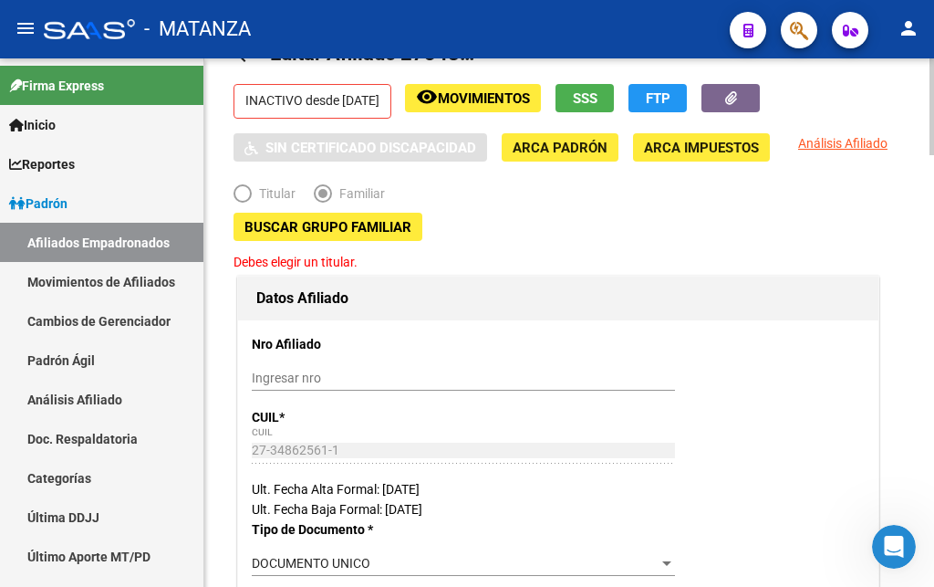
scroll to position [0, 0]
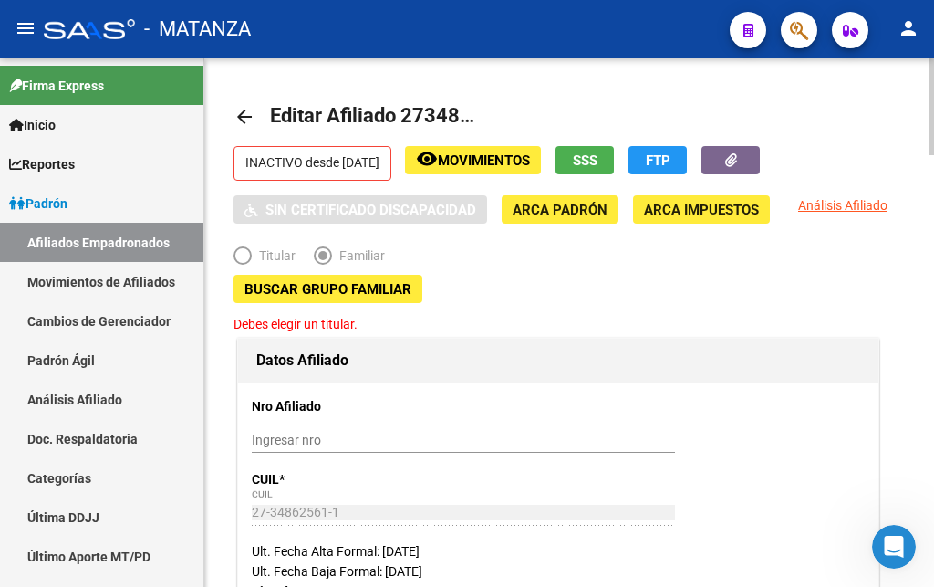
click at [324, 297] on span "Buscar Grupo Familiar" at bounding box center [328, 289] width 167 height 16
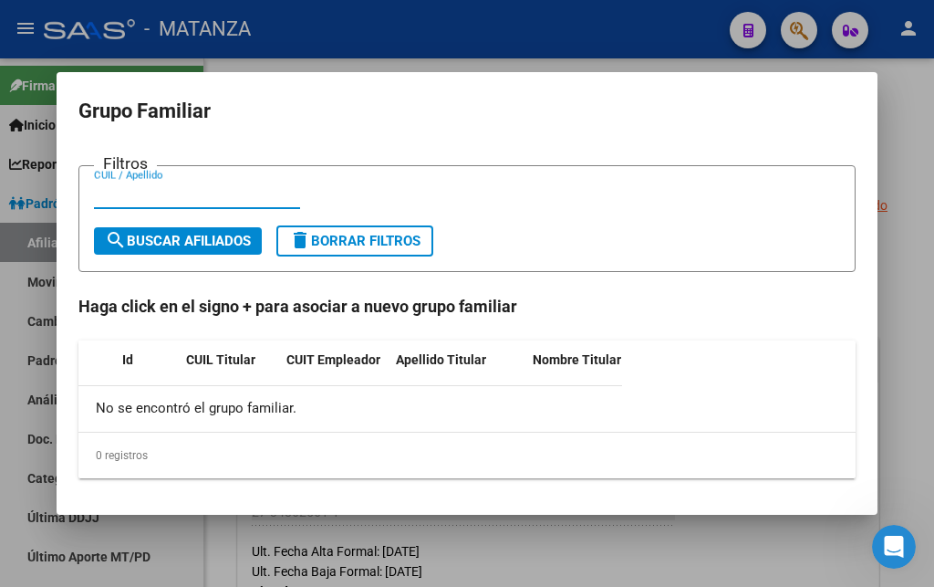
type input "3"
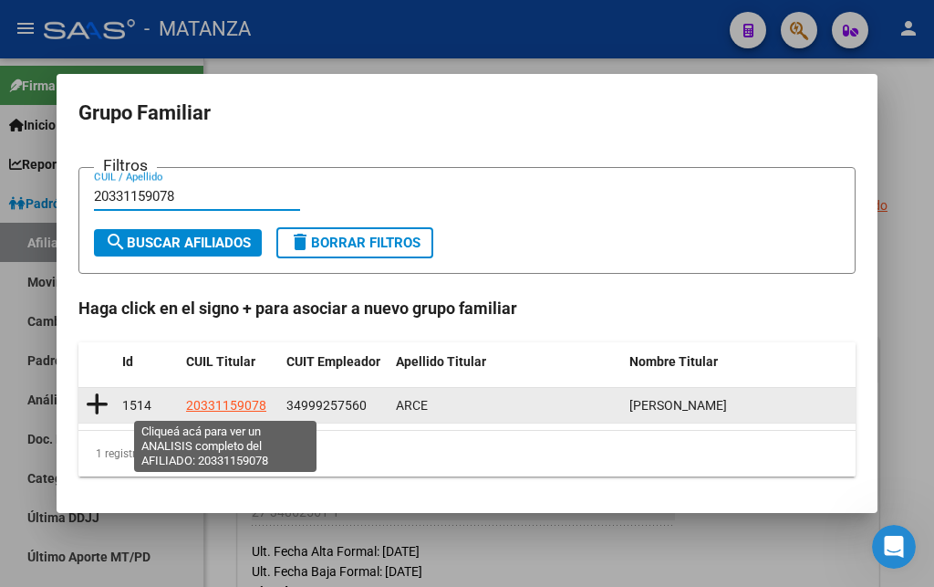
type input "20331159078"
click at [249, 404] on span "20331159078" at bounding box center [226, 405] width 80 height 15
type textarea "20331159078"
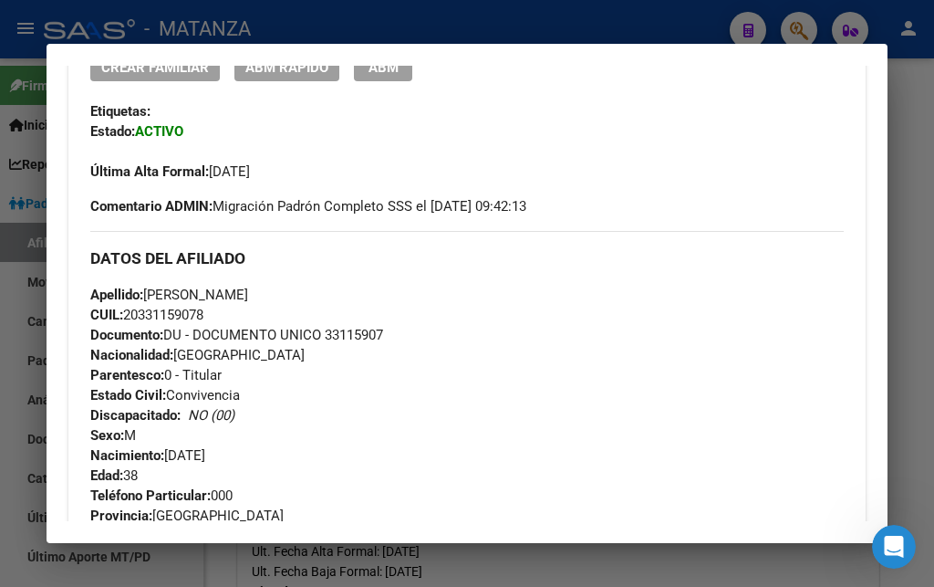
scroll to position [197, 0]
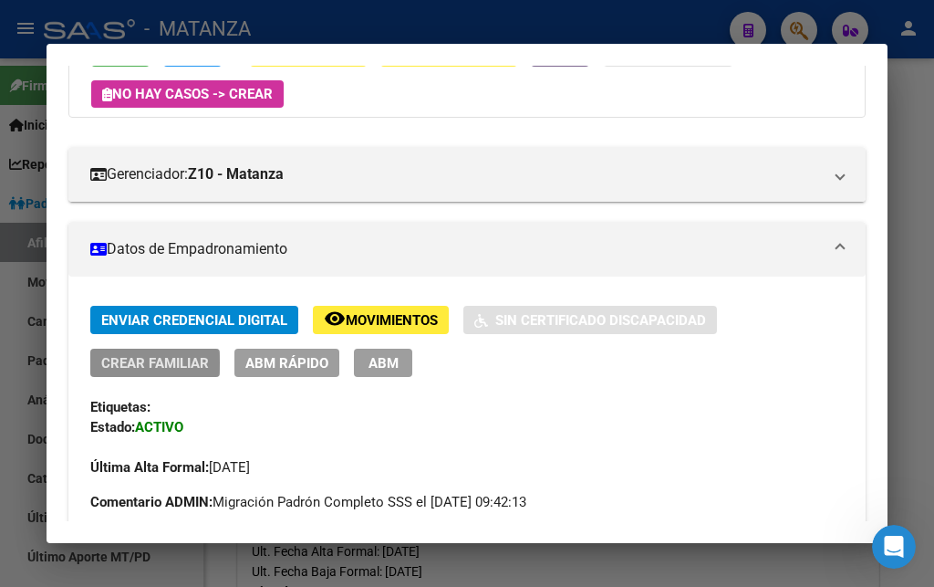
click at [152, 363] on span "Crear Familiar" at bounding box center [155, 363] width 108 height 16
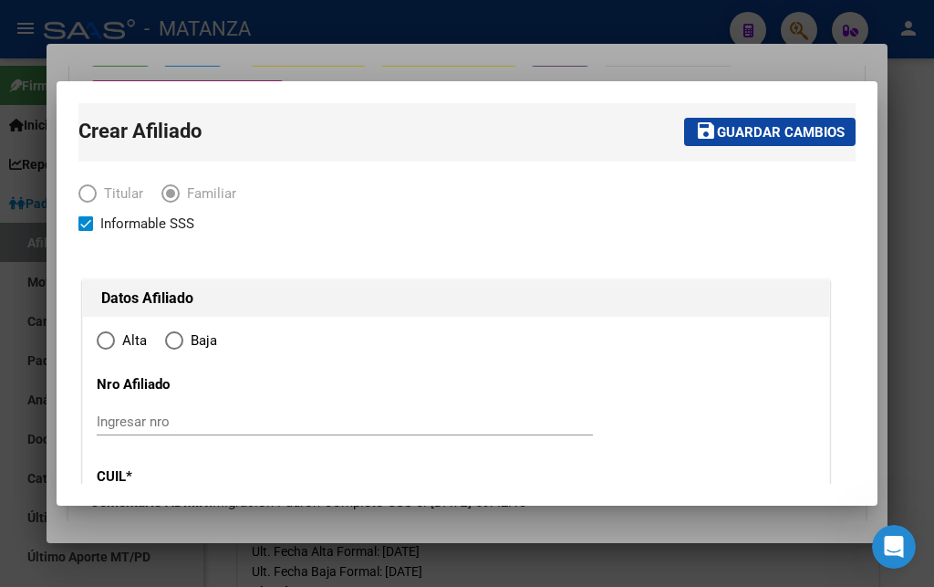
radio input "true"
type input "[PERSON_NAME]"
type input "1765"
type input "MARMOL"
type input "4665"
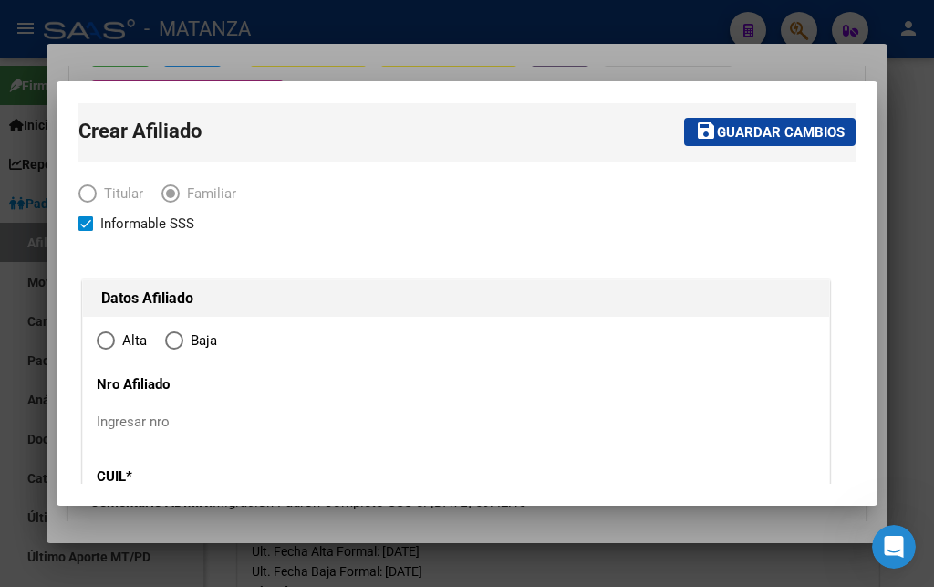
type input "0"
type input "34-99925756-0"
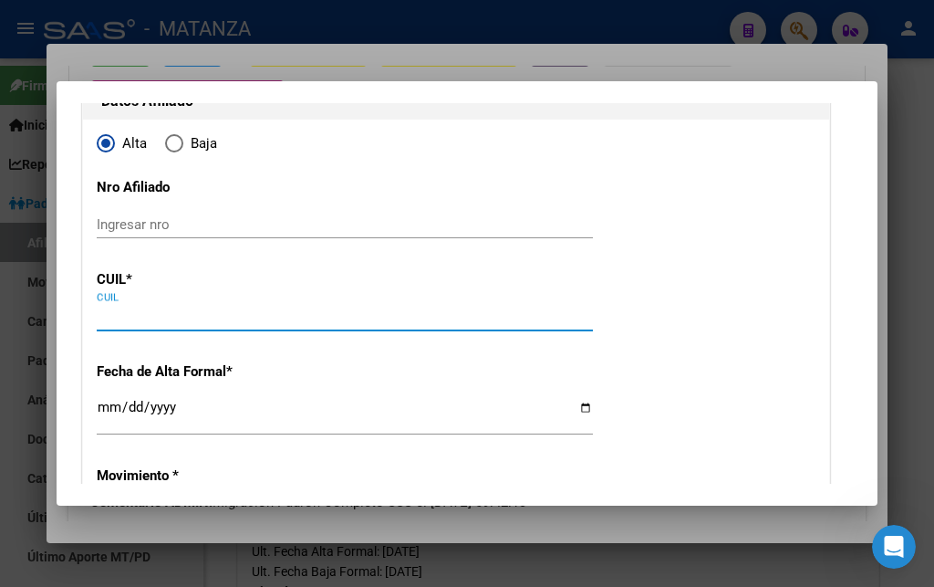
click at [126, 319] on input "CUIL" at bounding box center [345, 316] width 496 height 16
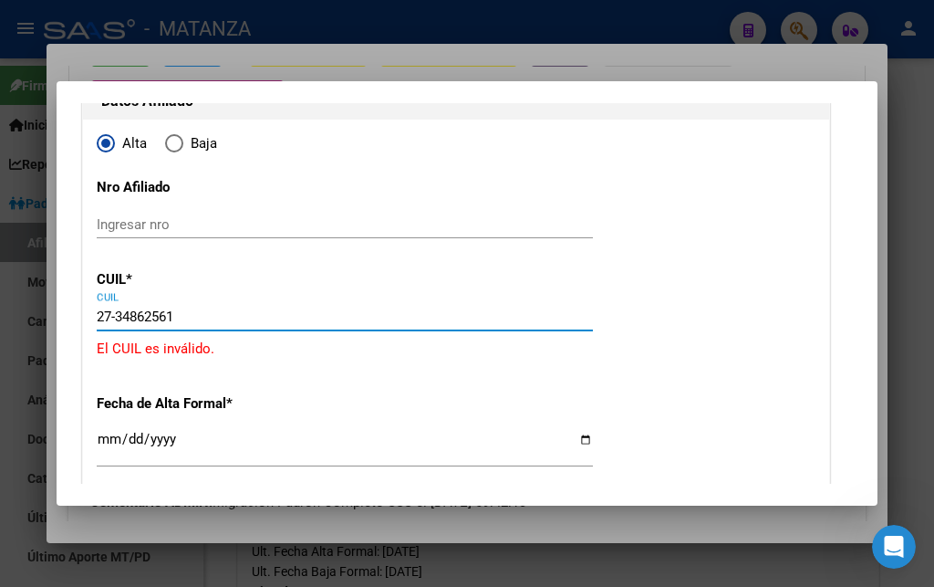
type input "27-34862561-1"
type input "34862561"
type input "CALVO"
type input "[DATE]"
type input "1754"
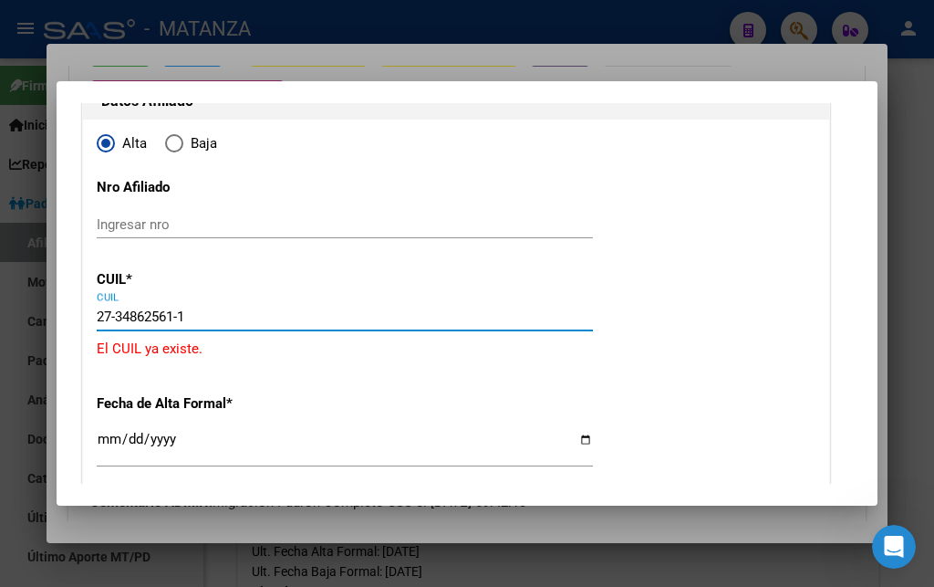
type input "LEZICA"
type input "2022"
type input "[PERSON_NAME]"
type input "SAN JUSTO"
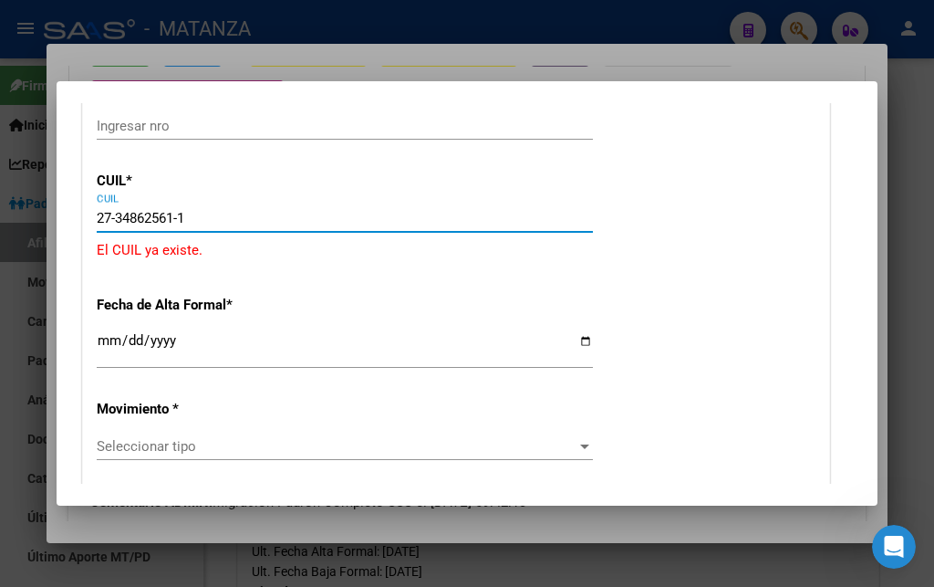
type input "27-34862561-1"
click at [116, 341] on input "Ingresar fecha" at bounding box center [345, 347] width 496 height 29
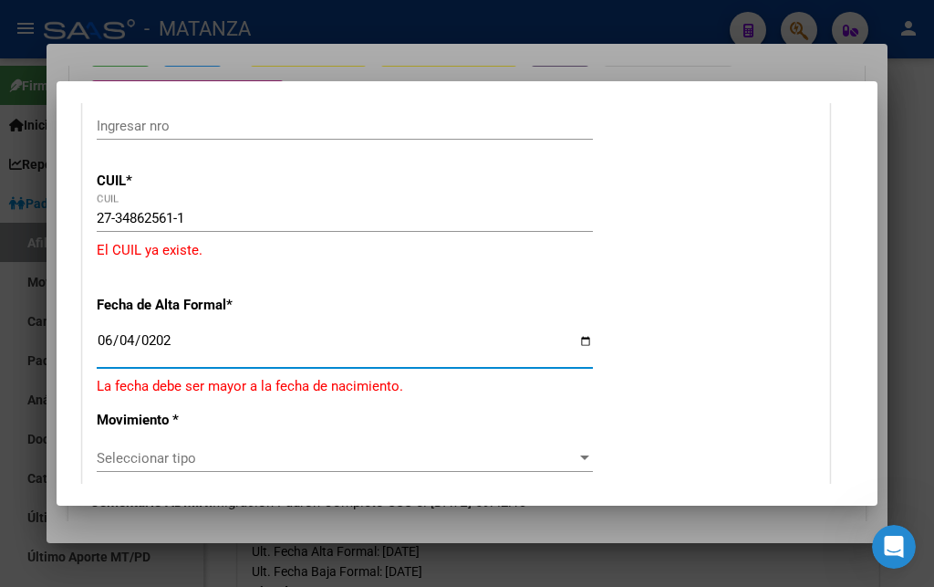
type input "[DATE]"
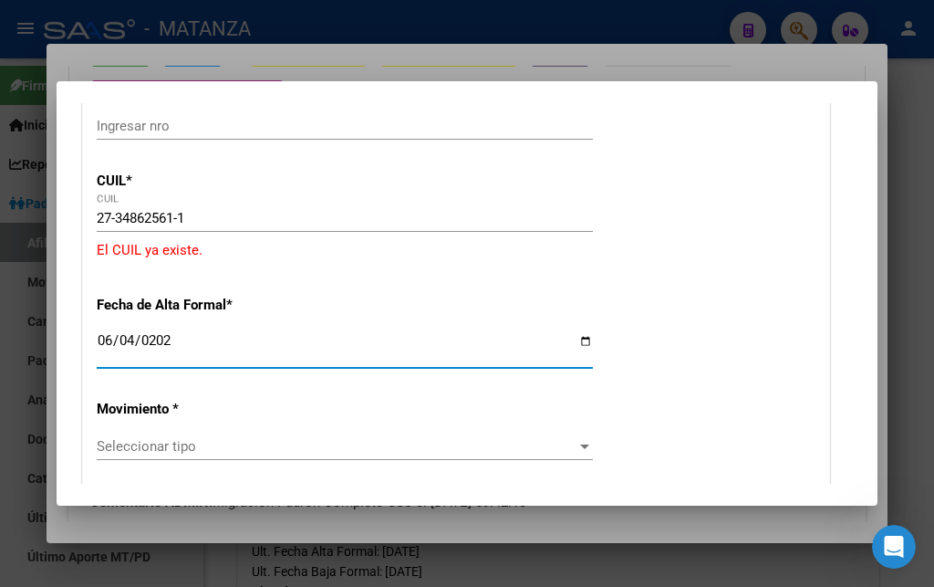
click at [151, 438] on span "Seleccionar tipo" at bounding box center [337, 446] width 480 height 16
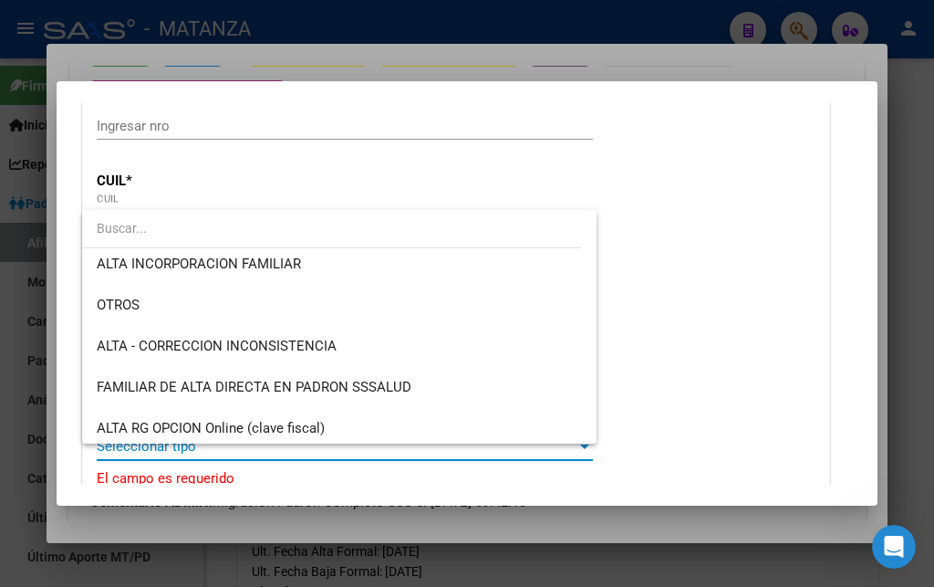
scroll to position [291, 0]
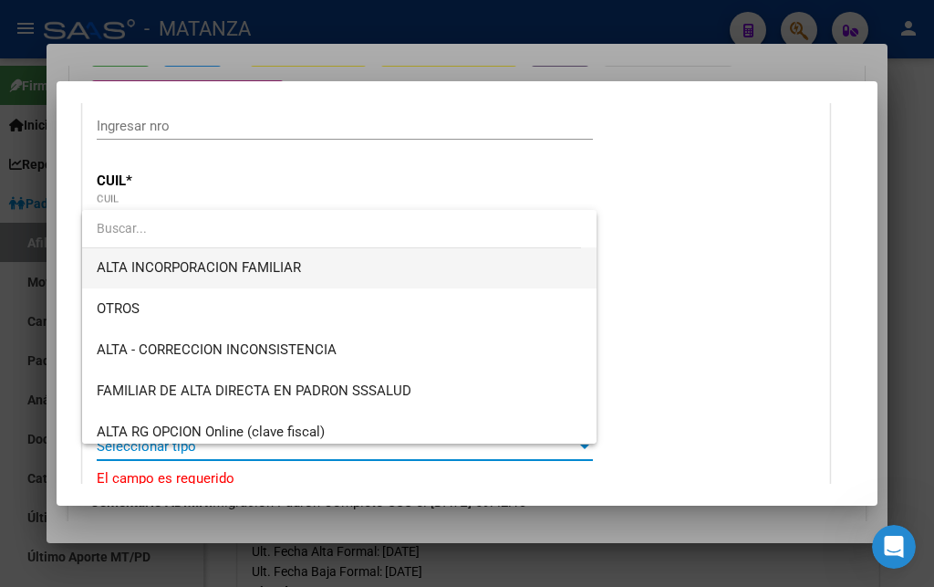
click at [273, 267] on span "ALTA INCORPORACION FAMILIAR" at bounding box center [199, 267] width 204 height 16
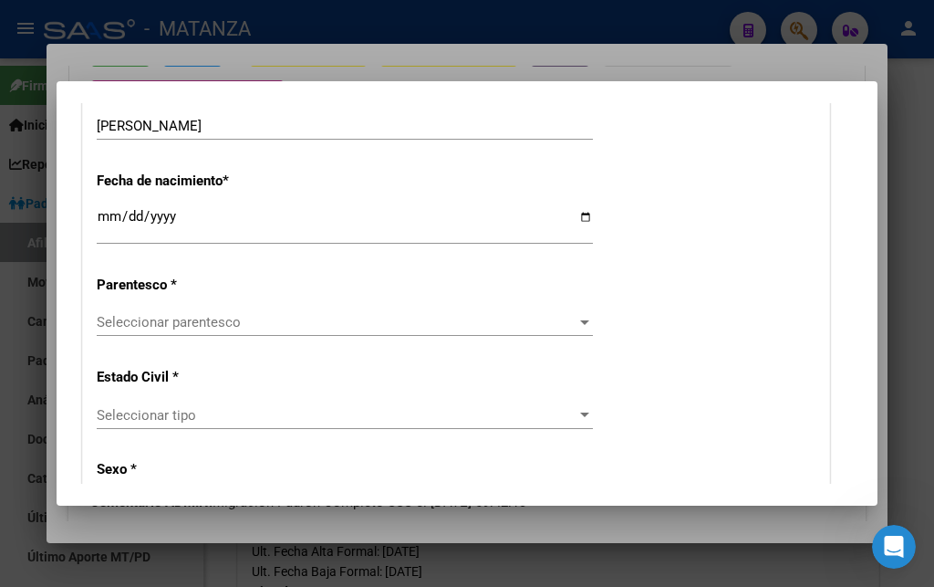
scroll to position [1084, 0]
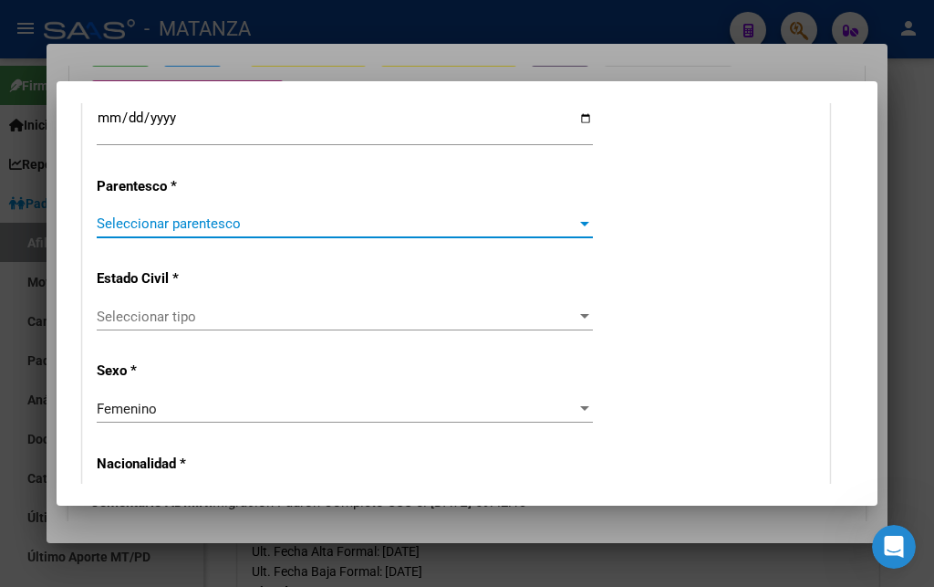
click at [216, 215] on span "Seleccionar parentesco" at bounding box center [337, 223] width 480 height 16
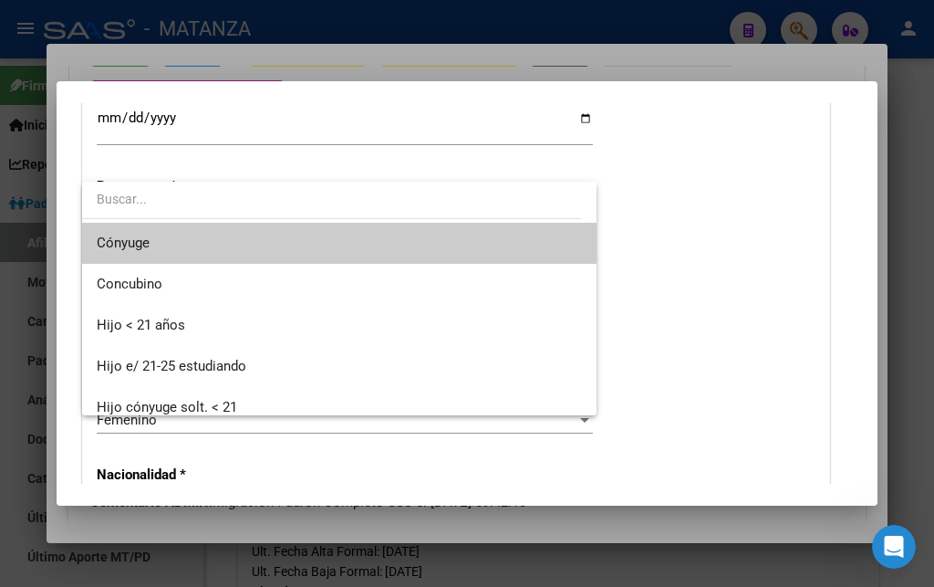
click at [160, 240] on span "Cónyuge" at bounding box center [339, 243] width 485 height 41
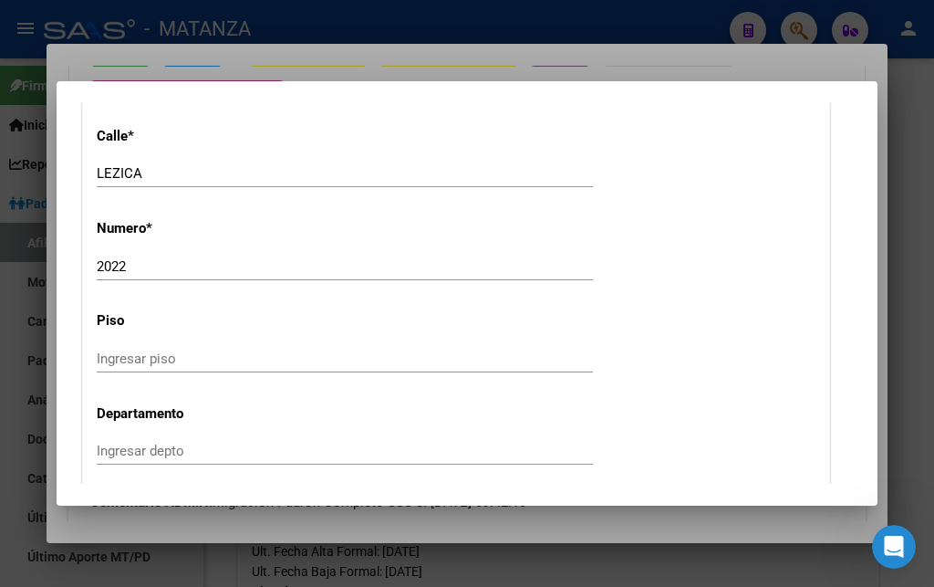
scroll to position [2267, 0]
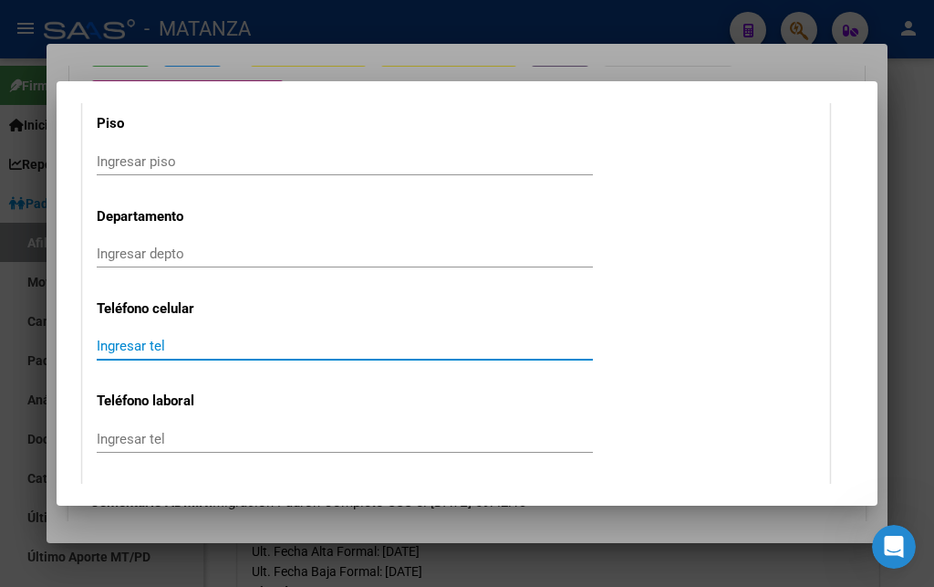
click at [116, 338] on input "Ingresar tel" at bounding box center [345, 346] width 496 height 16
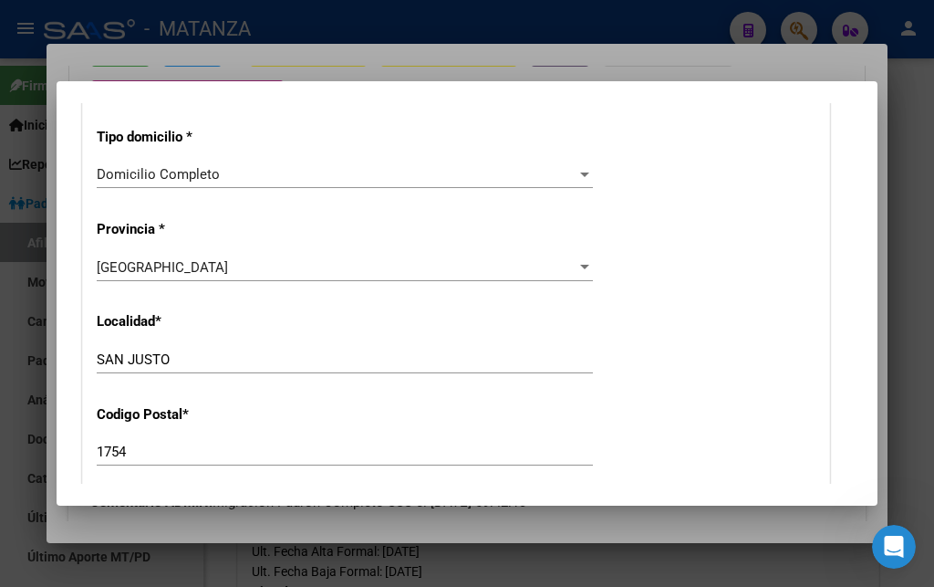
scroll to position [1675, 0]
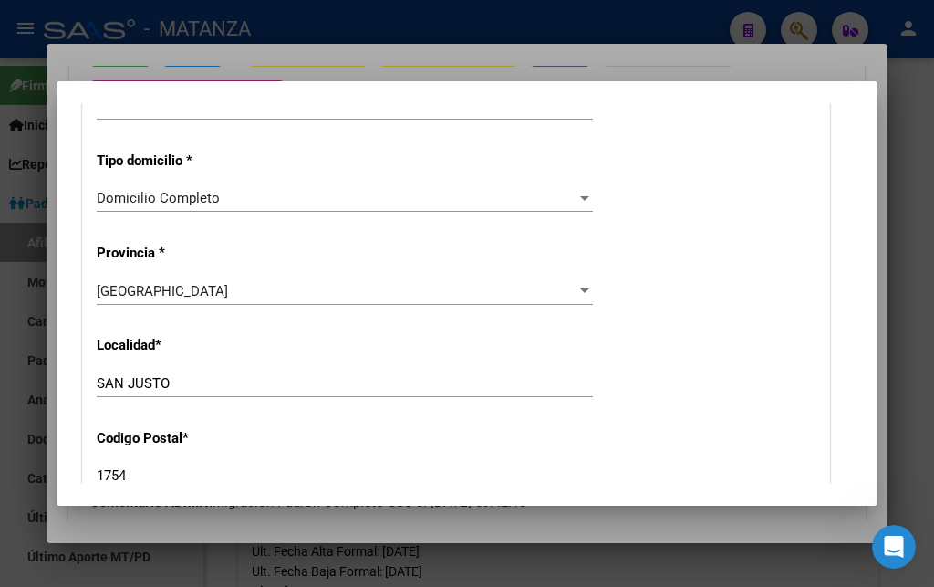
type input "1140849442"
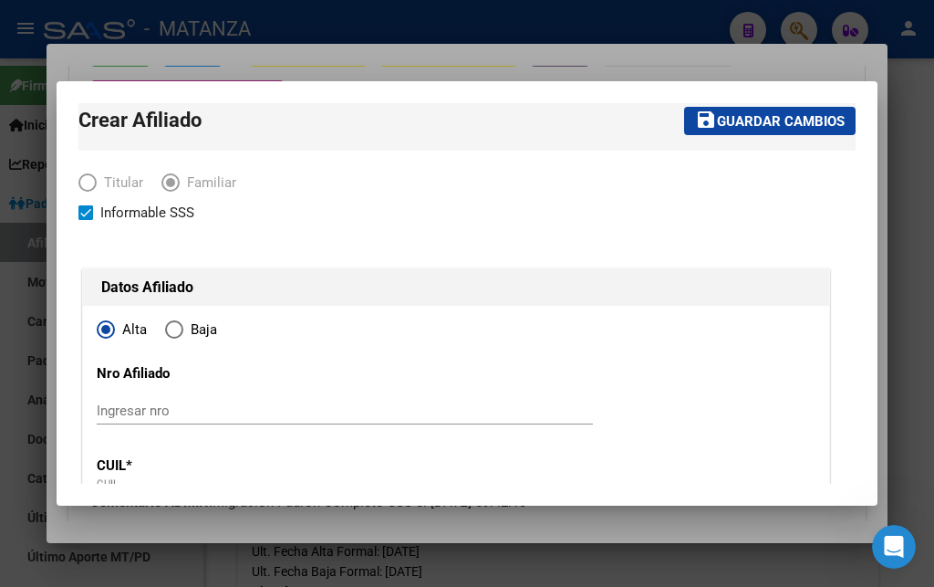
scroll to position [0, 0]
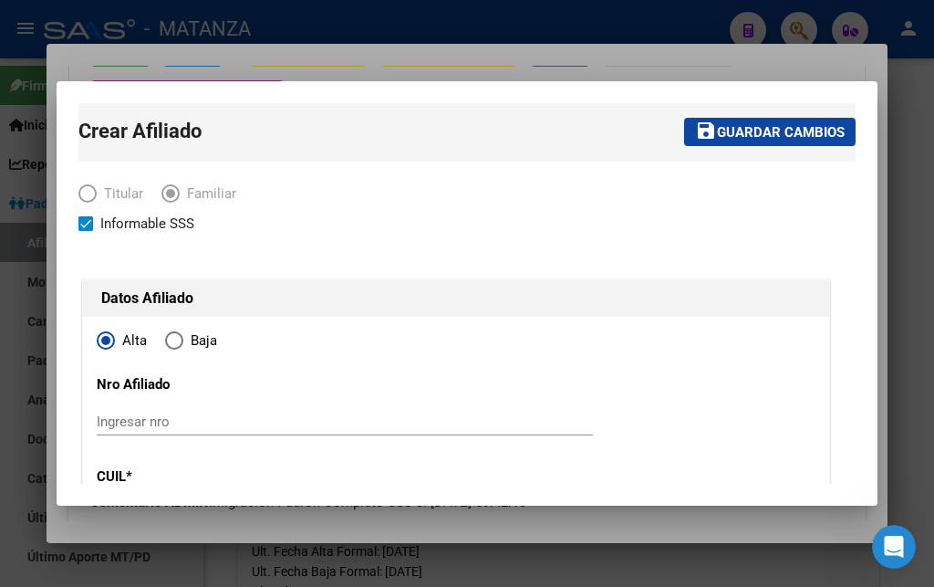
click at [779, 126] on span "Guardar cambios" at bounding box center [781, 132] width 128 height 16
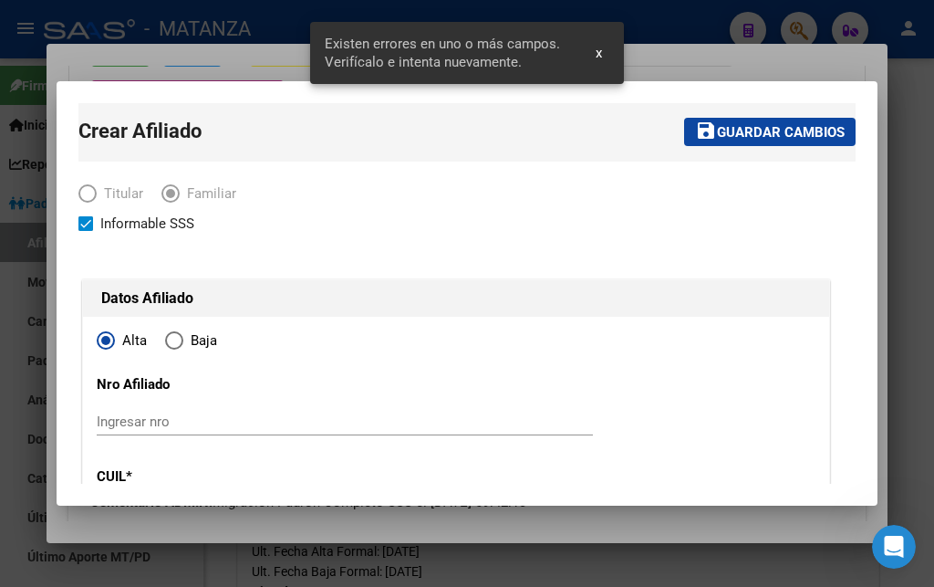
click at [266, 68] on div at bounding box center [467, 293] width 934 height 587
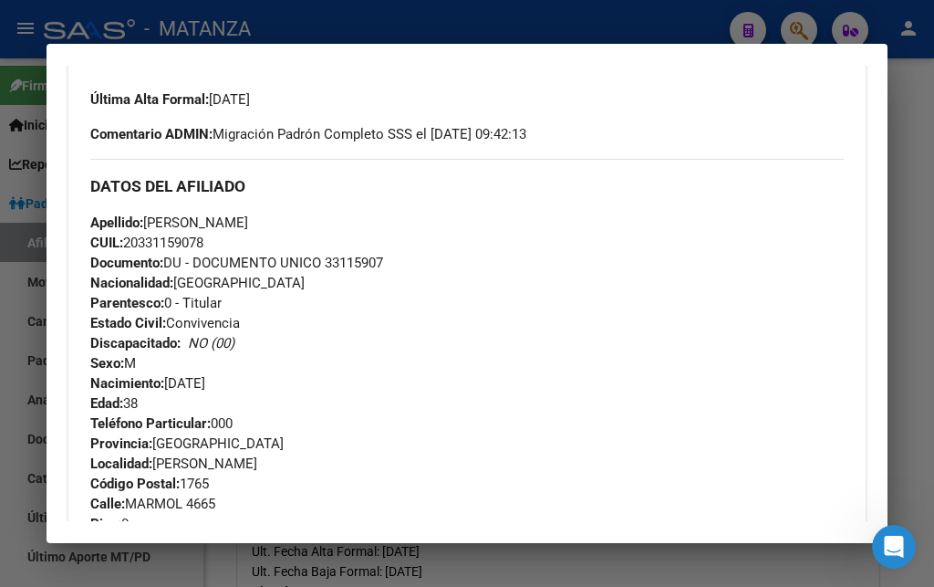
scroll to position [394, 0]
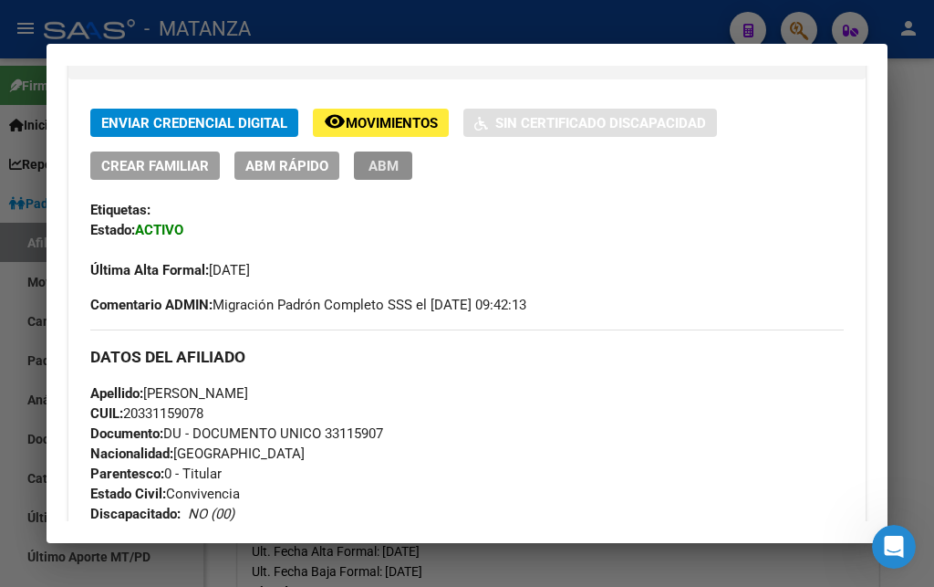
click at [386, 170] on span "ABM" at bounding box center [384, 166] width 30 height 16
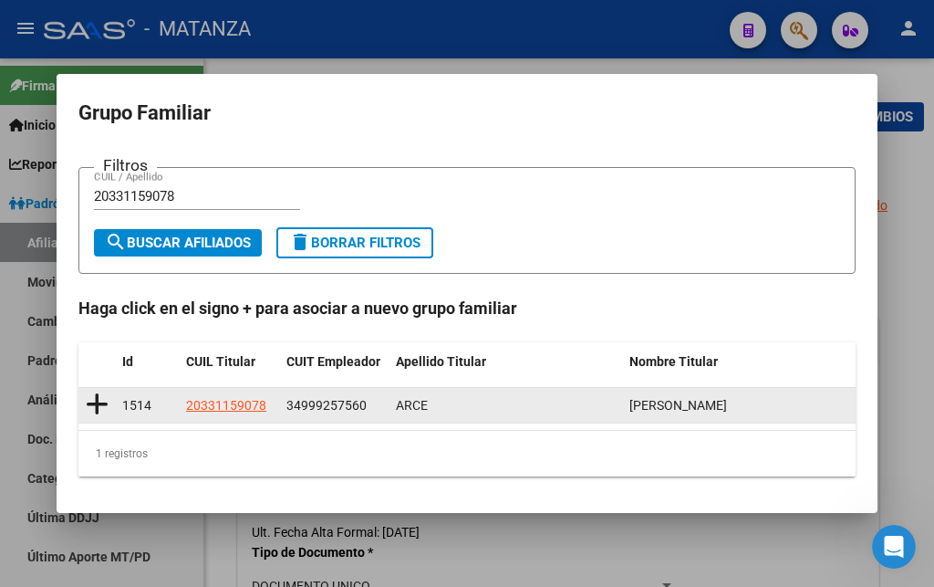
click at [249, 405] on span "20331159078" at bounding box center [226, 405] width 80 height 15
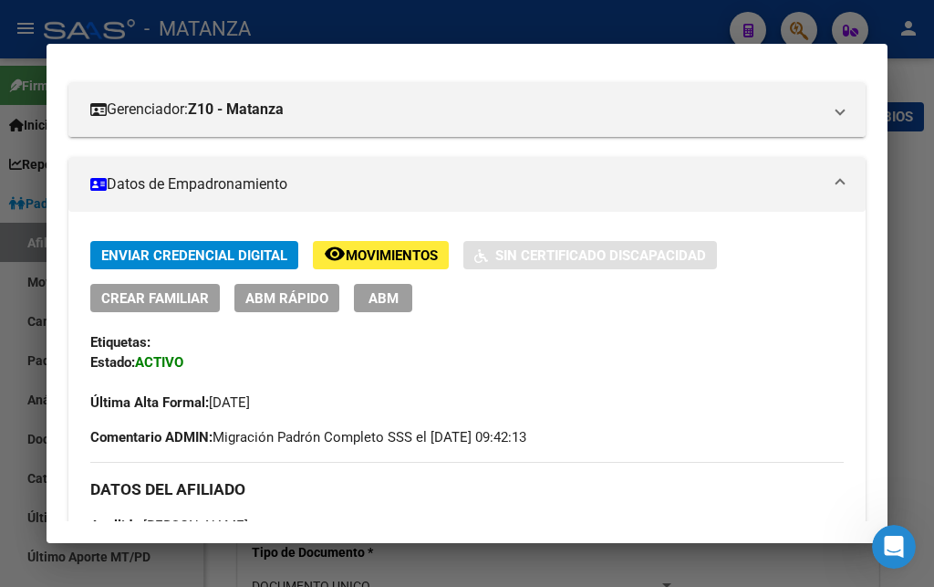
scroll to position [296, 0]
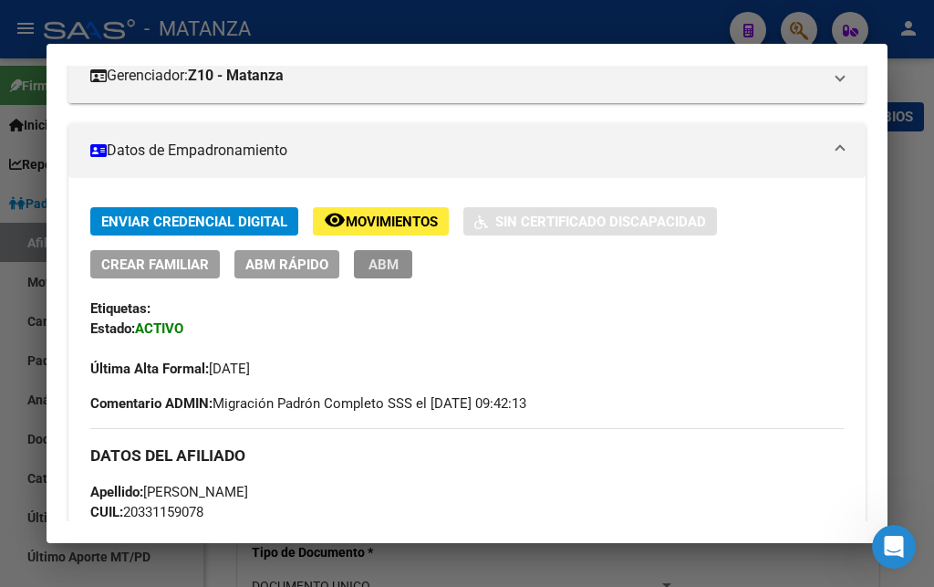
click at [378, 268] on span "ABM" at bounding box center [384, 264] width 30 height 16
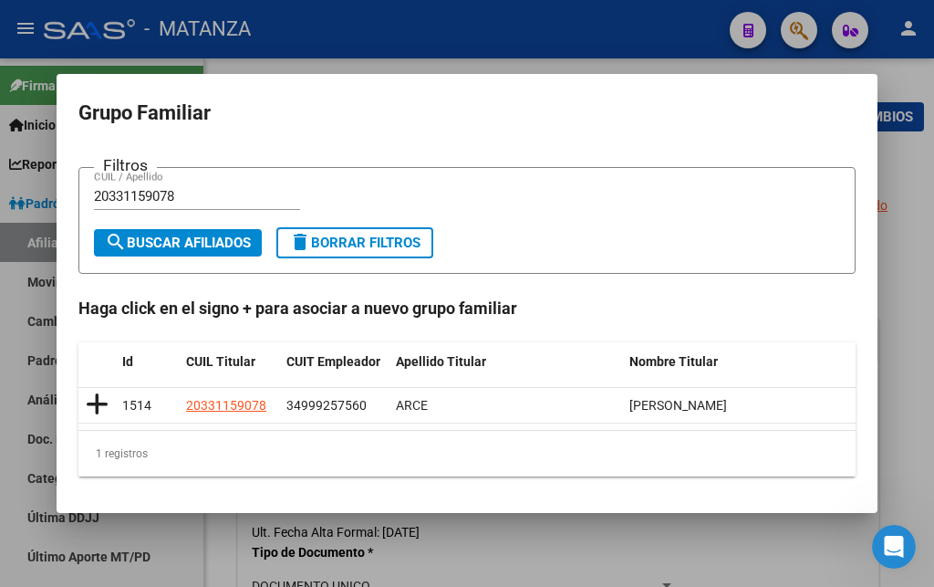
click at [459, 40] on div at bounding box center [467, 293] width 934 height 587
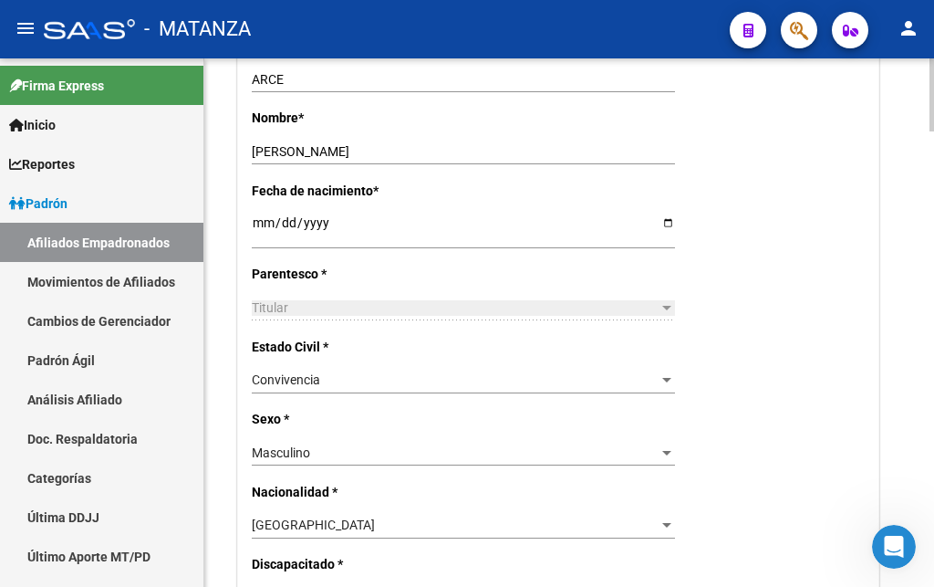
scroll to position [745, 0]
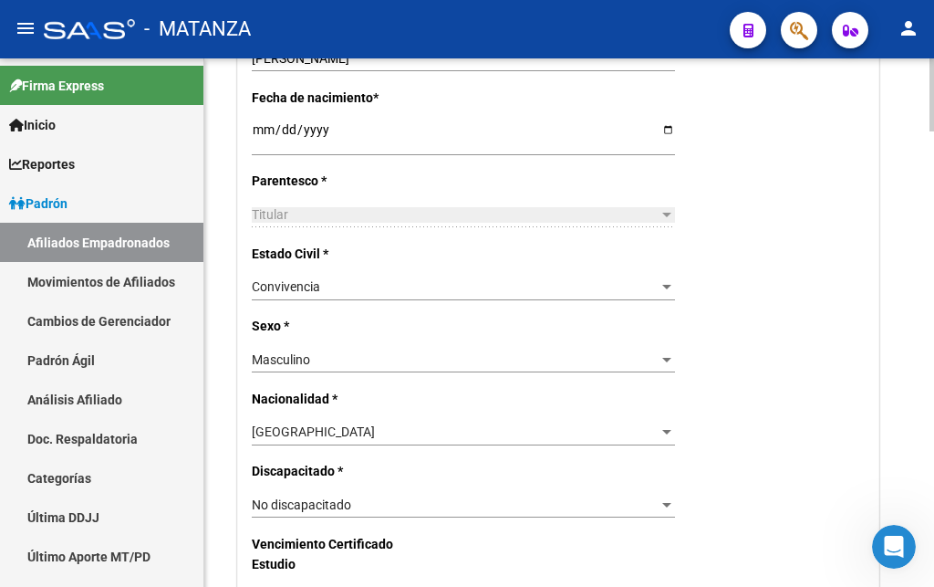
click at [353, 279] on div "Convivencia" at bounding box center [455, 287] width 407 height 16
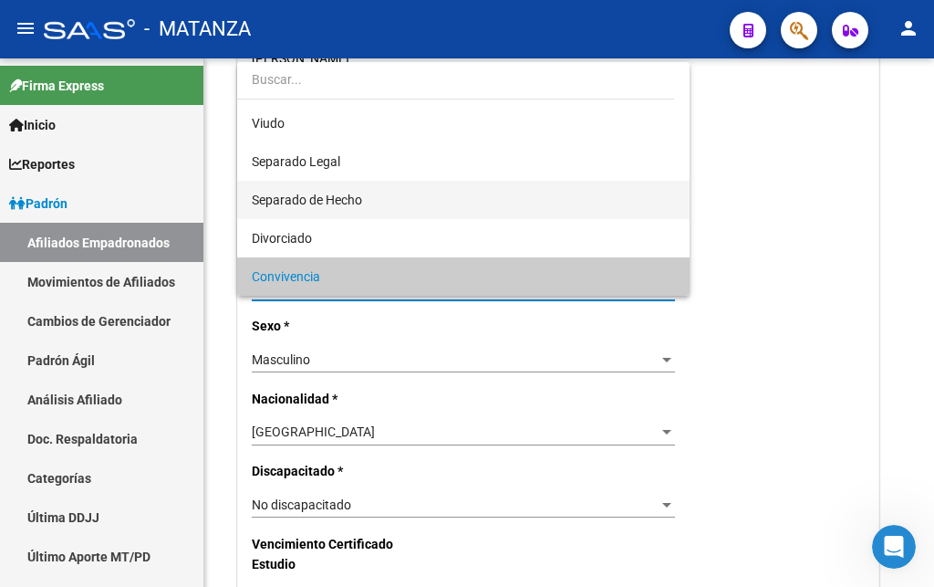
scroll to position [0, 0]
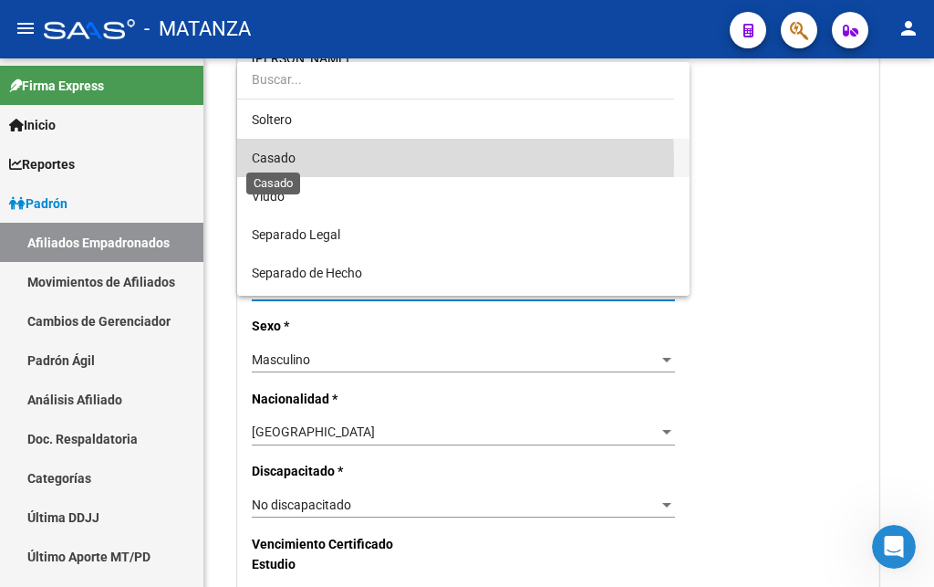
click at [273, 162] on span "Casado" at bounding box center [274, 158] width 44 height 15
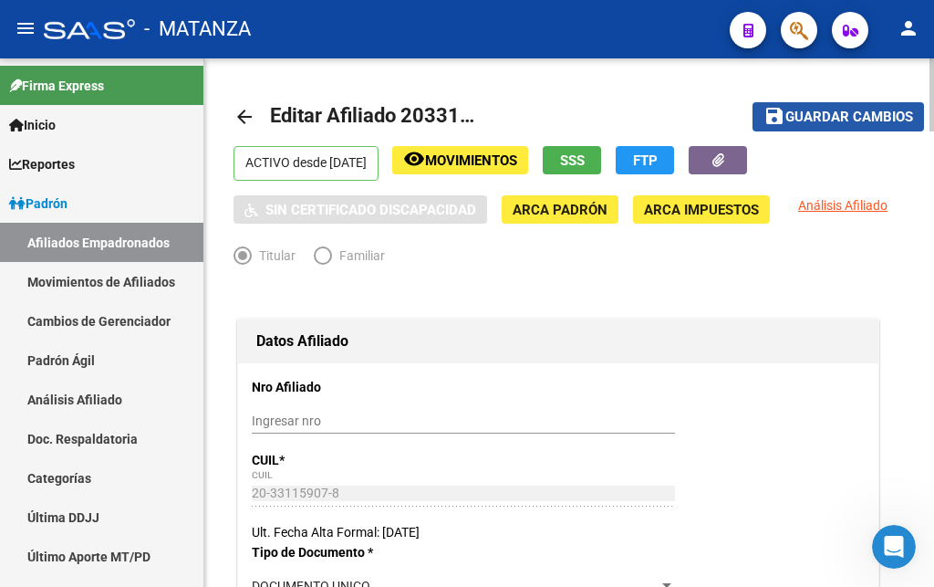
click at [843, 115] on span "Guardar cambios" at bounding box center [850, 117] width 128 height 16
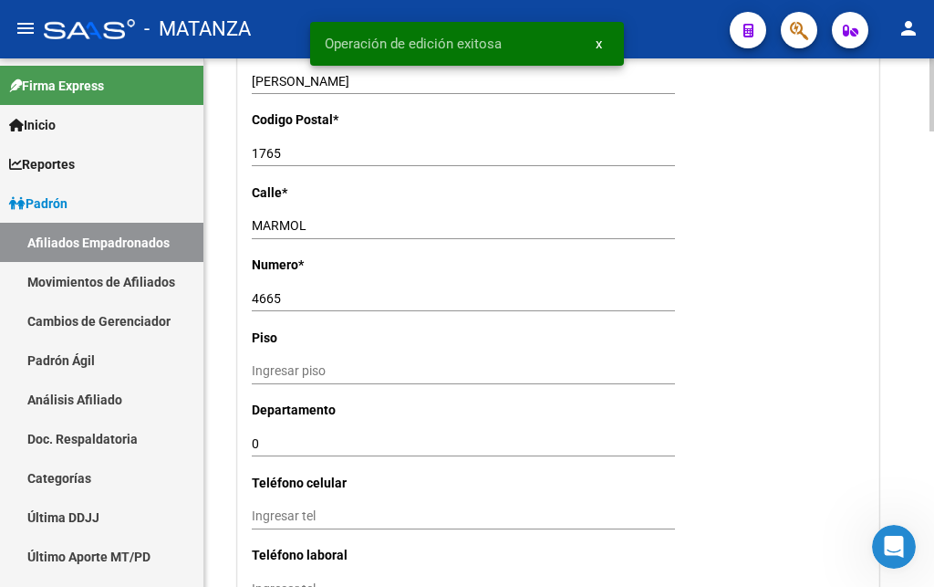
scroll to position [1955, 0]
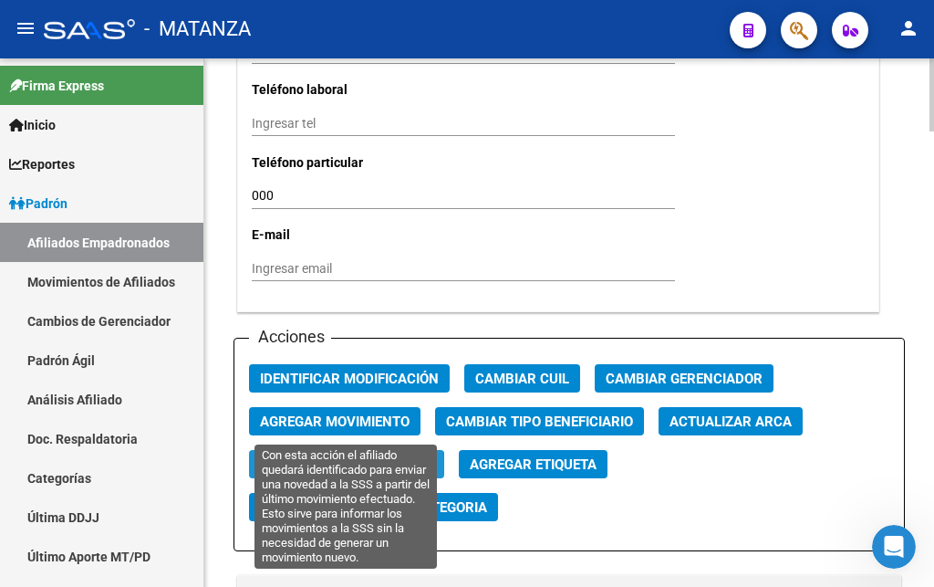
click at [328, 456] on span "Reinformar Movimiento" at bounding box center [346, 464] width 173 height 16
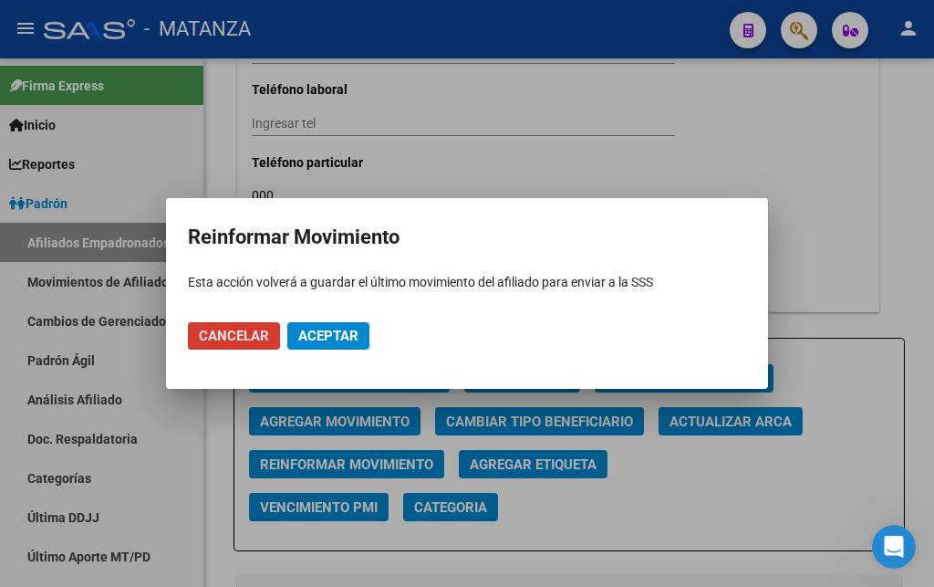
click at [318, 341] on span "Aceptar" at bounding box center [328, 336] width 60 height 16
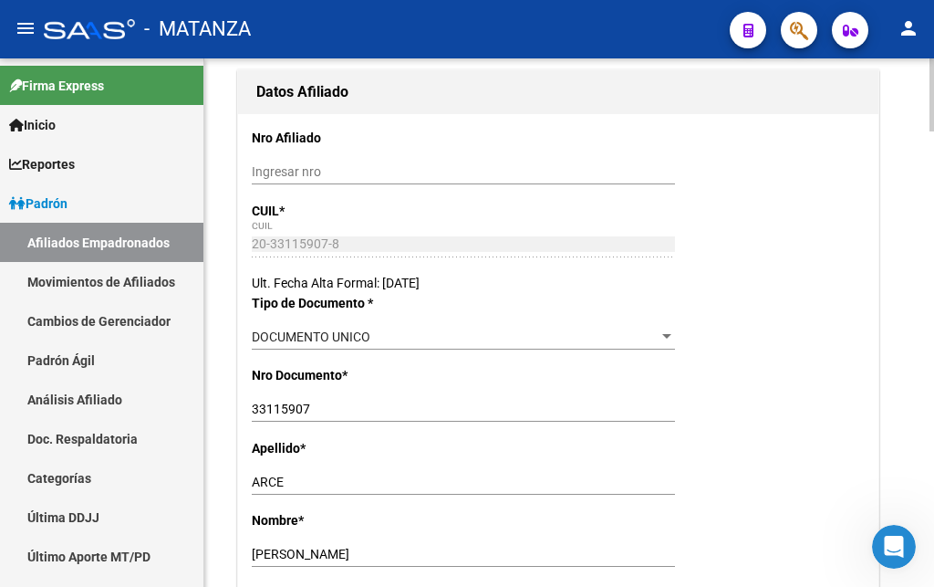
scroll to position [0, 0]
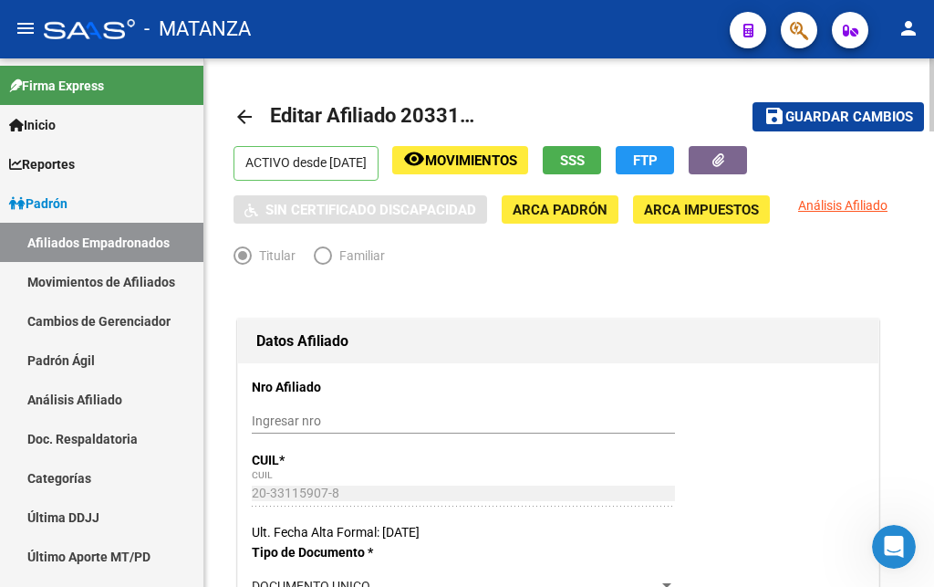
click at [243, 118] on mat-icon "arrow_back" at bounding box center [245, 117] width 22 height 22
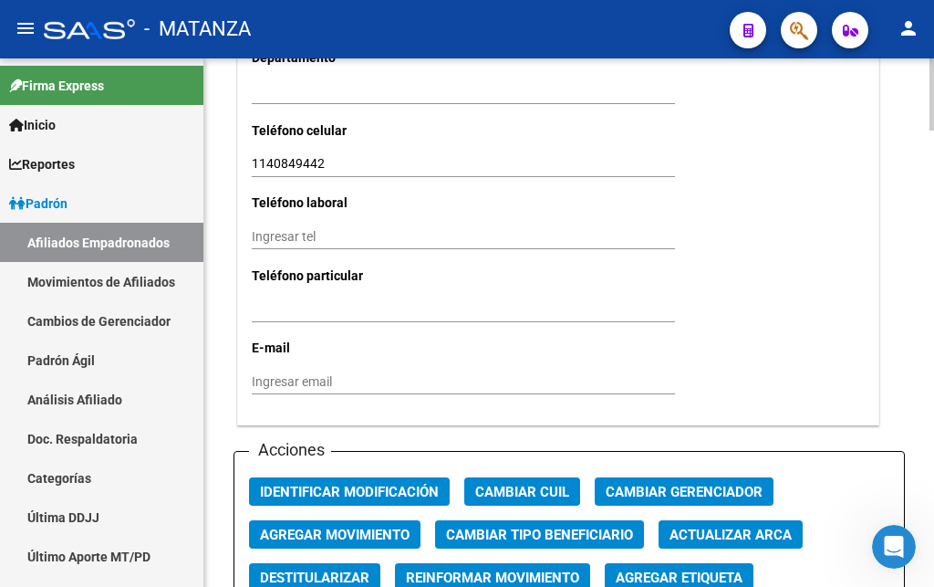
scroll to position [1955, 0]
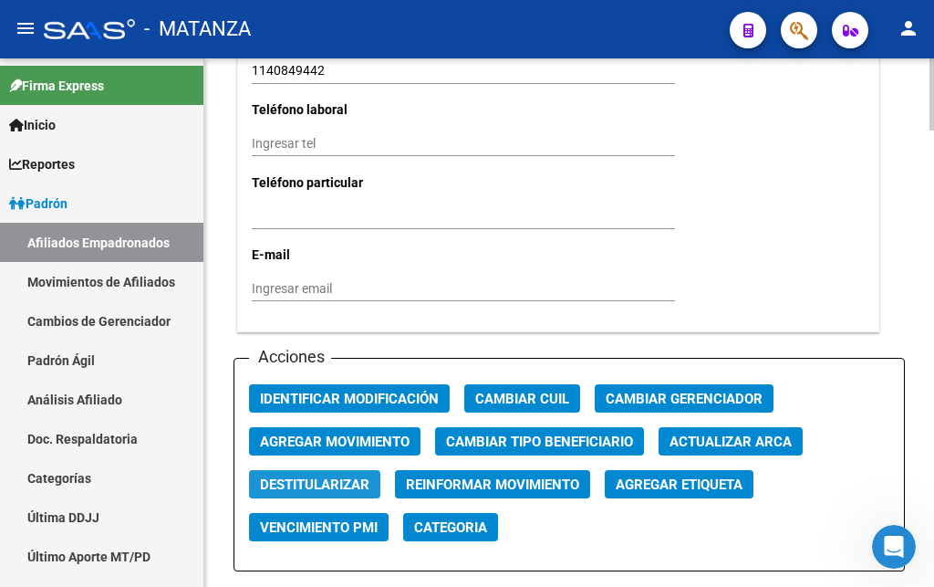
click at [330, 476] on span "Destitularizar" at bounding box center [314, 484] width 109 height 16
radio input "false"
radio input "true"
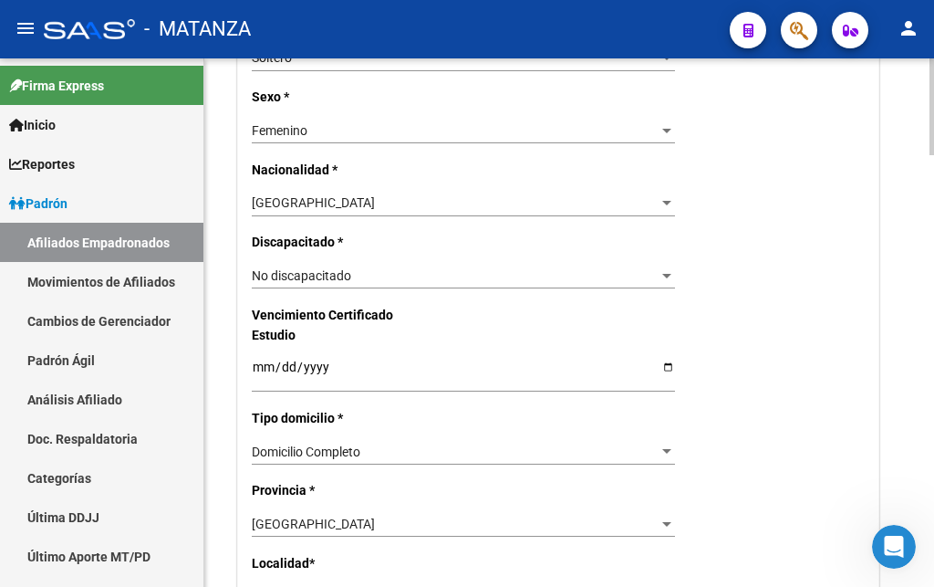
scroll to position [558, 0]
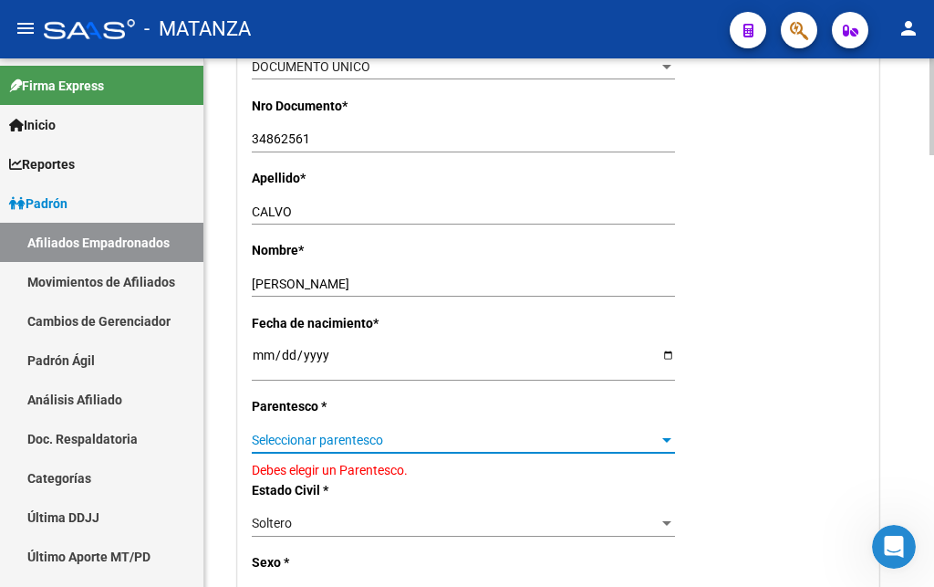
click at [396, 433] on span "Seleccionar parentesco" at bounding box center [455, 441] width 407 height 16
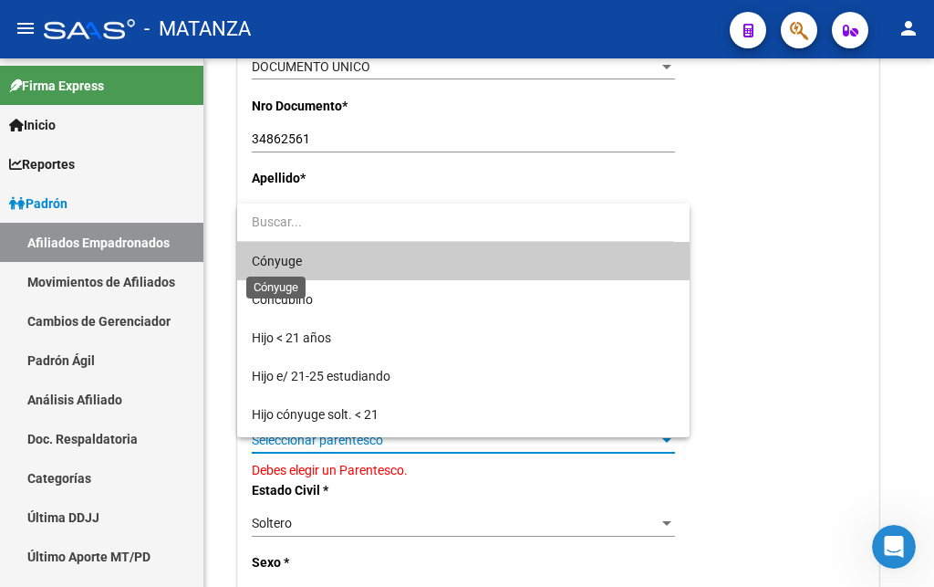
click at [265, 256] on span "Cónyuge" at bounding box center [277, 261] width 50 height 15
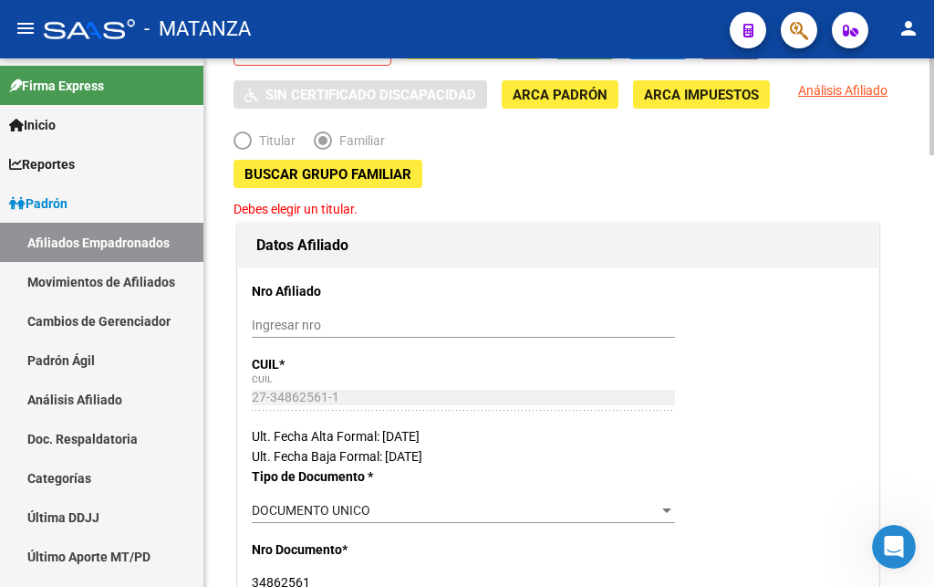
scroll to position [22, 0]
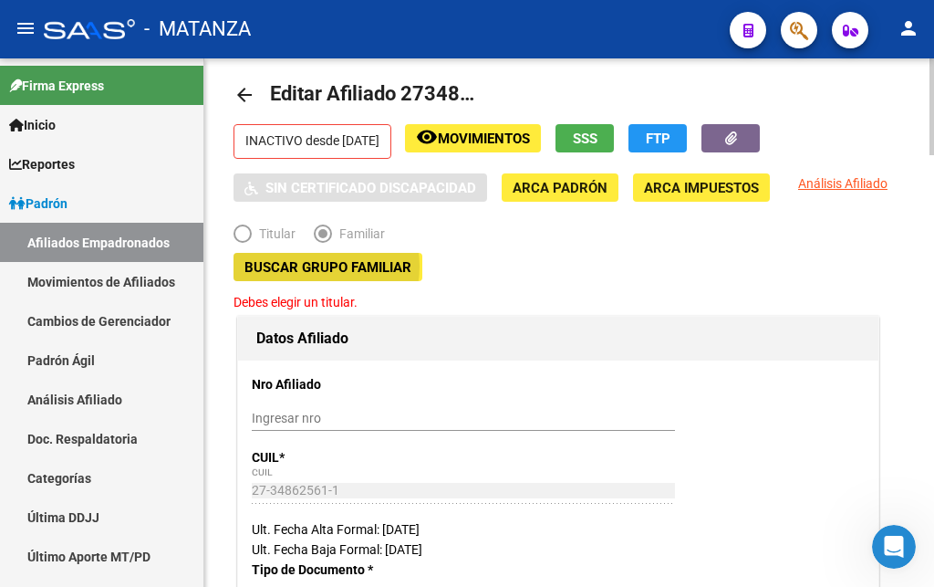
click at [316, 266] on span "Buscar Grupo Familiar" at bounding box center [328, 267] width 167 height 16
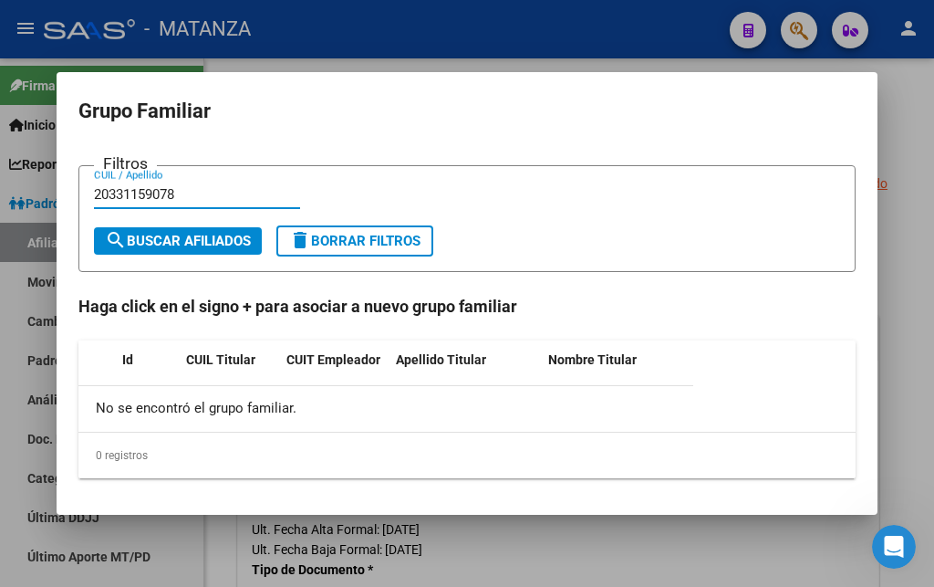
type input "20331159078"
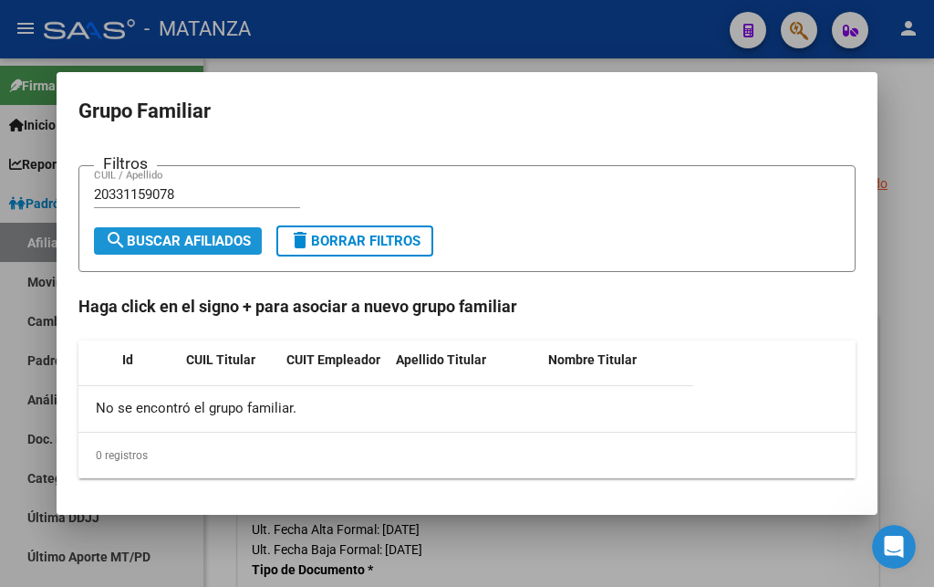
click at [214, 244] on span "search Buscar Afiliados" at bounding box center [178, 241] width 146 height 16
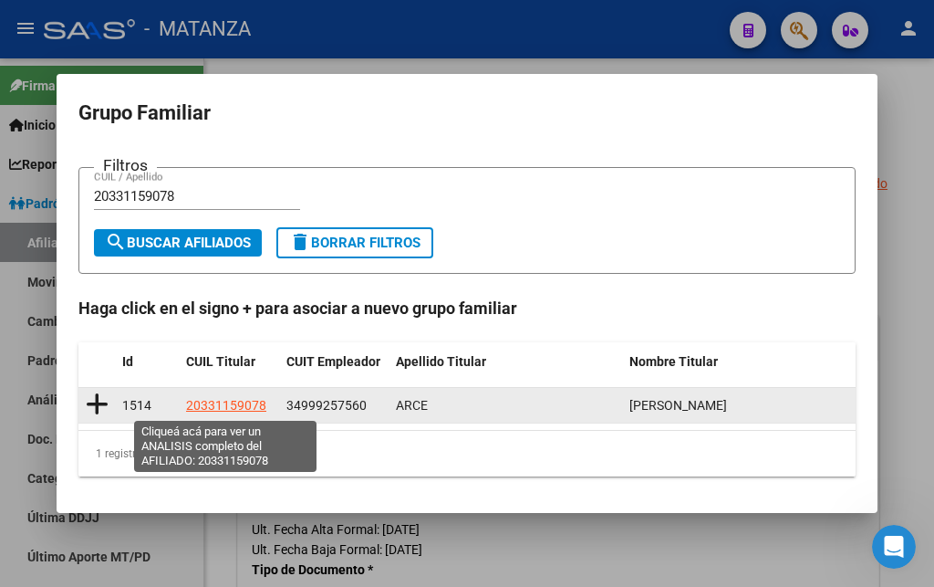
click at [227, 403] on span "20331159078" at bounding box center [226, 405] width 80 height 15
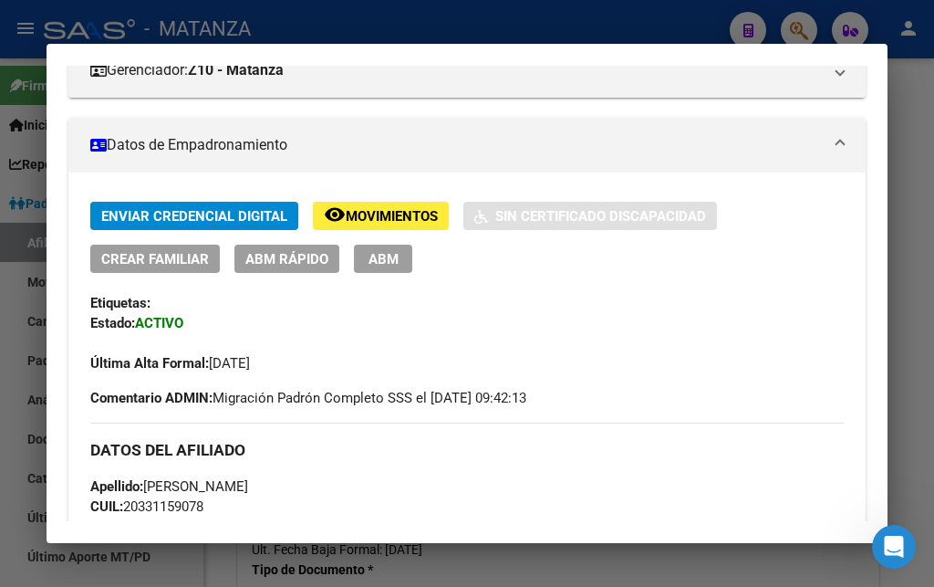
scroll to position [296, 0]
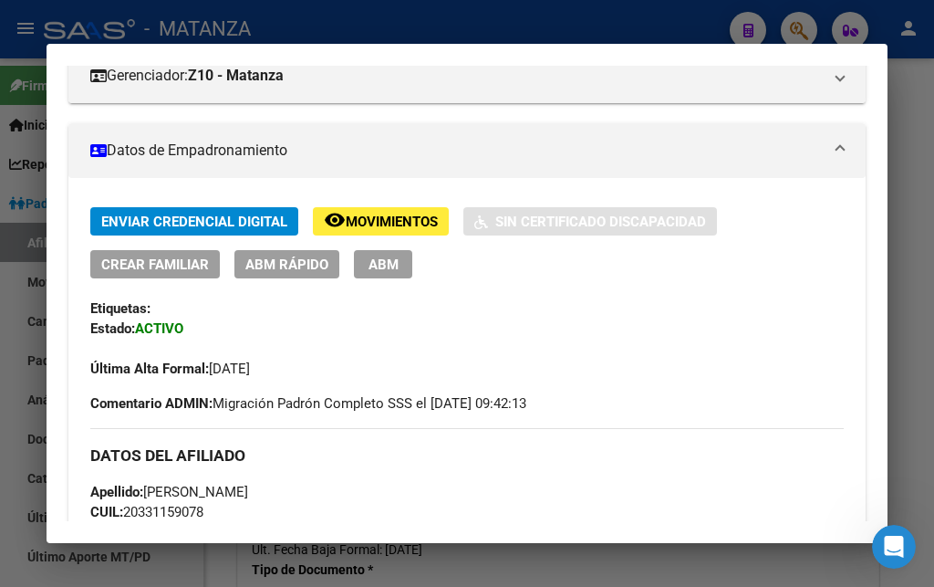
click at [385, 265] on span "ABM" at bounding box center [384, 264] width 30 height 16
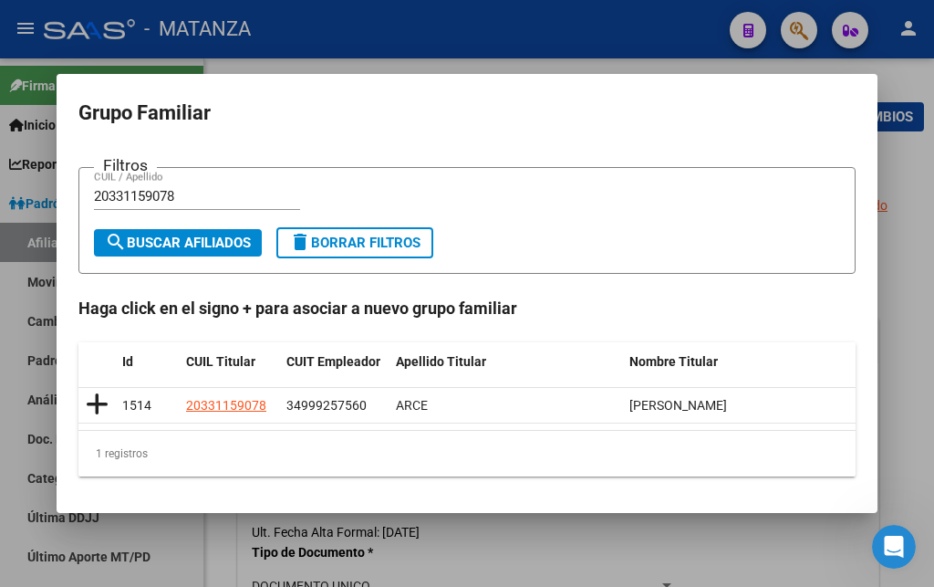
click at [923, 265] on div at bounding box center [467, 293] width 934 height 587
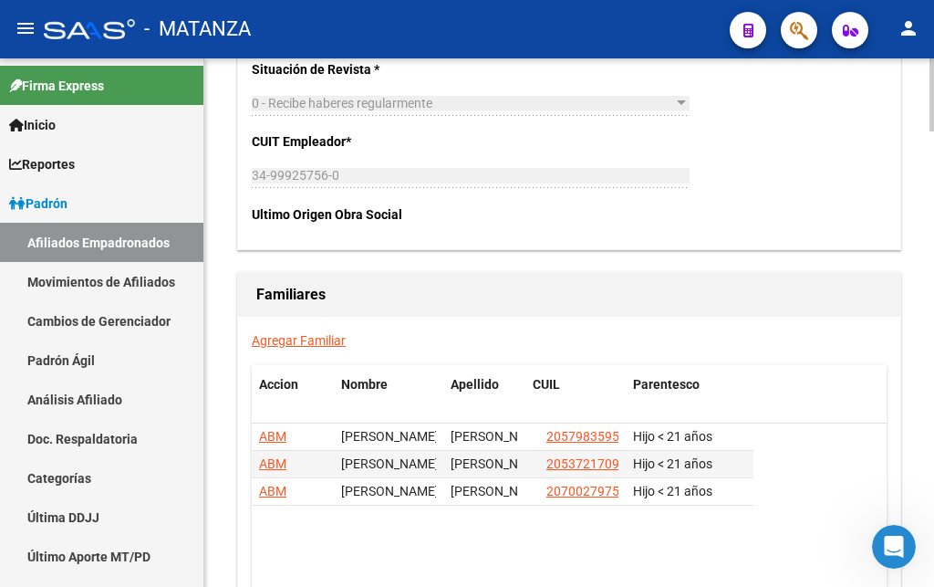
scroll to position [3165, 0]
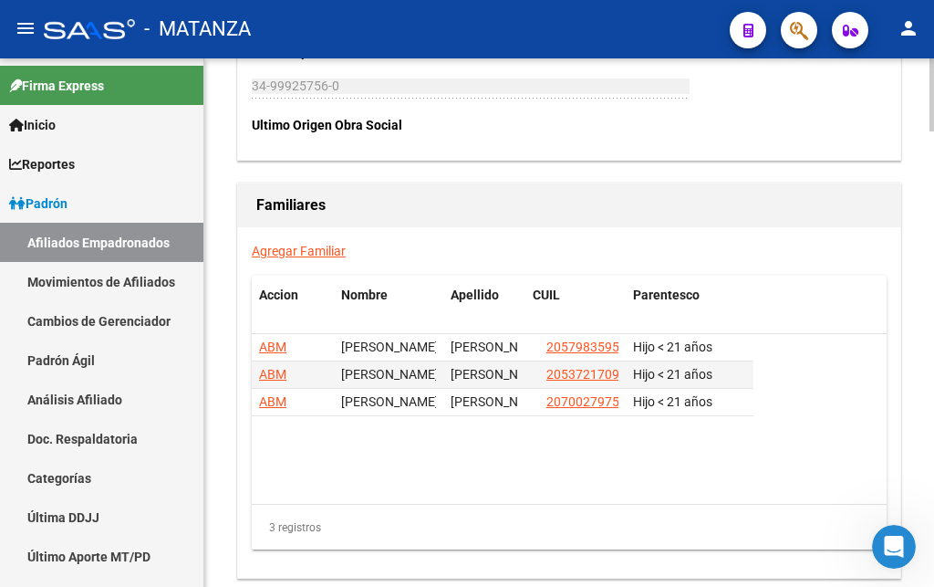
click at [285, 244] on link "Agregar Familiar" at bounding box center [299, 251] width 94 height 15
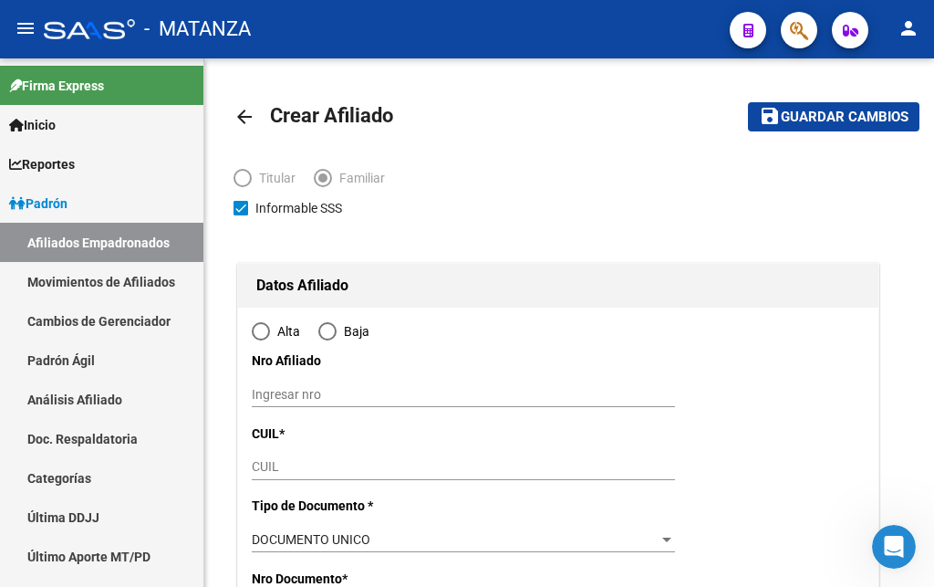
type input "[PERSON_NAME]"
type input "1765"
type input "MARMOL"
type input "4665"
type input "0"
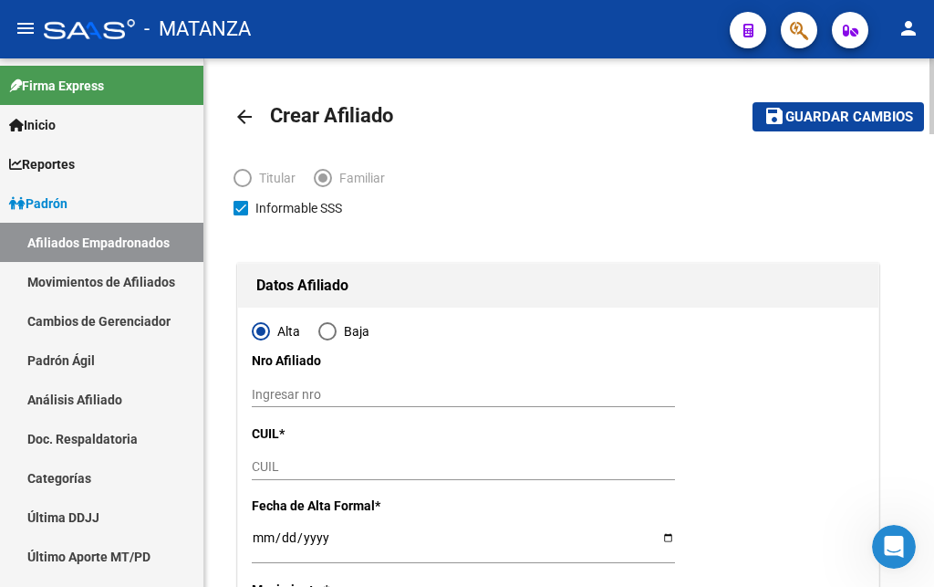
radio input "true"
type input "34-99925756-0"
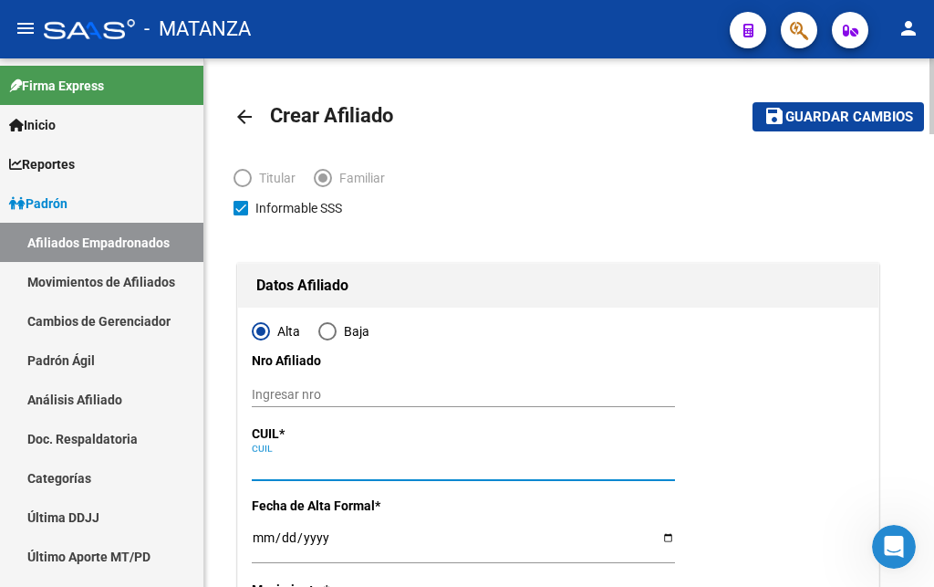
click at [264, 465] on input "CUIL" at bounding box center [463, 467] width 423 height 16
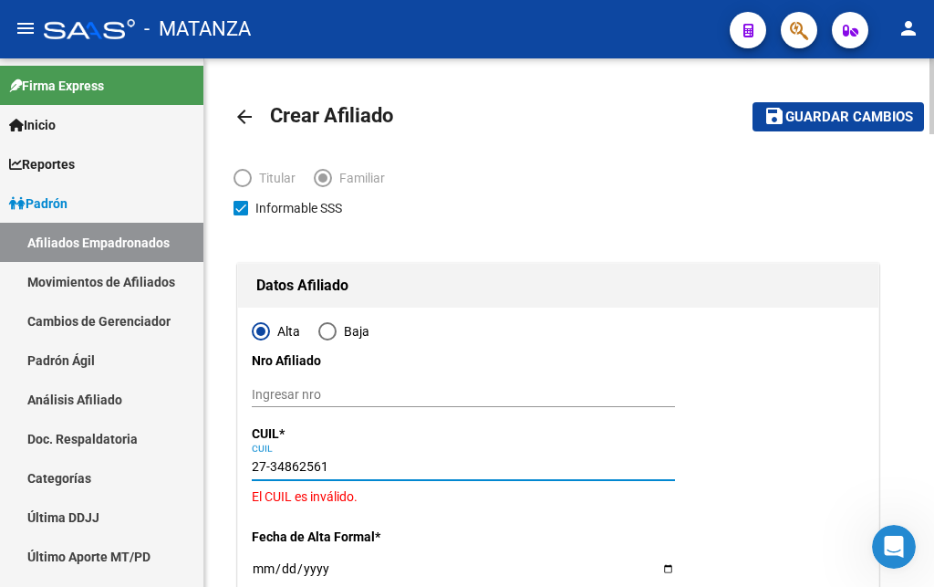
type input "27-34862561-1"
type input "34862561"
type input "CALVO"
type input "[PERSON_NAME]"
type input "[DATE]"
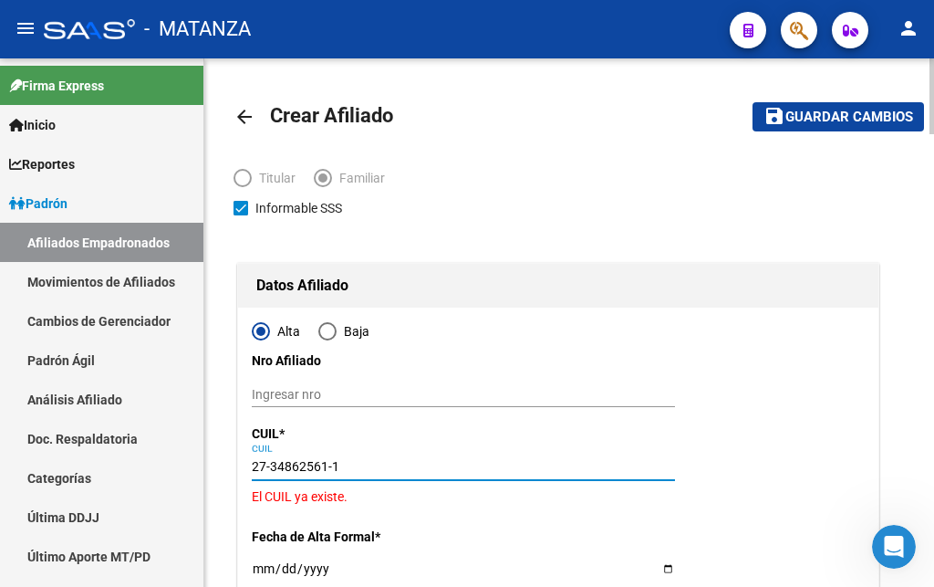
type input "SAN JUSTO"
type input "1754"
type input "LEZICA"
type input "2022"
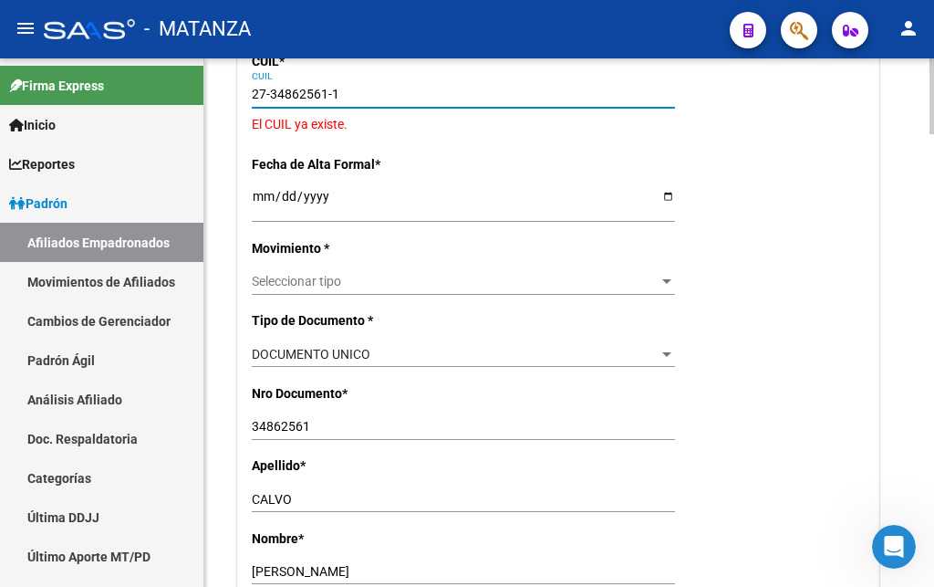
scroll to position [465, 0]
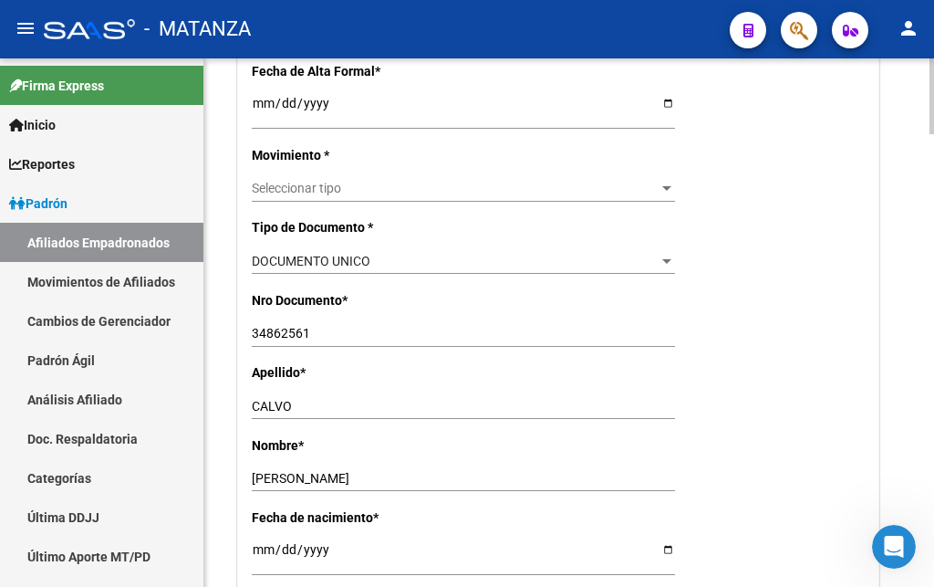
type input "27-34862561-1"
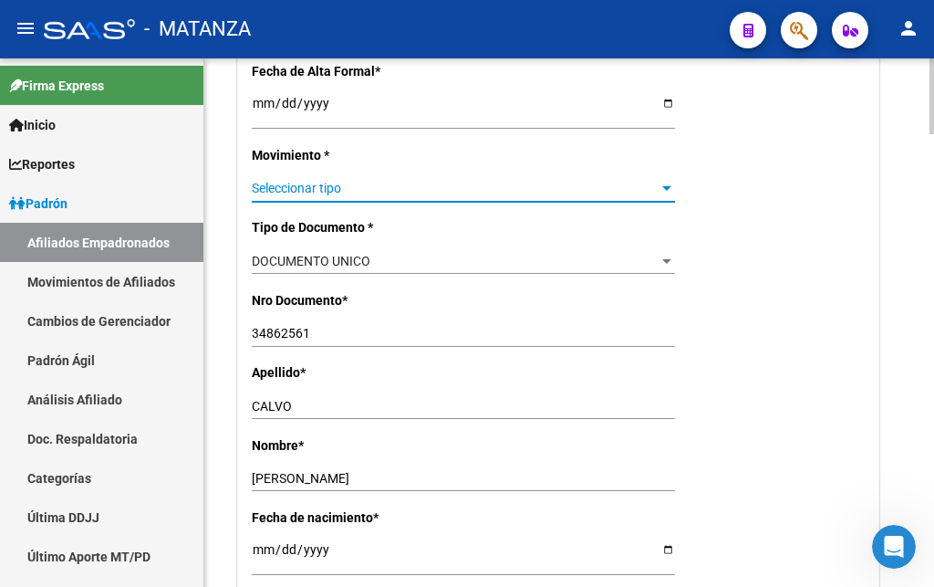
click at [284, 181] on span "Seleccionar tipo" at bounding box center [455, 189] width 407 height 16
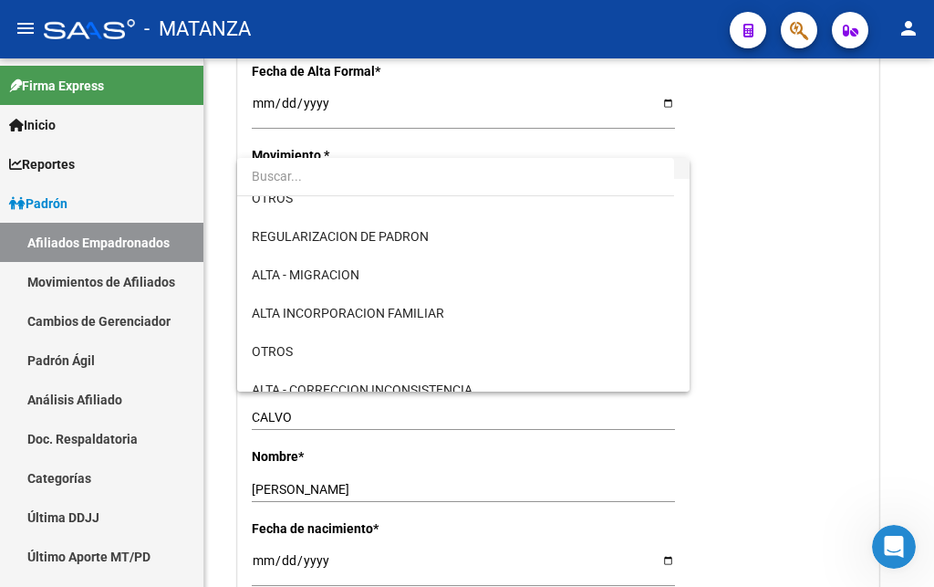
scroll to position [186, 0]
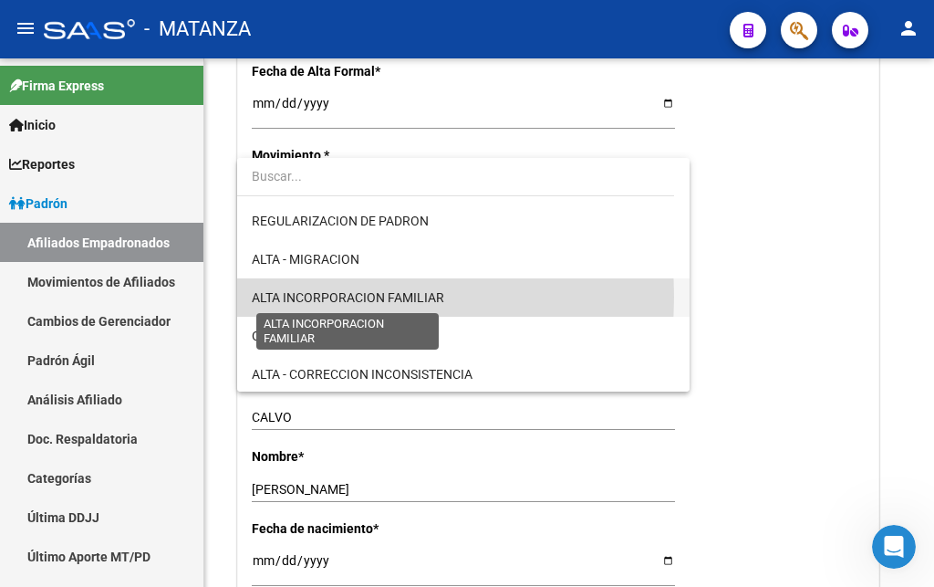
click at [310, 297] on span "ALTA INCORPORACION FAMILIAR" at bounding box center [348, 297] width 193 height 15
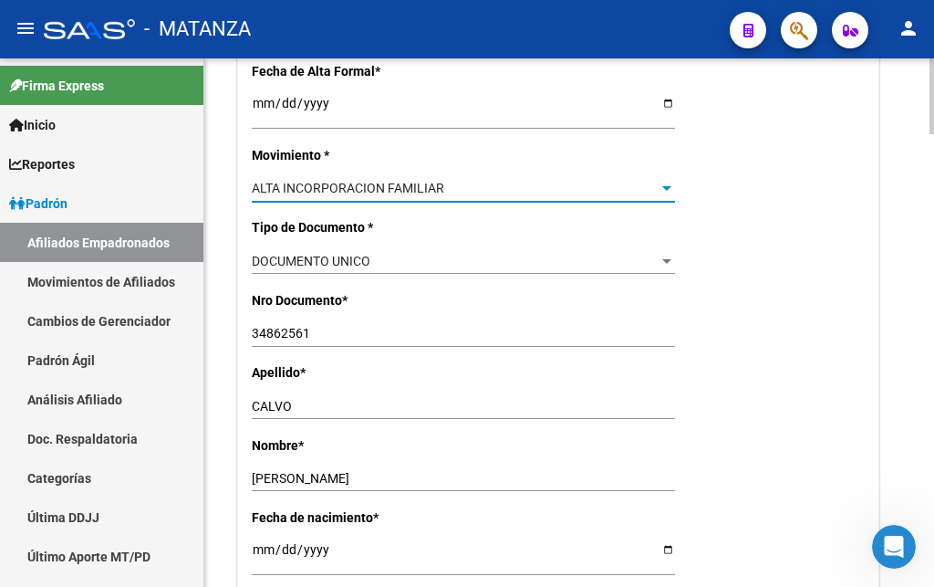
scroll to position [279, 0]
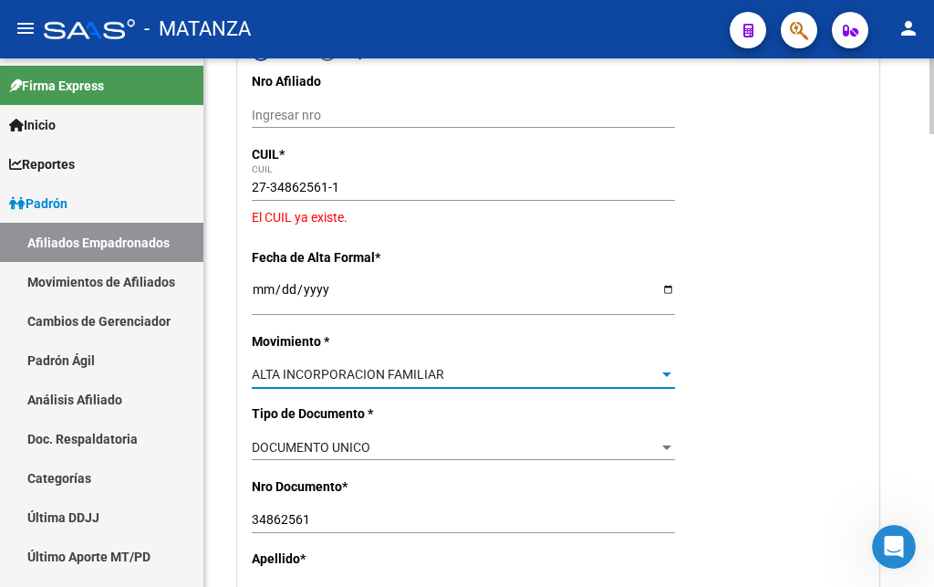
click at [256, 295] on input "Ingresar fecha" at bounding box center [463, 295] width 423 height 27
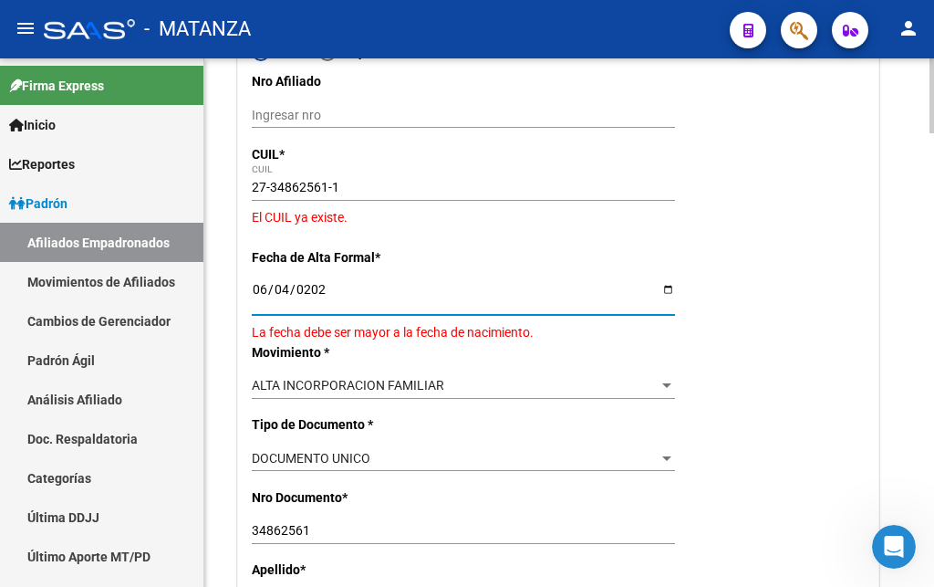
type input "[DATE]"
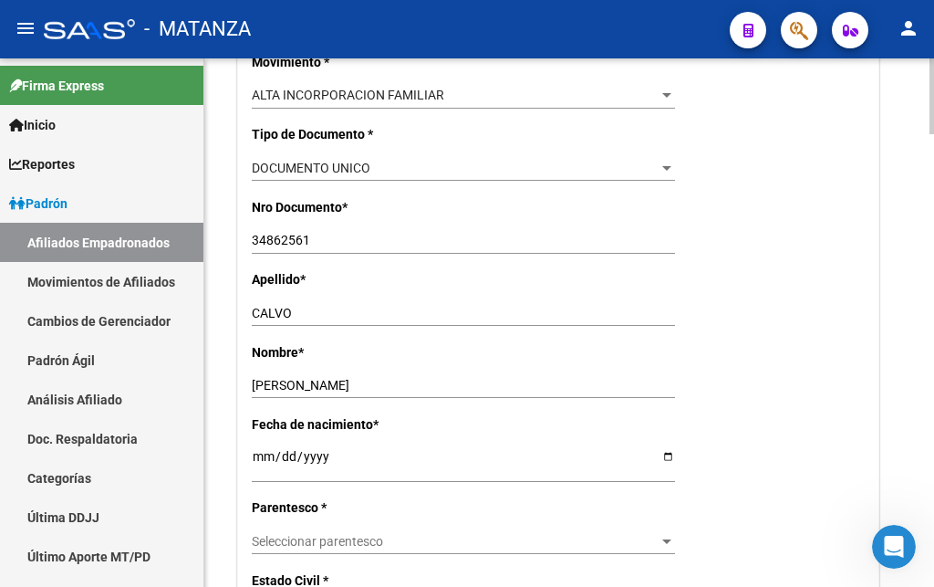
scroll to position [652, 0]
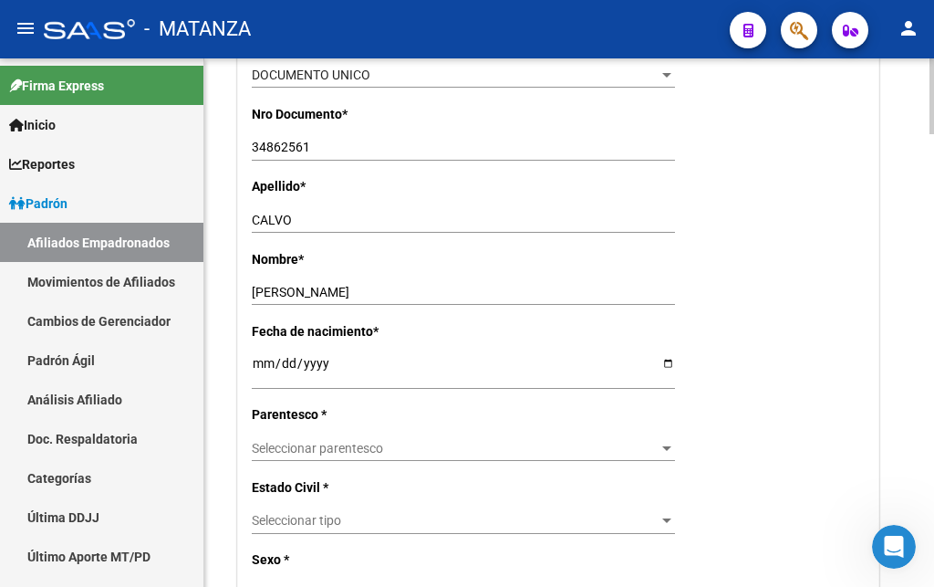
click at [313, 441] on span "Seleccionar parentesco" at bounding box center [455, 449] width 407 height 16
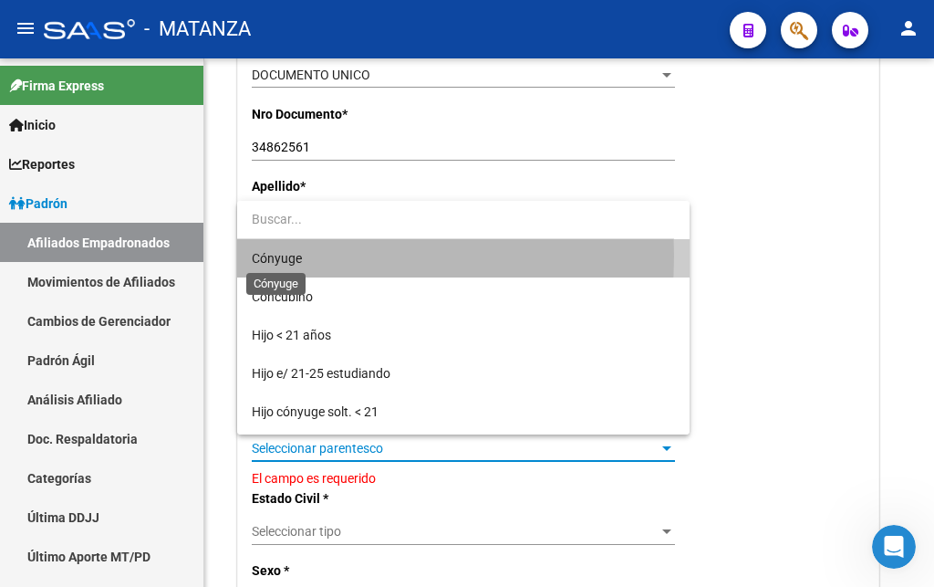
click at [288, 255] on span "Cónyuge" at bounding box center [277, 258] width 50 height 15
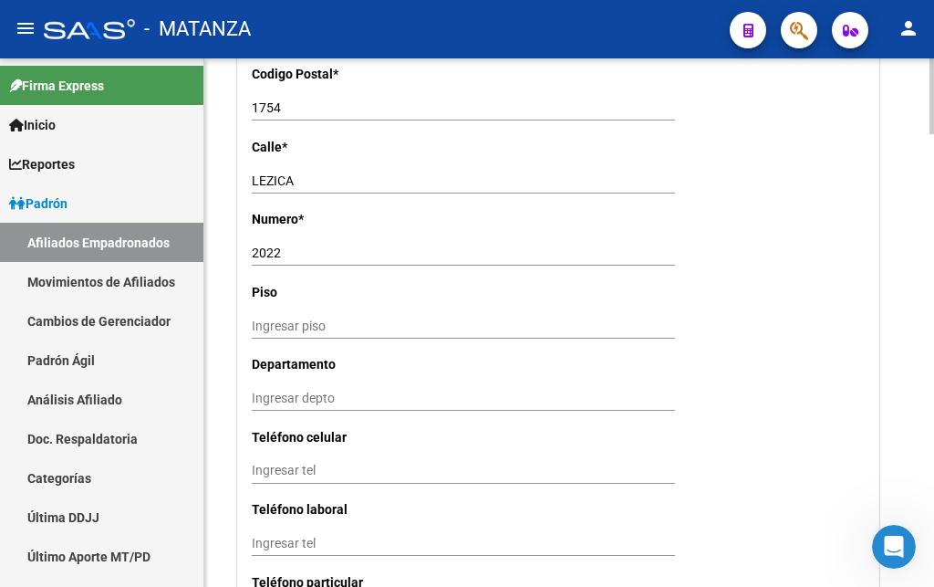
scroll to position [1768, 0]
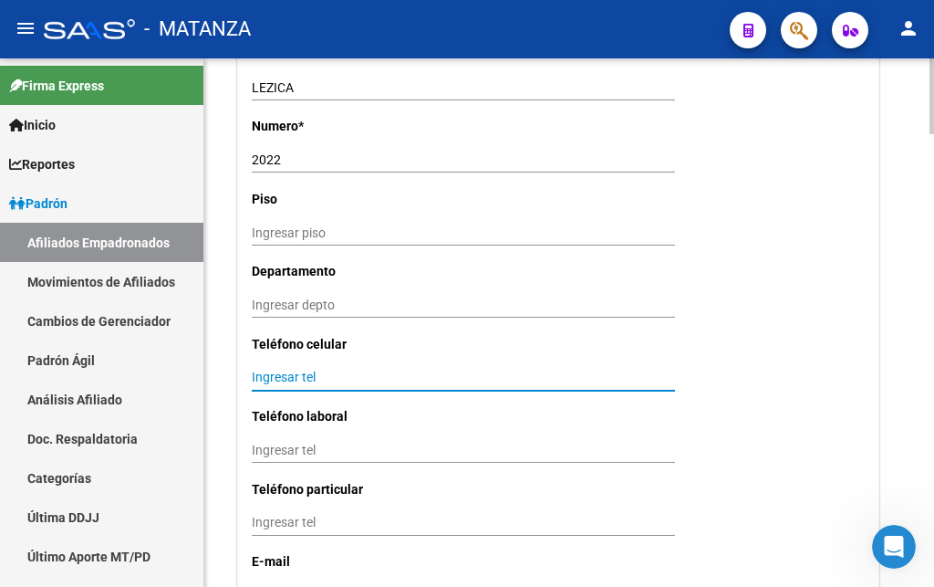
click at [265, 370] on input "Ingresar tel" at bounding box center [463, 378] width 423 height 16
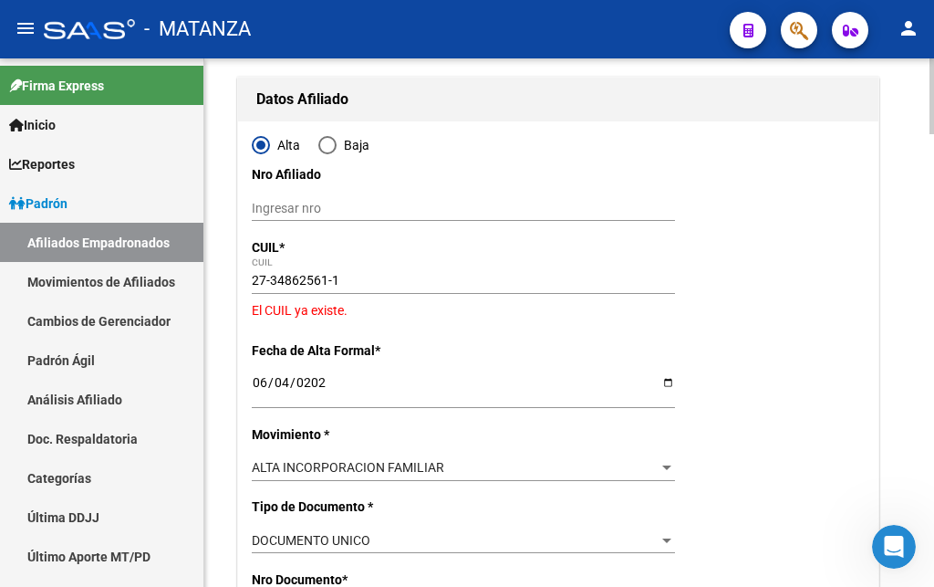
scroll to position [0, 0]
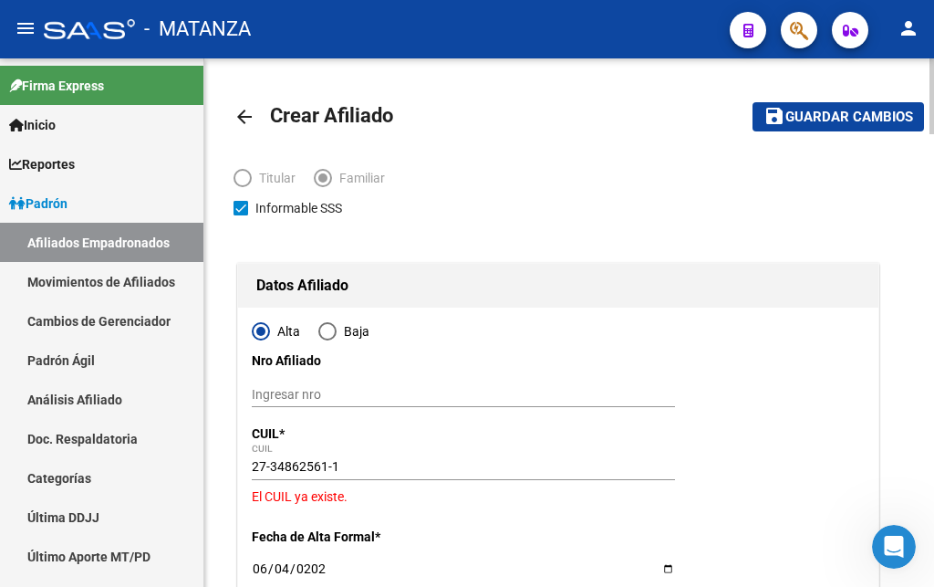
type input "1140849442"
click at [819, 115] on span "Guardar cambios" at bounding box center [850, 117] width 128 height 16
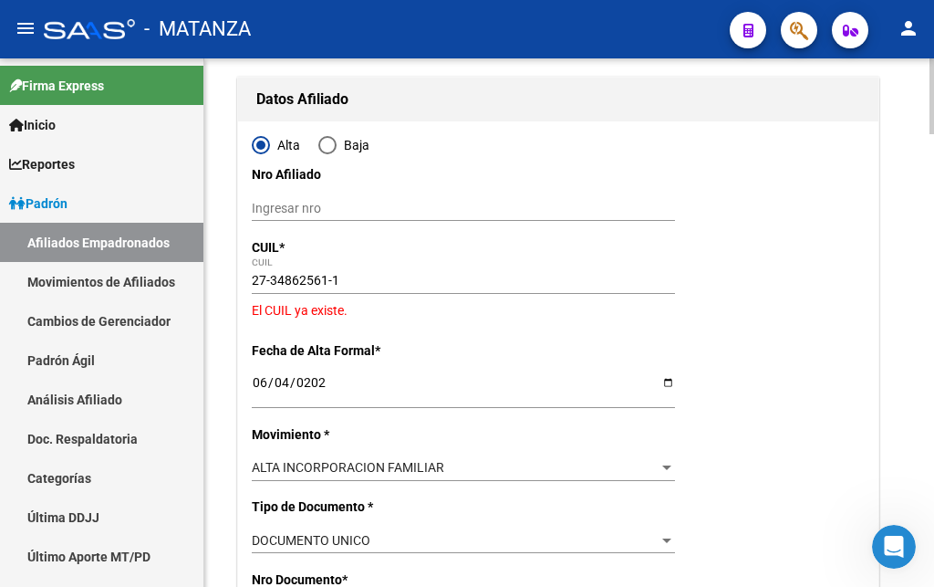
click at [663, 461] on div at bounding box center [667, 468] width 16 height 15
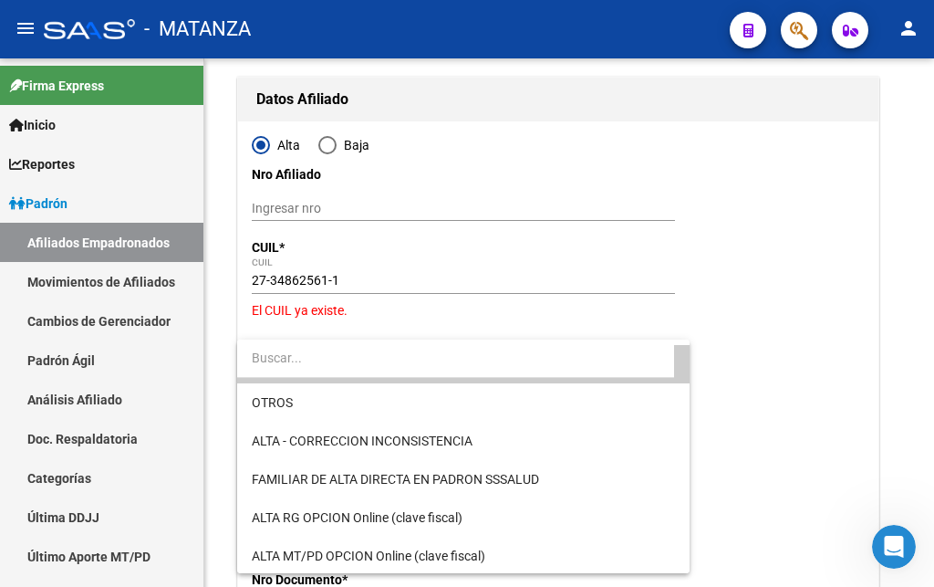
scroll to position [302, 0]
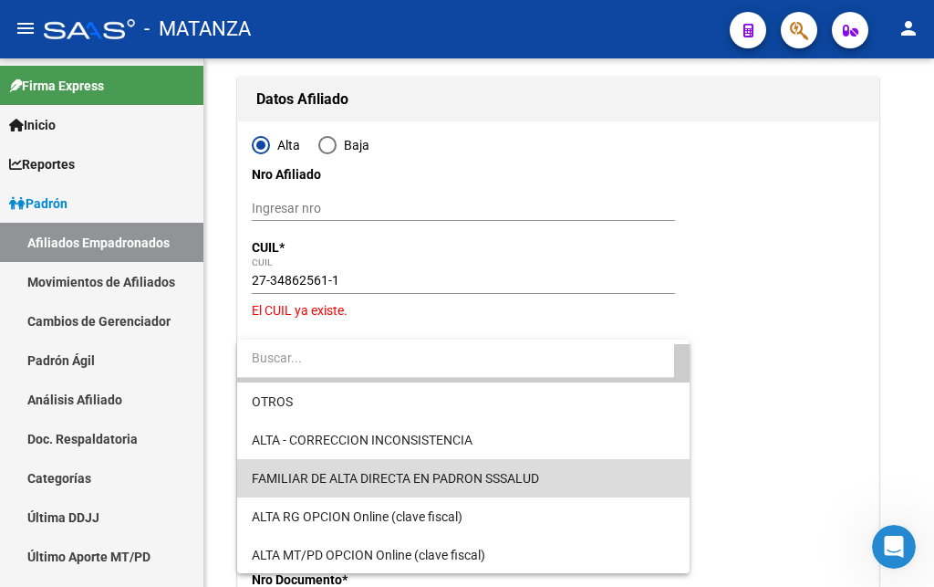
click at [544, 485] on span "FAMILIAR DE ALTA DIRECTA EN PADRON SSSALUD" at bounding box center [463, 478] width 423 height 38
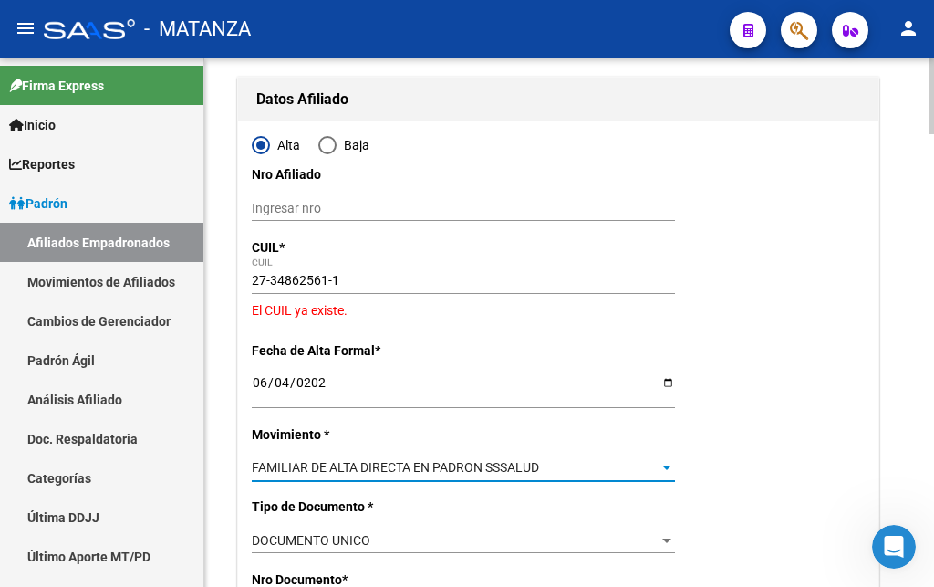
click at [558, 460] on div "FAMILIAR DE ALTA DIRECTA EN PADRON SSSALUD" at bounding box center [455, 468] width 407 height 16
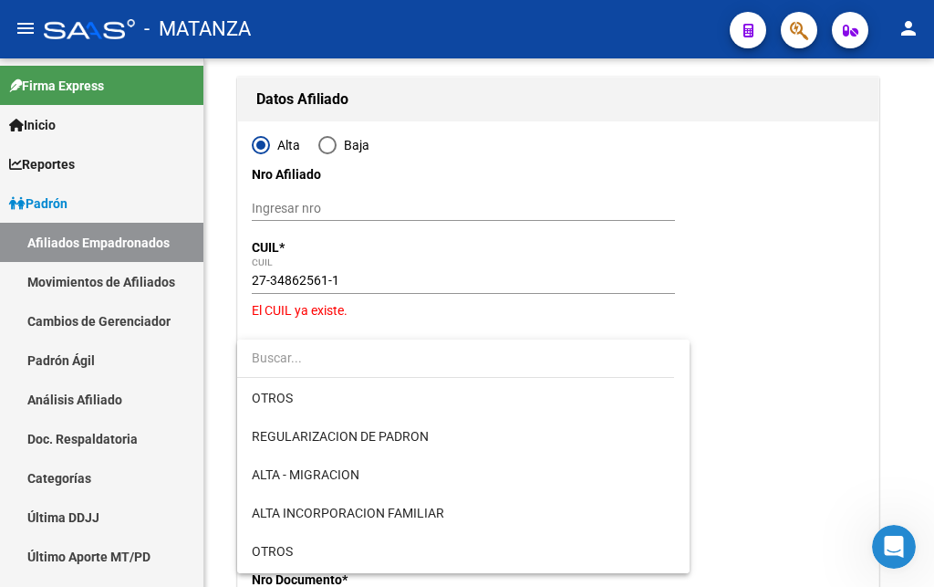
scroll to position [138, 0]
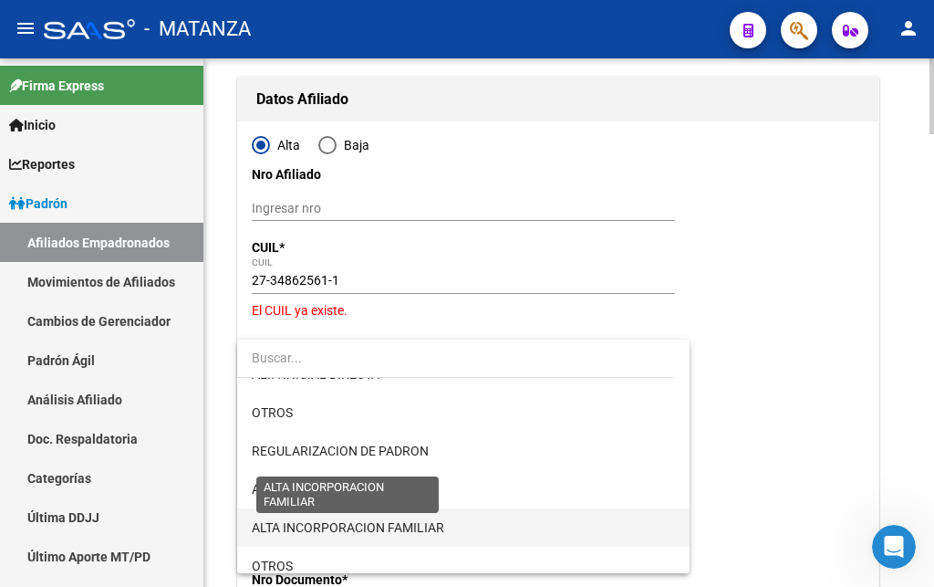
click at [433, 527] on span "ALTA INCORPORACION FAMILIAR" at bounding box center [348, 527] width 193 height 15
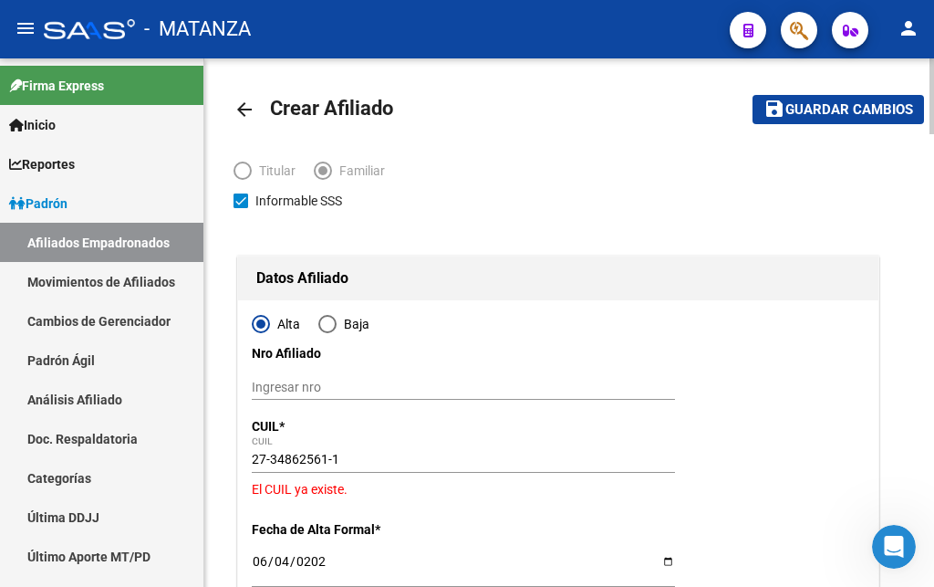
scroll to position [0, 0]
